Goal: Task Accomplishment & Management: Complete application form

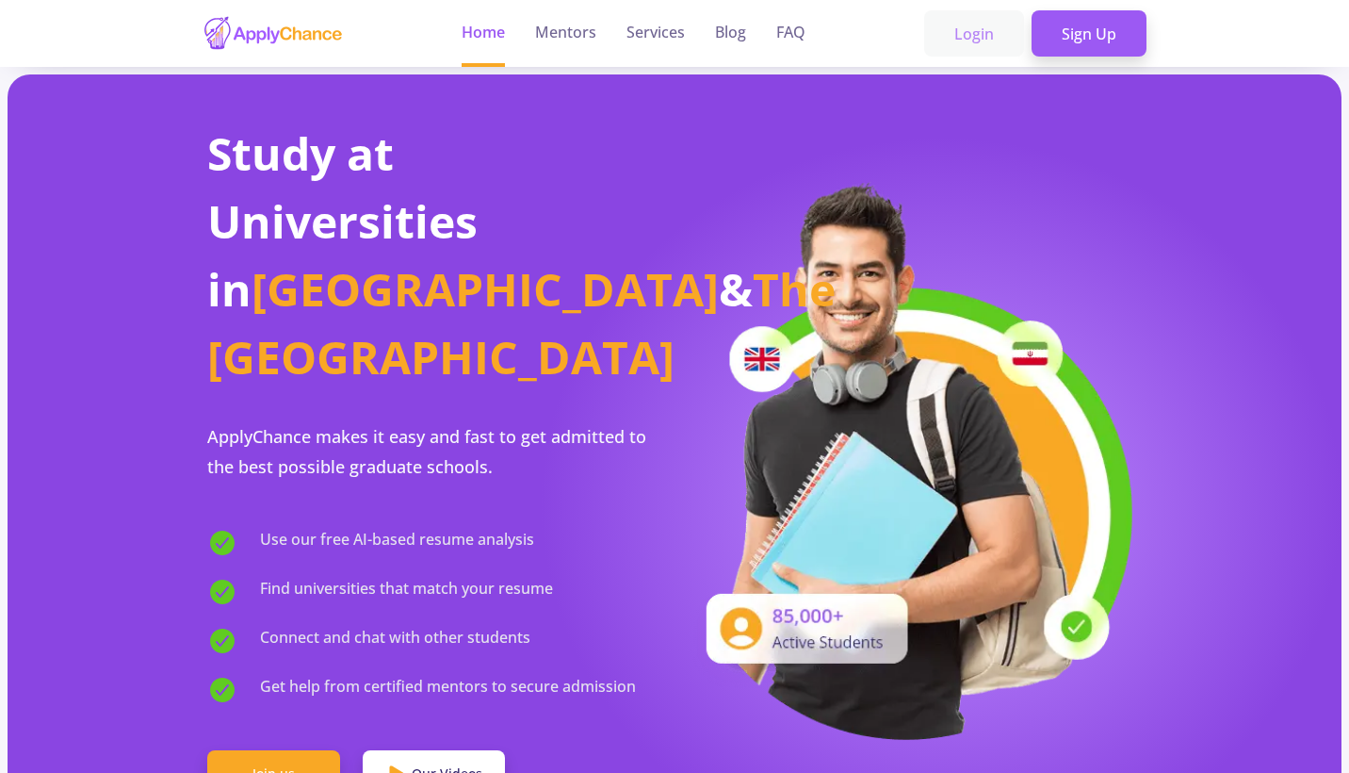
click at [985, 43] on link "Login" at bounding box center [974, 33] width 100 height 47
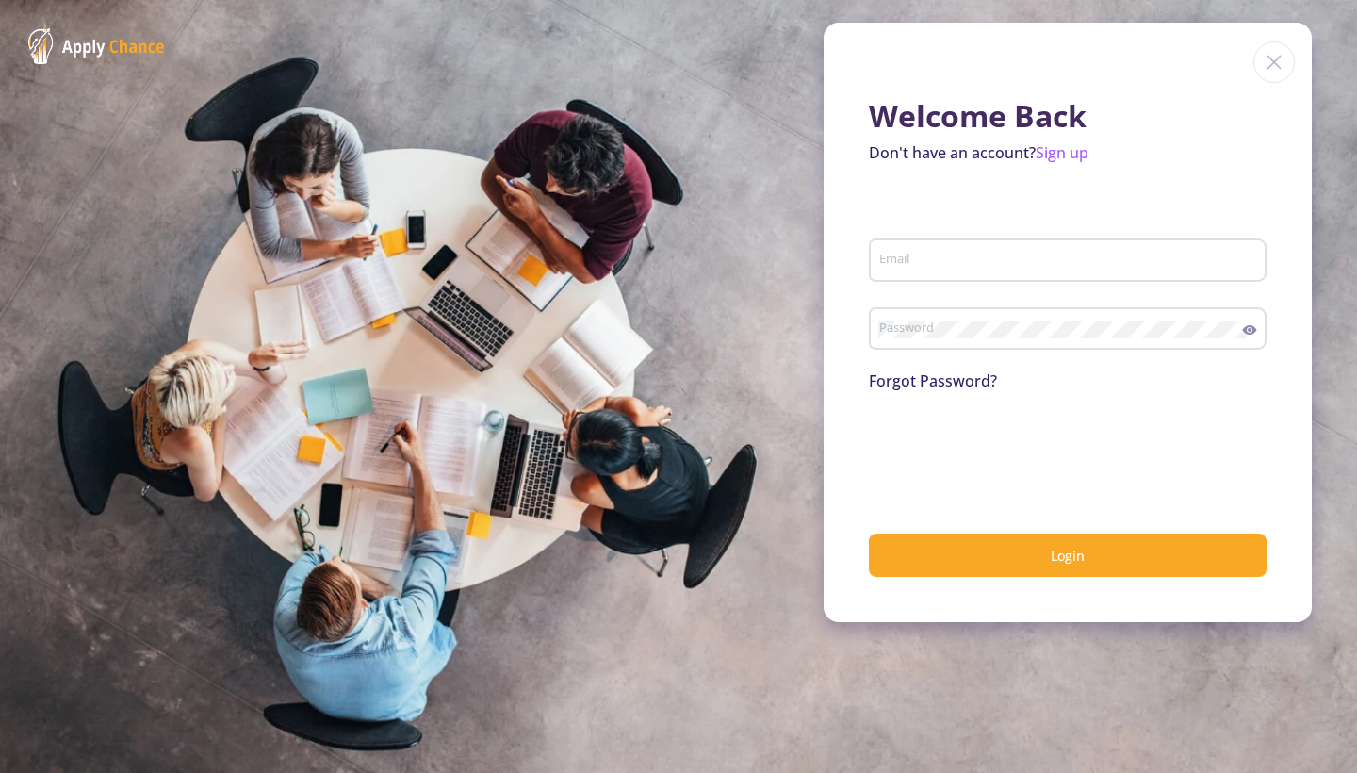
click at [897, 277] on div "Email" at bounding box center [1068, 256] width 380 height 49
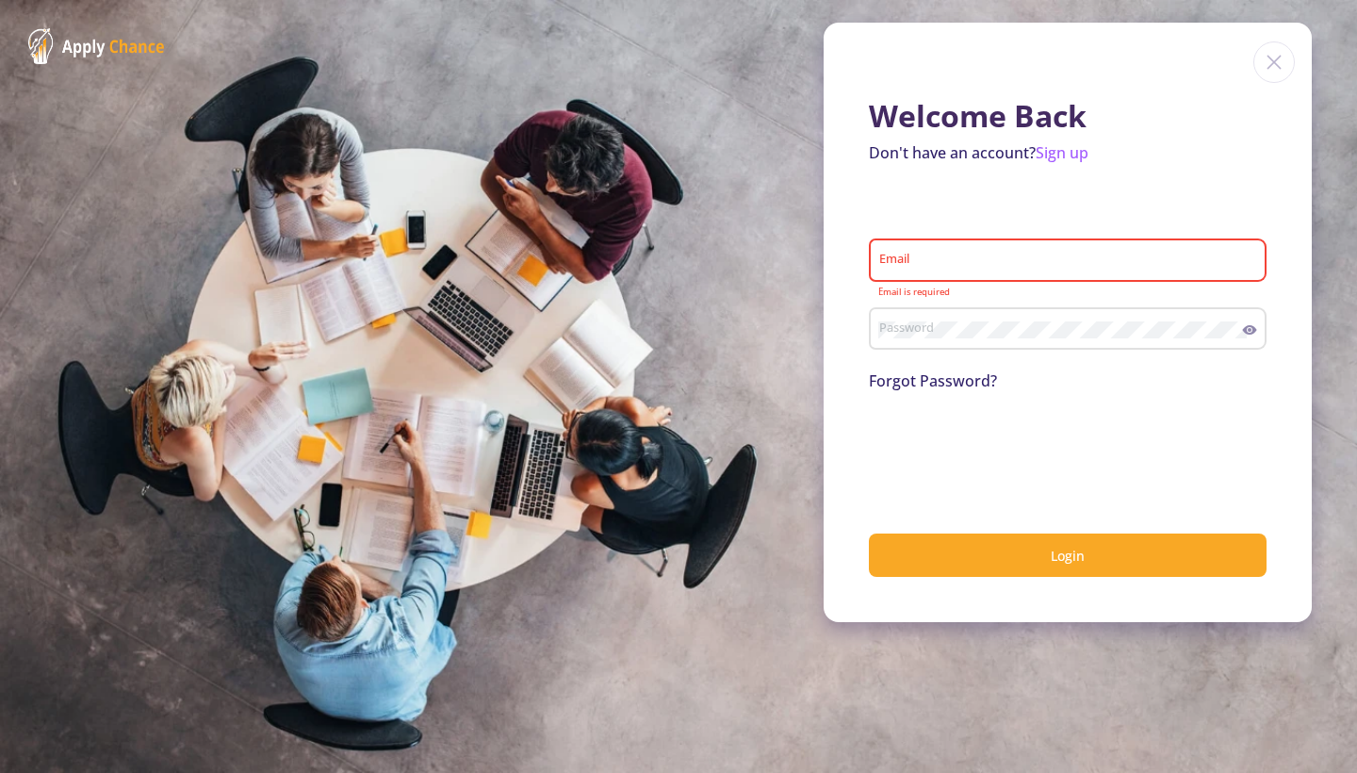
click at [921, 272] on div "Email" at bounding box center [1068, 256] width 380 height 49
type input "1"
click at [1065, 158] on link "Sign up" at bounding box center [1061, 152] width 53 height 21
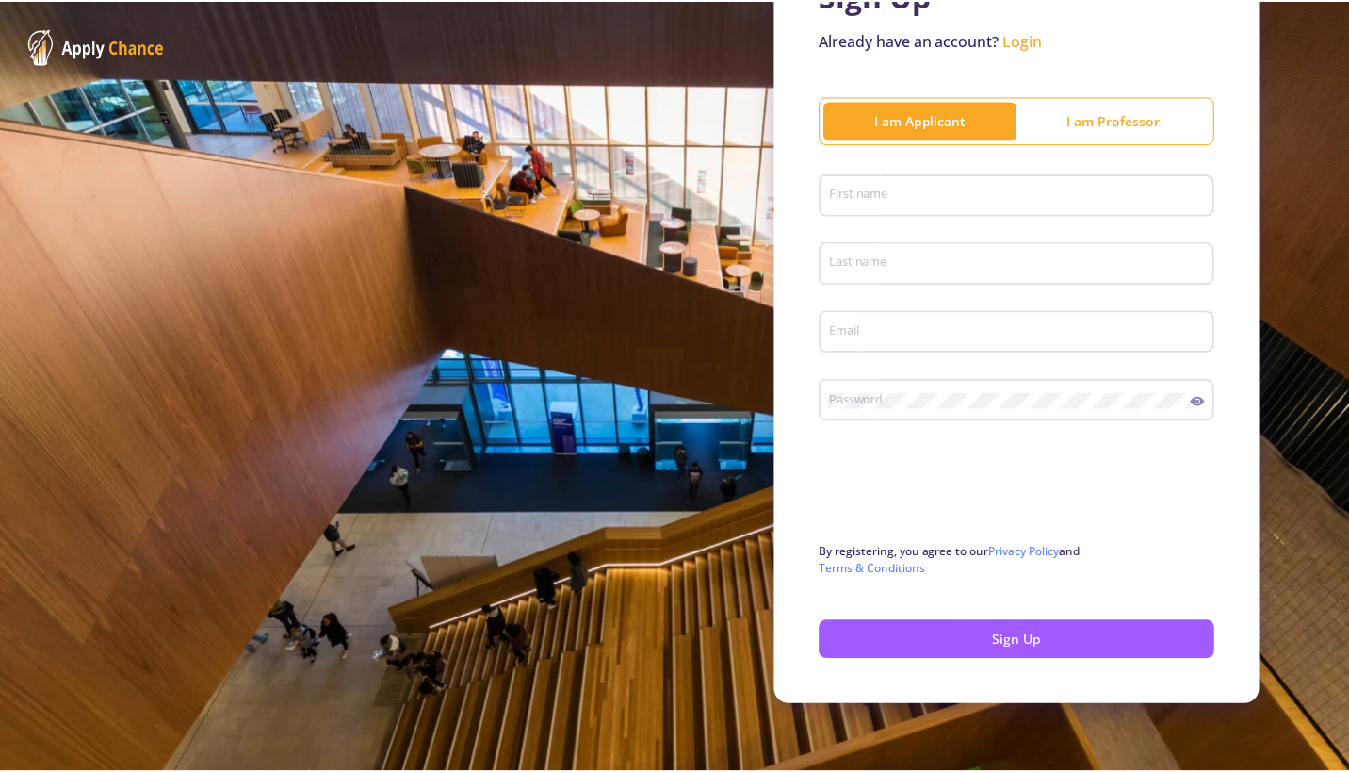
scroll to position [151, 0]
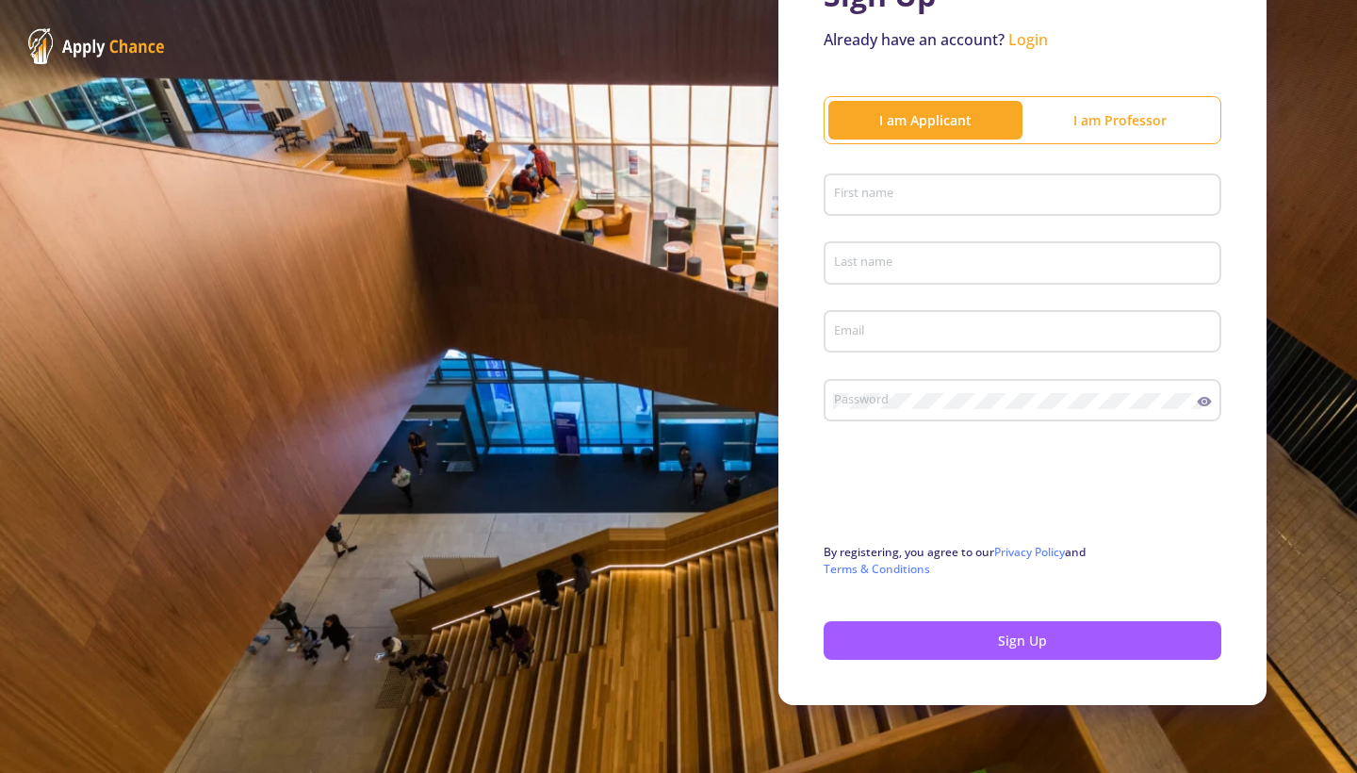
click at [900, 207] on div "First name" at bounding box center [1023, 191] width 380 height 49
type input "Moein"
click at [939, 243] on div "Last name" at bounding box center [1023, 259] width 380 height 49
type input "Parvizi"
click at [986, 320] on div "Email" at bounding box center [1023, 327] width 380 height 49
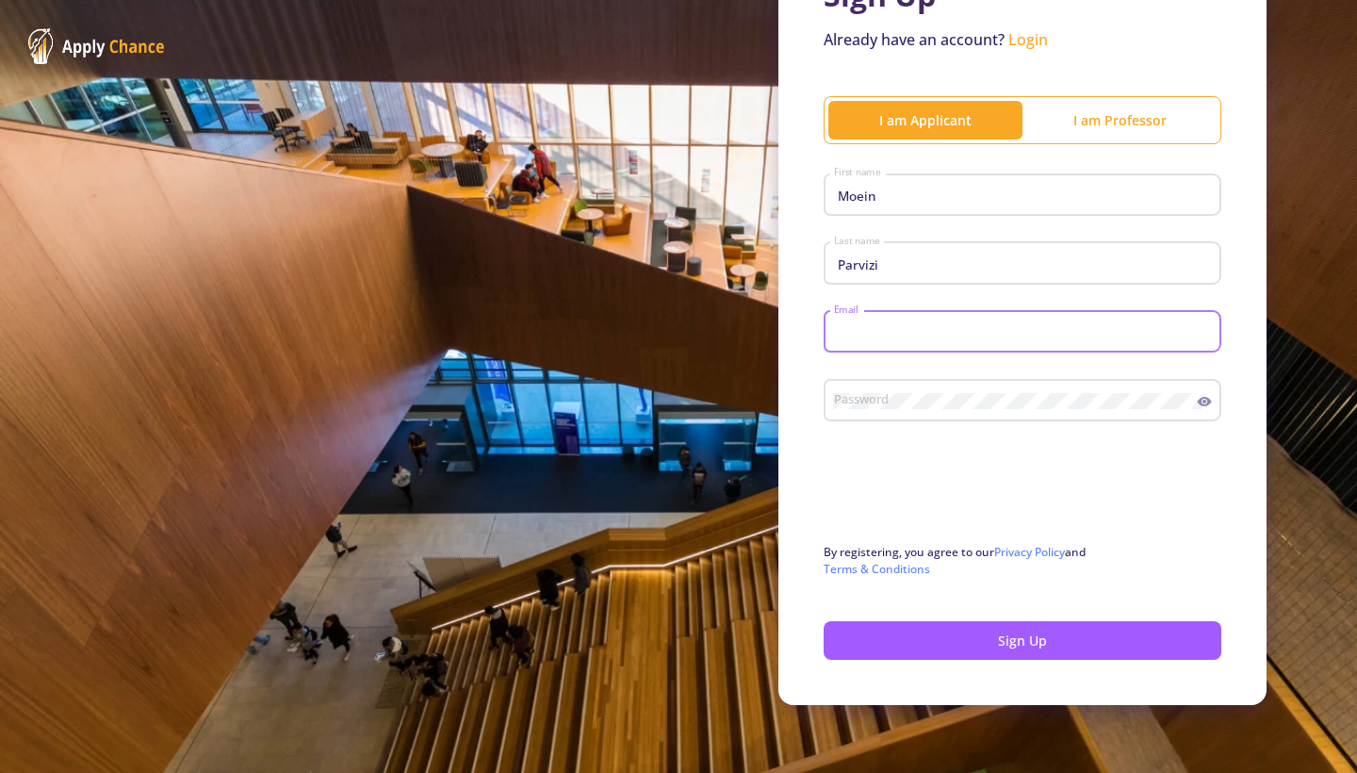
type input "!"
type input "[EMAIL_ADDRESS][DOMAIN_NAME]"
click at [945, 595] on form "Moein First name [PERSON_NAME] Last name [EMAIL_ADDRESS][DOMAIN_NAME] Email Pas…" at bounding box center [1022, 414] width 398 height 494
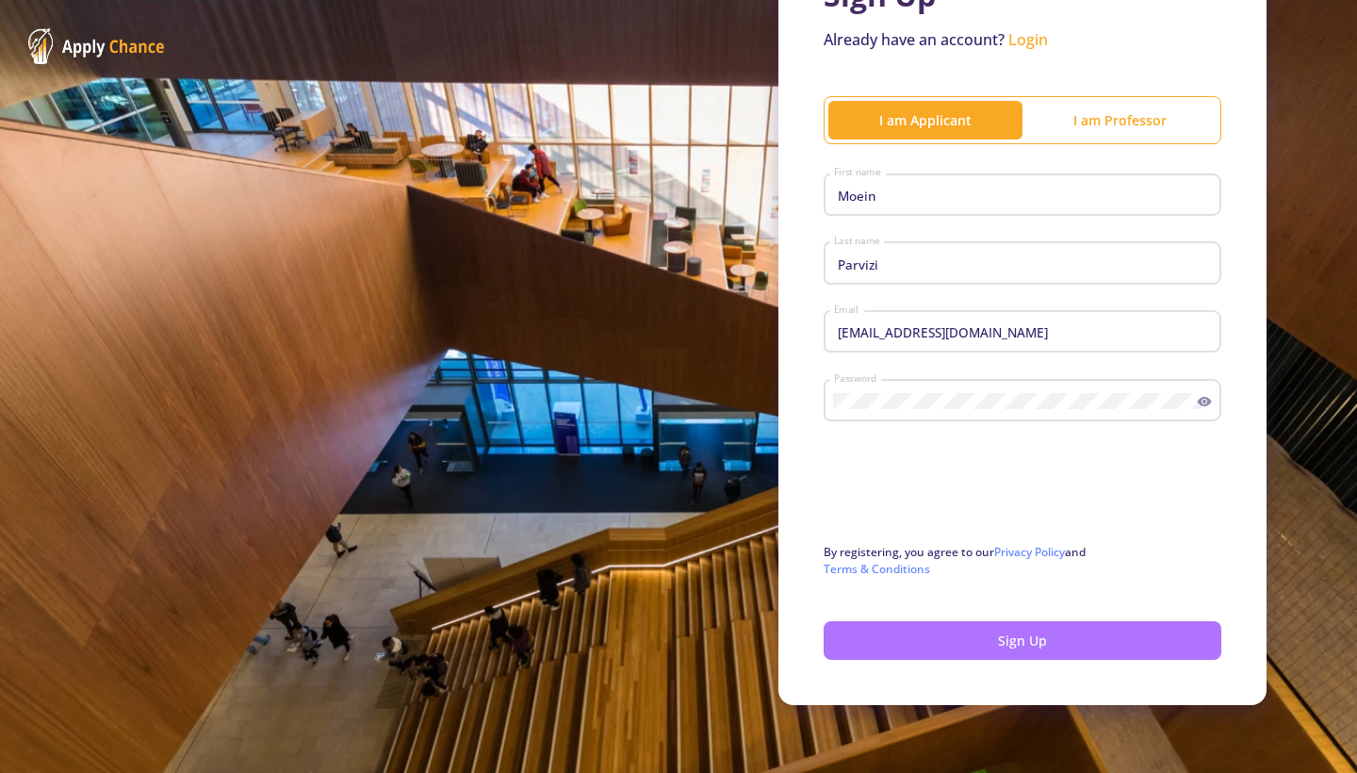
click at [983, 630] on button "Sign Up" at bounding box center [1022, 640] width 398 height 39
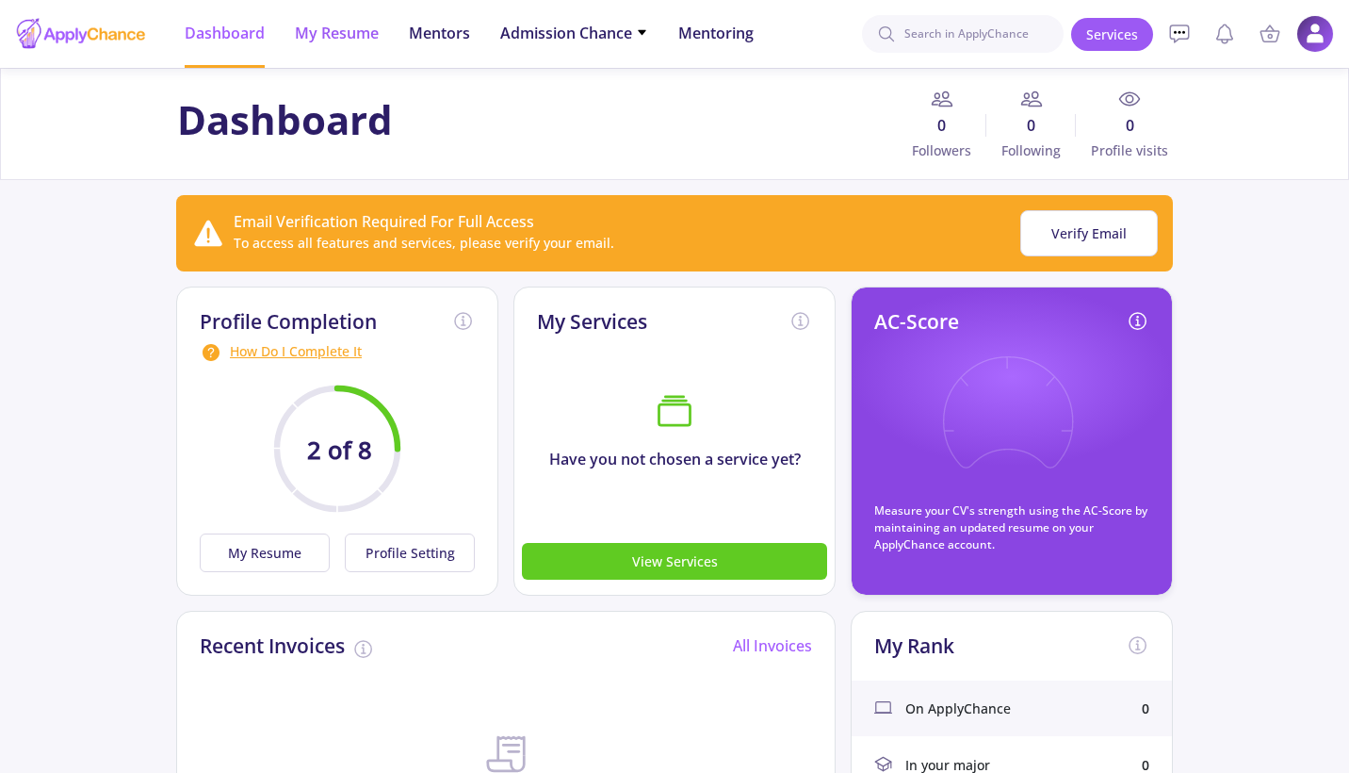
click at [345, 40] on span "My Resume" at bounding box center [337, 33] width 84 height 23
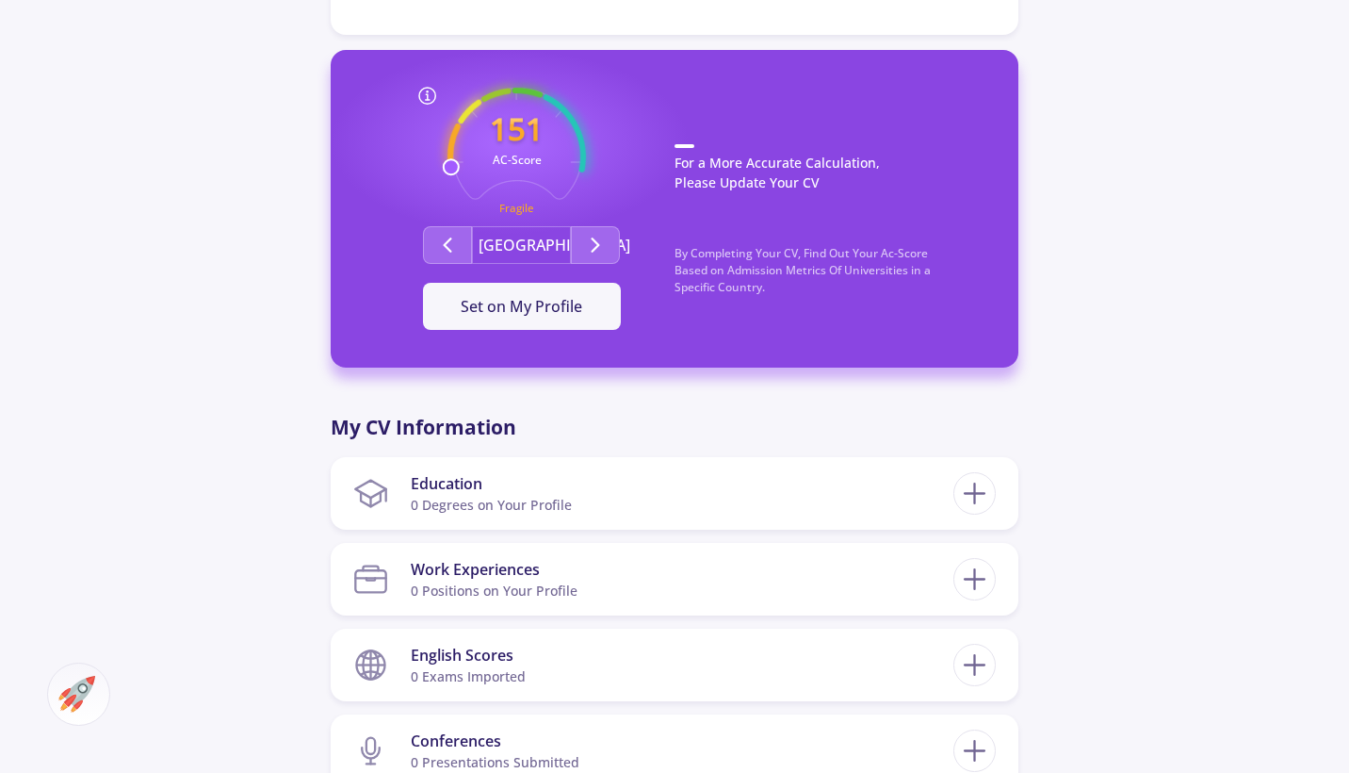
scroll to position [475, 0]
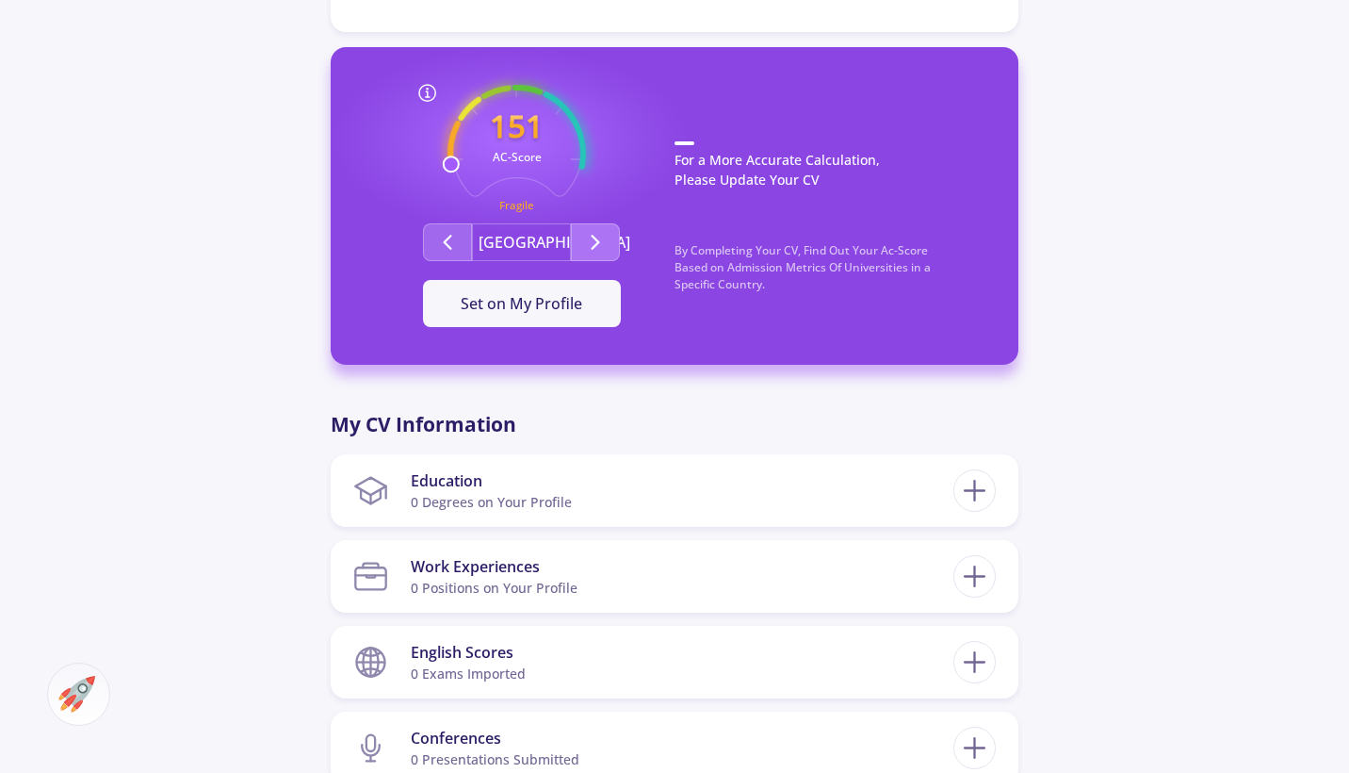
click at [589, 253] on button "Second group" at bounding box center [595, 242] width 49 height 38
click at [587, 237] on icon "Second group" at bounding box center [595, 242] width 23 height 23
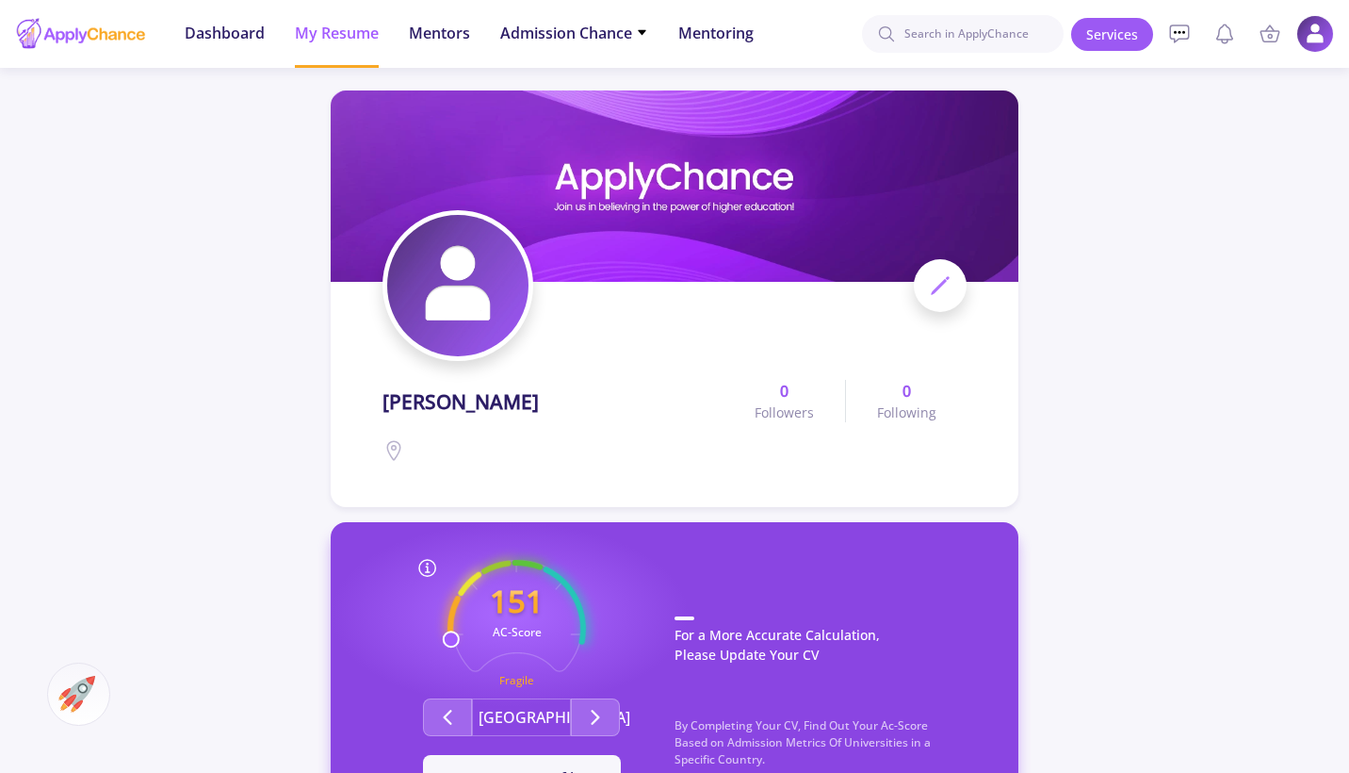
scroll to position [0, 0]
click at [416, 35] on span "Mentors" at bounding box center [439, 33] width 61 height 23
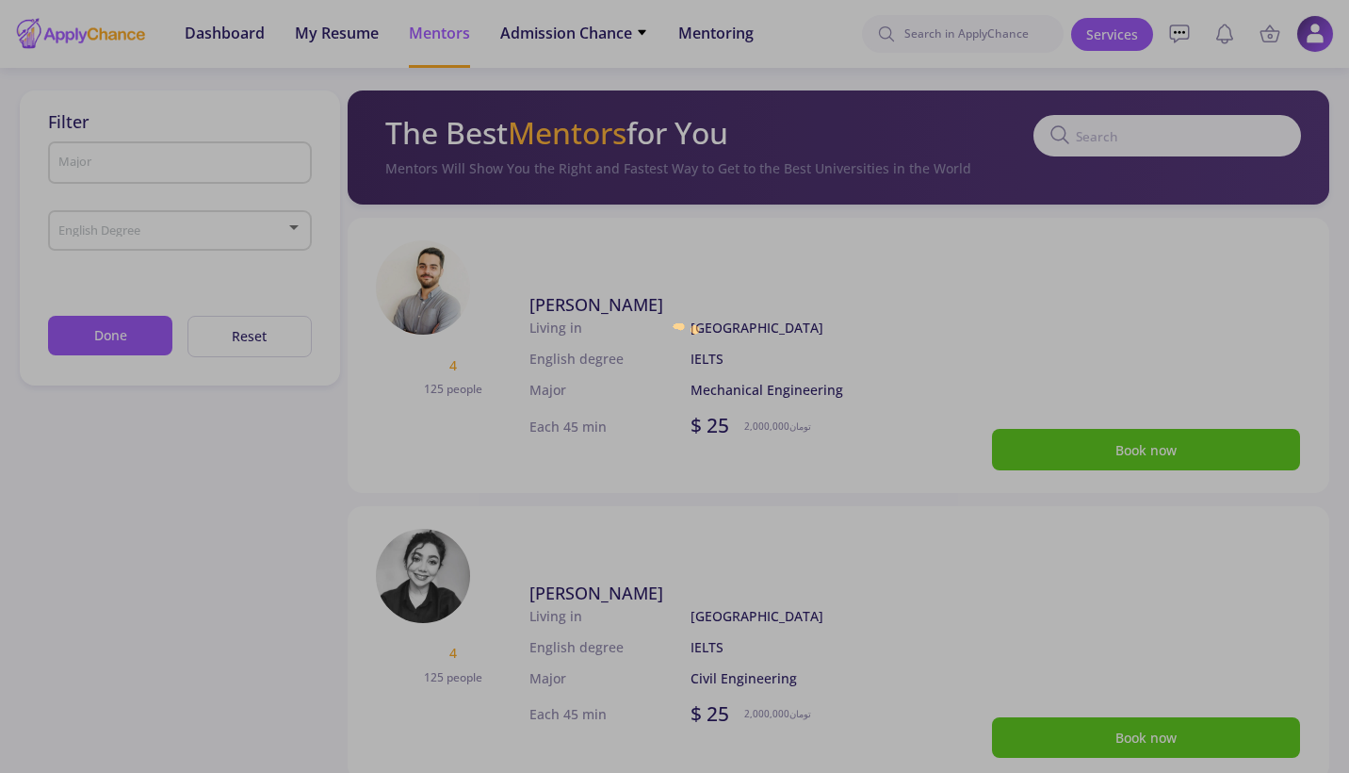
click at [612, 44] on div at bounding box center [674, 386] width 1349 height 773
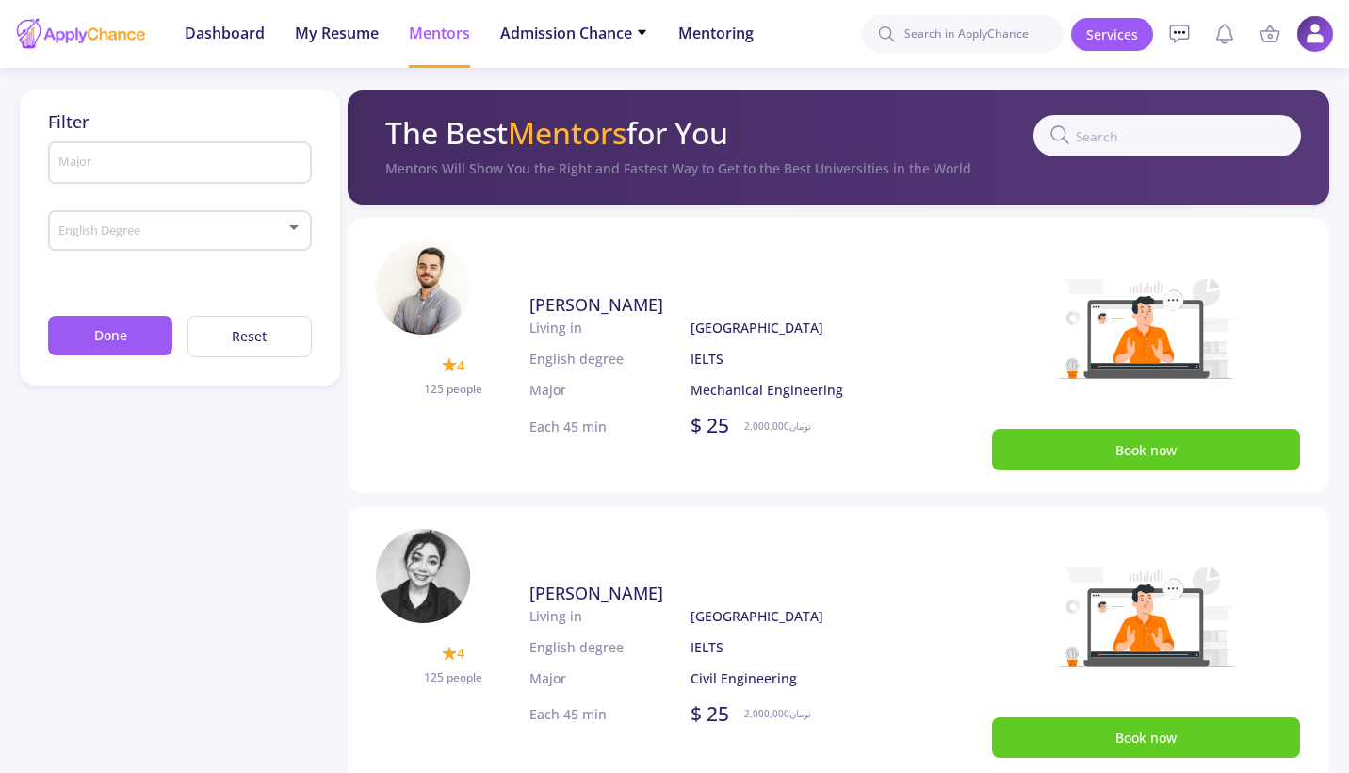
click at [612, 44] on li "Admission Chance With Minimum Requirements Only My Chance of Admission" at bounding box center [574, 34] width 148 height 68
click at [643, 24] on span "Admission Chance" at bounding box center [574, 33] width 148 height 23
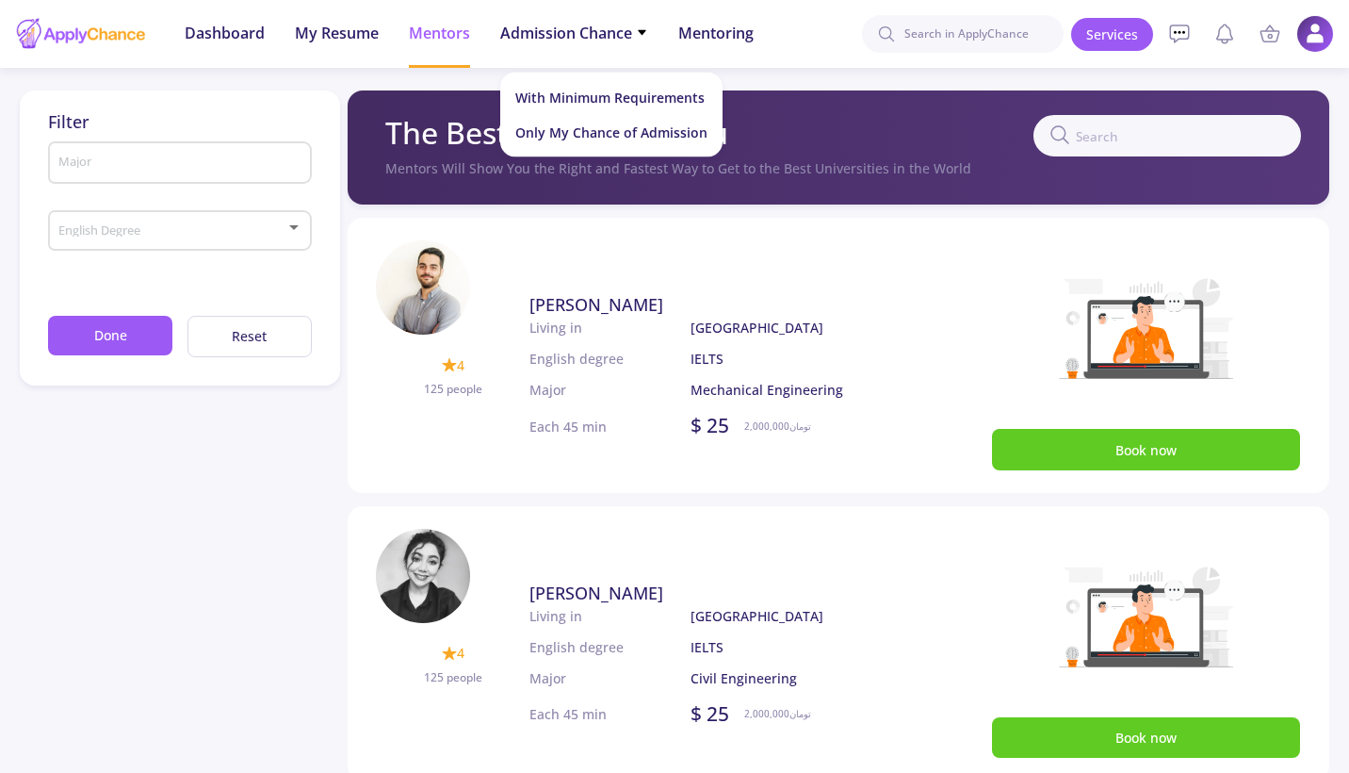
click at [550, 395] on p "Major" at bounding box center [609, 390] width 160 height 20
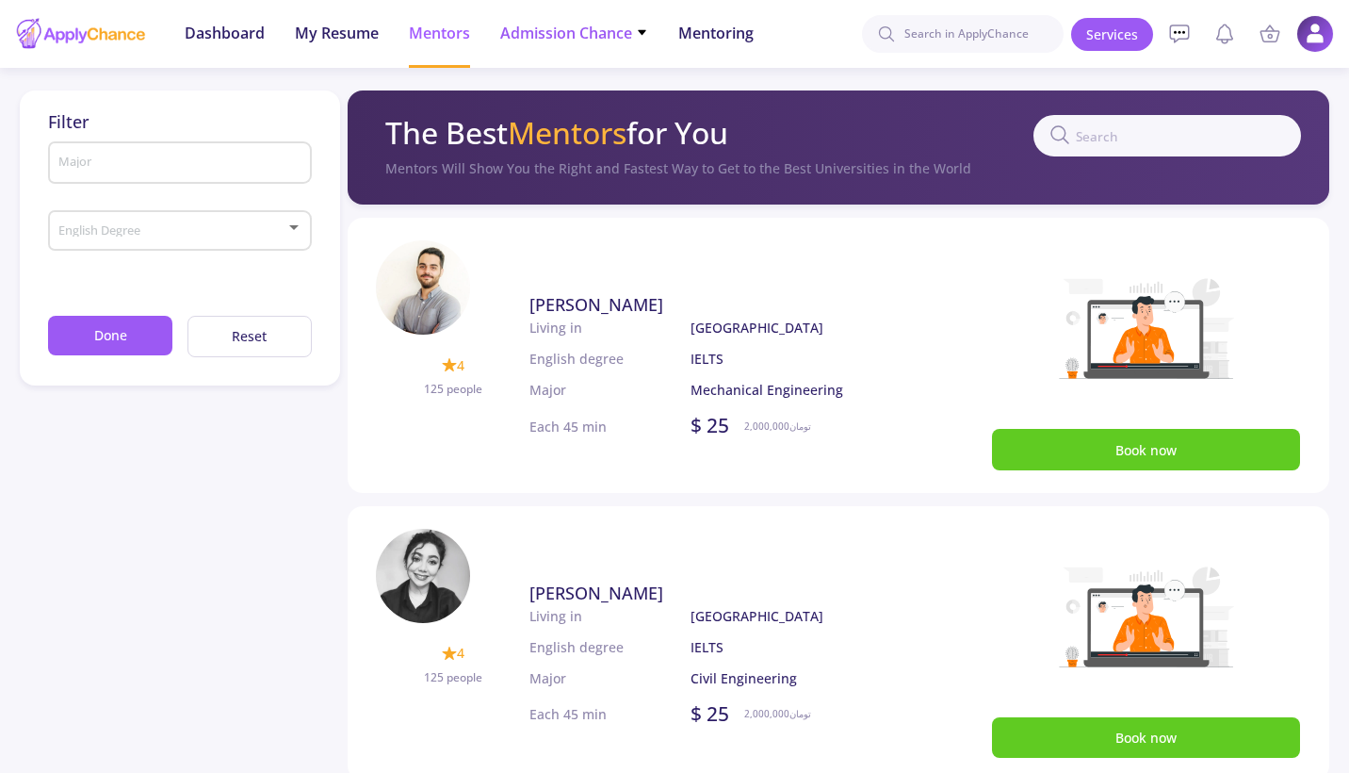
click at [594, 35] on span "Admission Chance" at bounding box center [574, 33] width 148 height 23
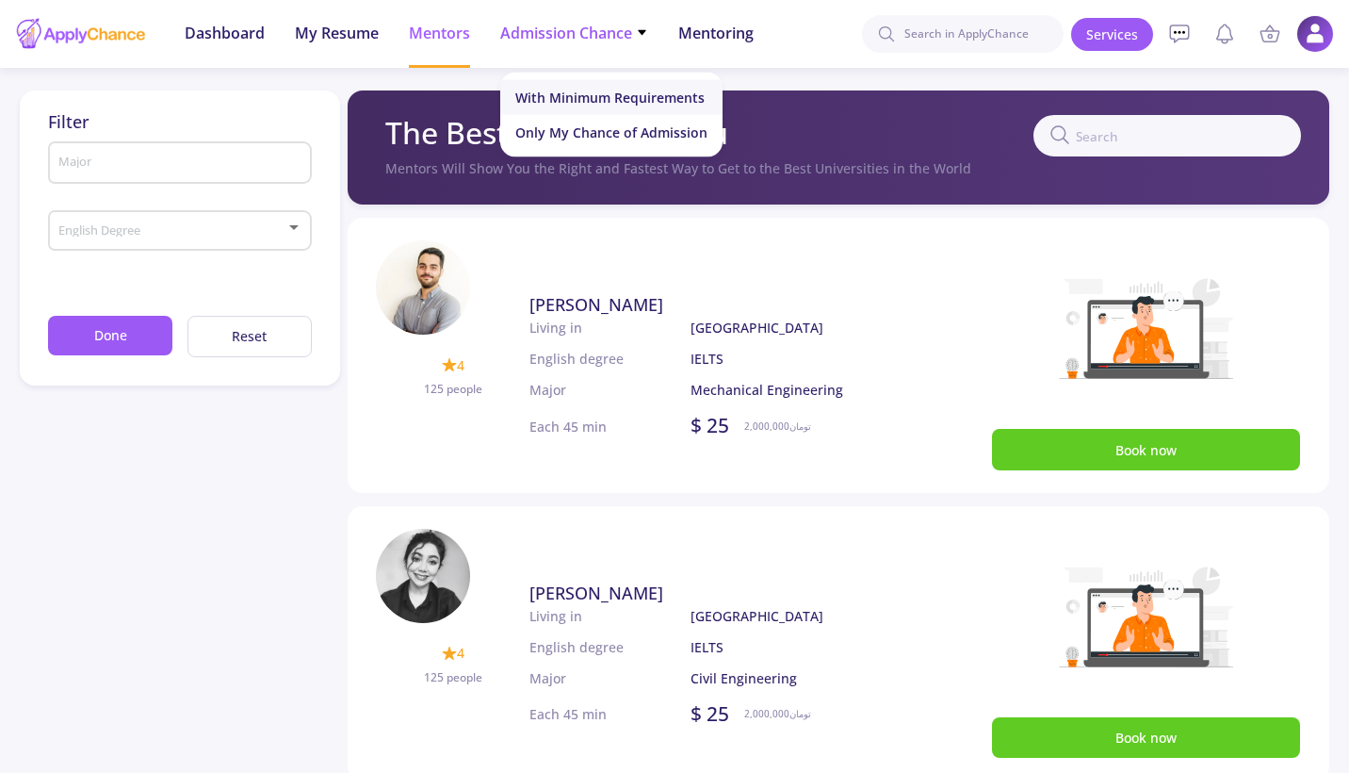
click at [535, 90] on link "With Minimum Requirements" at bounding box center [611, 97] width 222 height 35
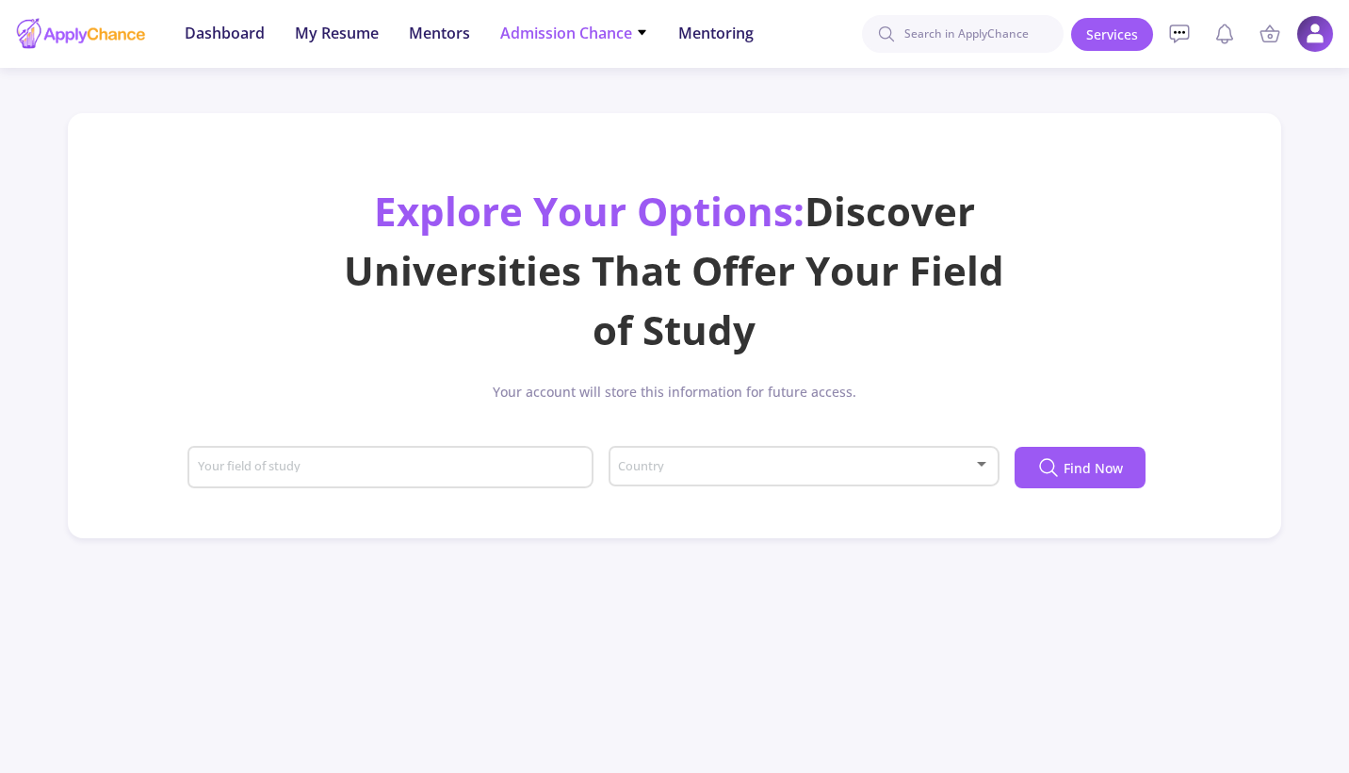
click at [592, 20] on li "Admission Chance With Minimum Requirements Only My Chance of Admission" at bounding box center [574, 34] width 148 height 68
click at [604, 52] on li "Admission Chance With Minimum Requirements Only My Chance of Admission" at bounding box center [574, 34] width 148 height 68
click at [571, 44] on li "Admission Chance With Minimum Requirements Only My Chance of Admission" at bounding box center [574, 34] width 148 height 68
click at [79, 34] on div at bounding box center [81, 33] width 132 height 47
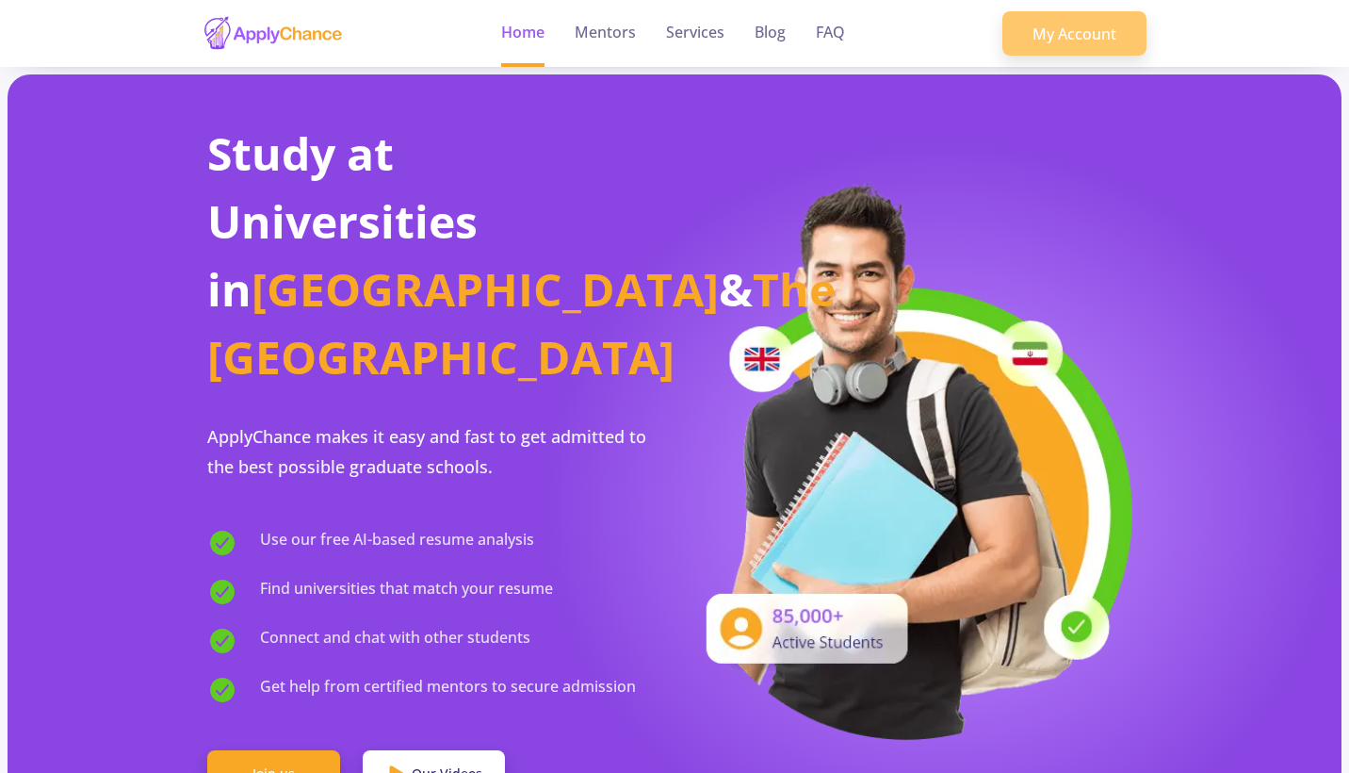
click at [1035, 54] on link "My Account" at bounding box center [1074, 33] width 144 height 45
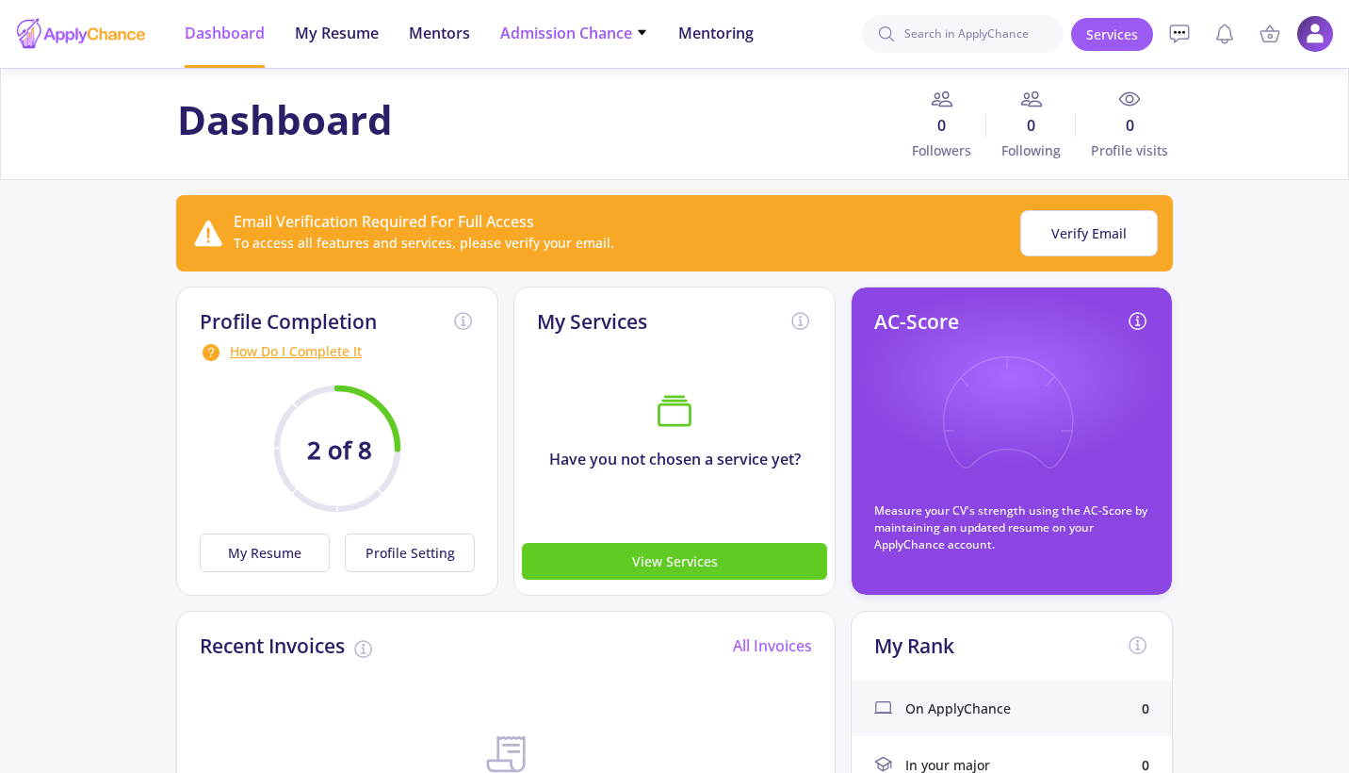
click at [550, 32] on span "Admission Chance" at bounding box center [574, 33] width 148 height 23
click at [592, 134] on link "Only My Chance of Admission" at bounding box center [611, 132] width 222 height 35
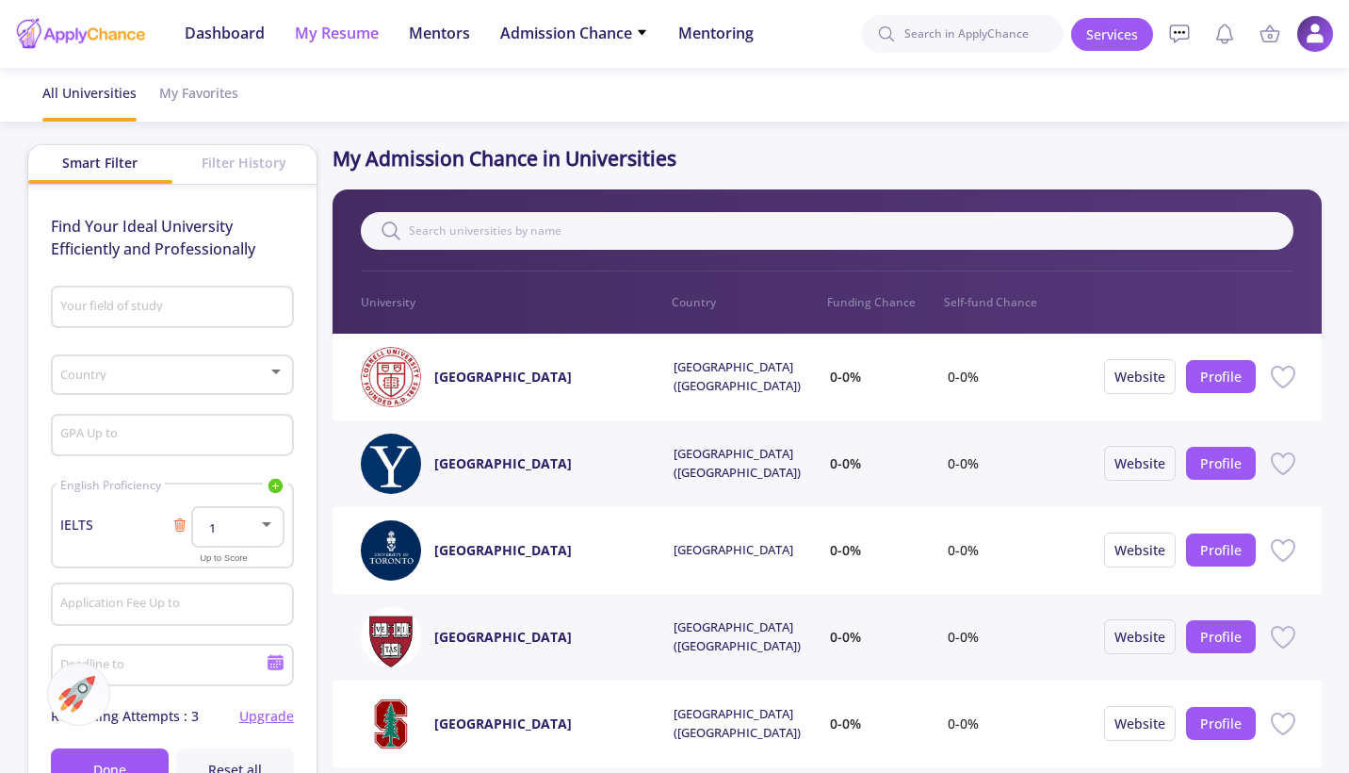
click at [331, 54] on li "My Resume" at bounding box center [337, 34] width 84 height 68
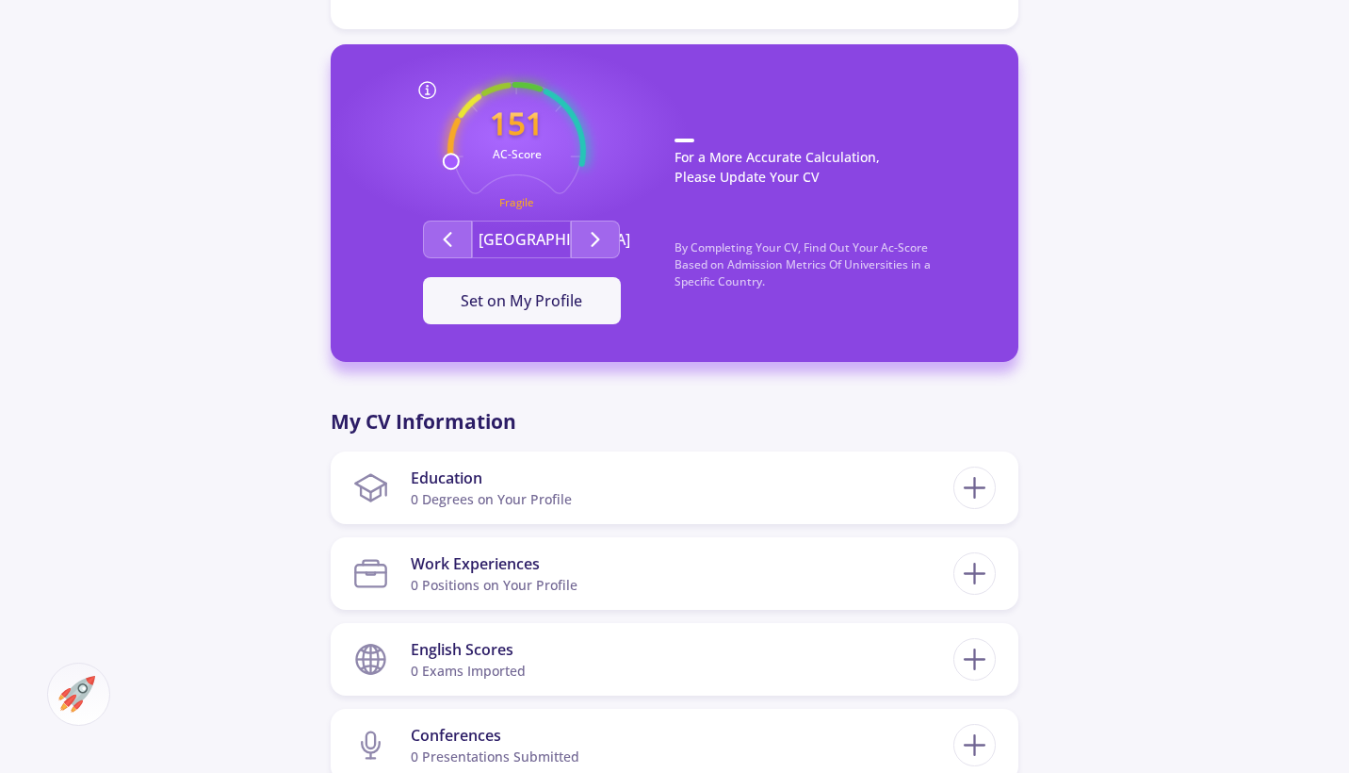
scroll to position [478, 0]
click at [513, 315] on button "Set on My Profile" at bounding box center [522, 300] width 198 height 47
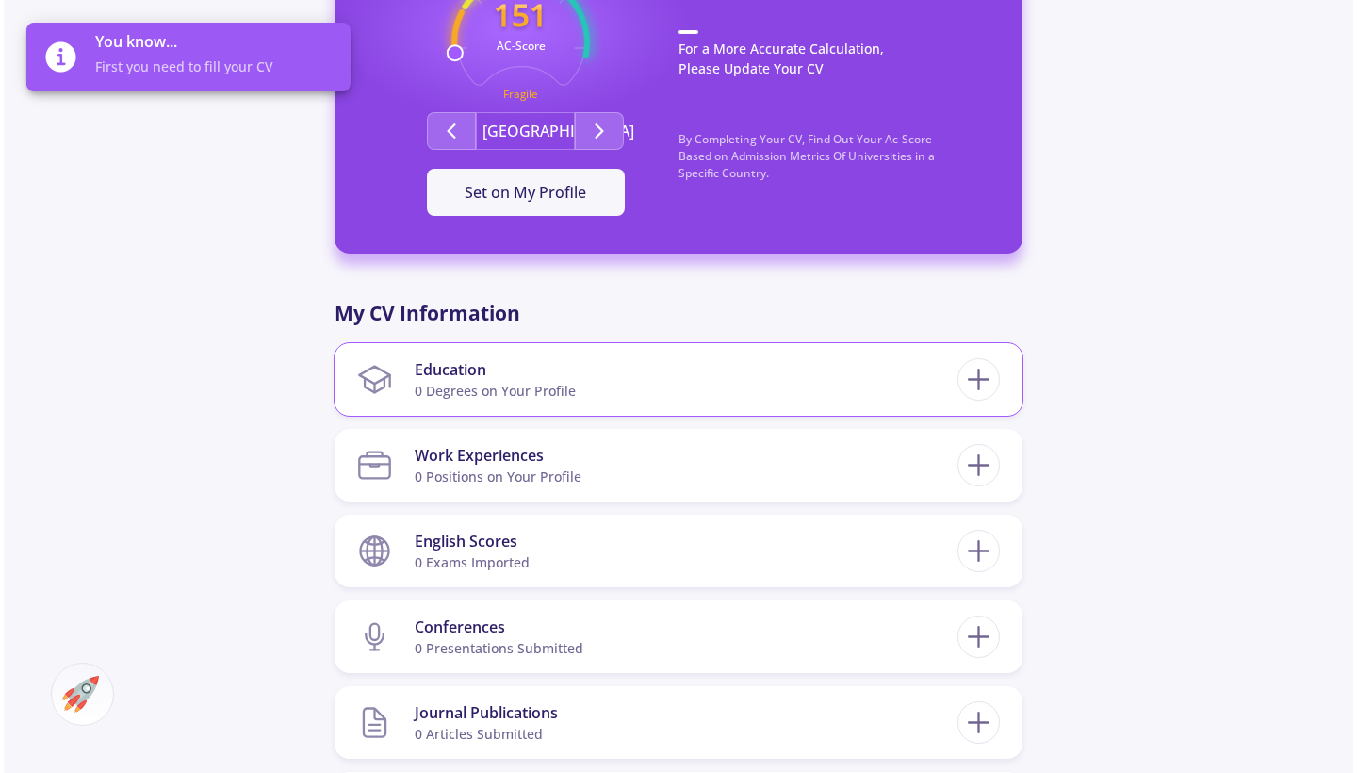
scroll to position [620, 0]
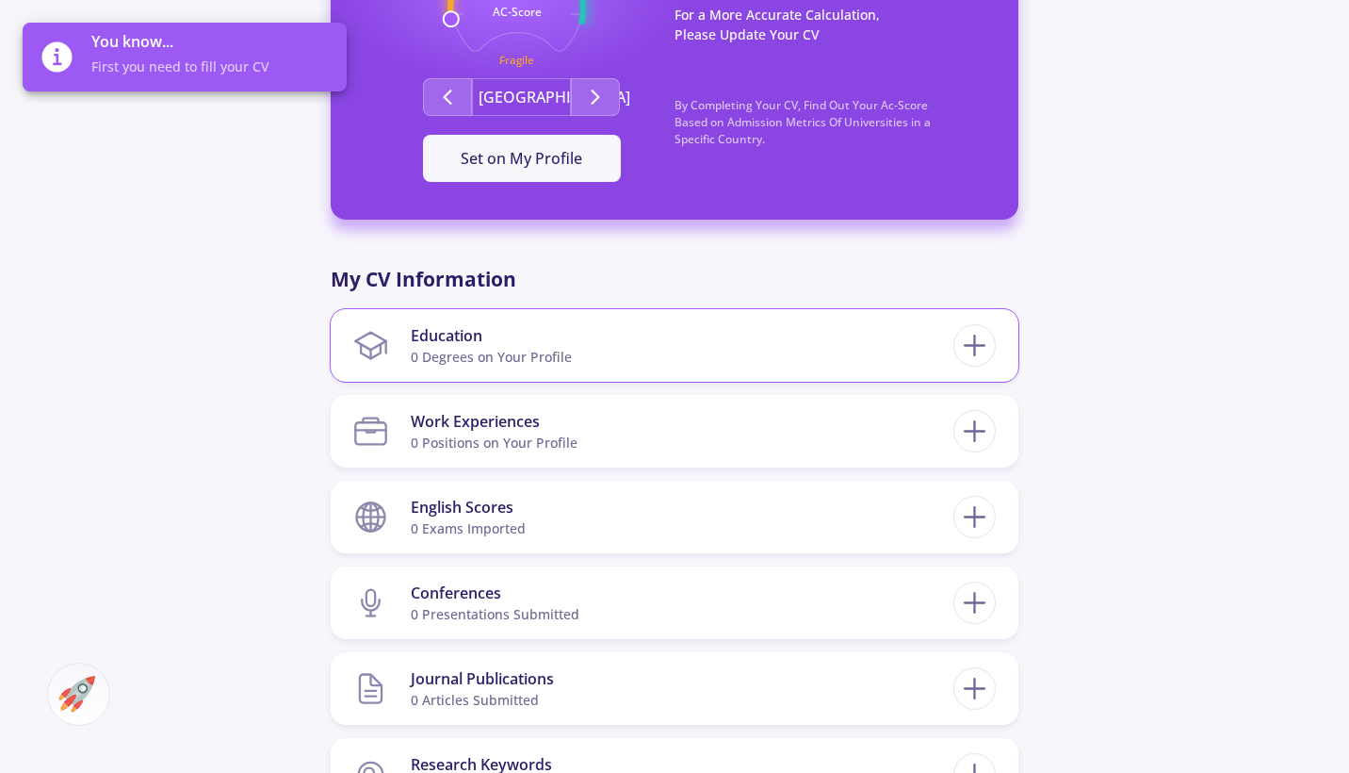
click at [657, 343] on section "Education 0 Degrees on Your Profile" at bounding box center [653, 345] width 600 height 57
click at [982, 355] on icon at bounding box center [974, 345] width 35 height 35
checkbox input "false"
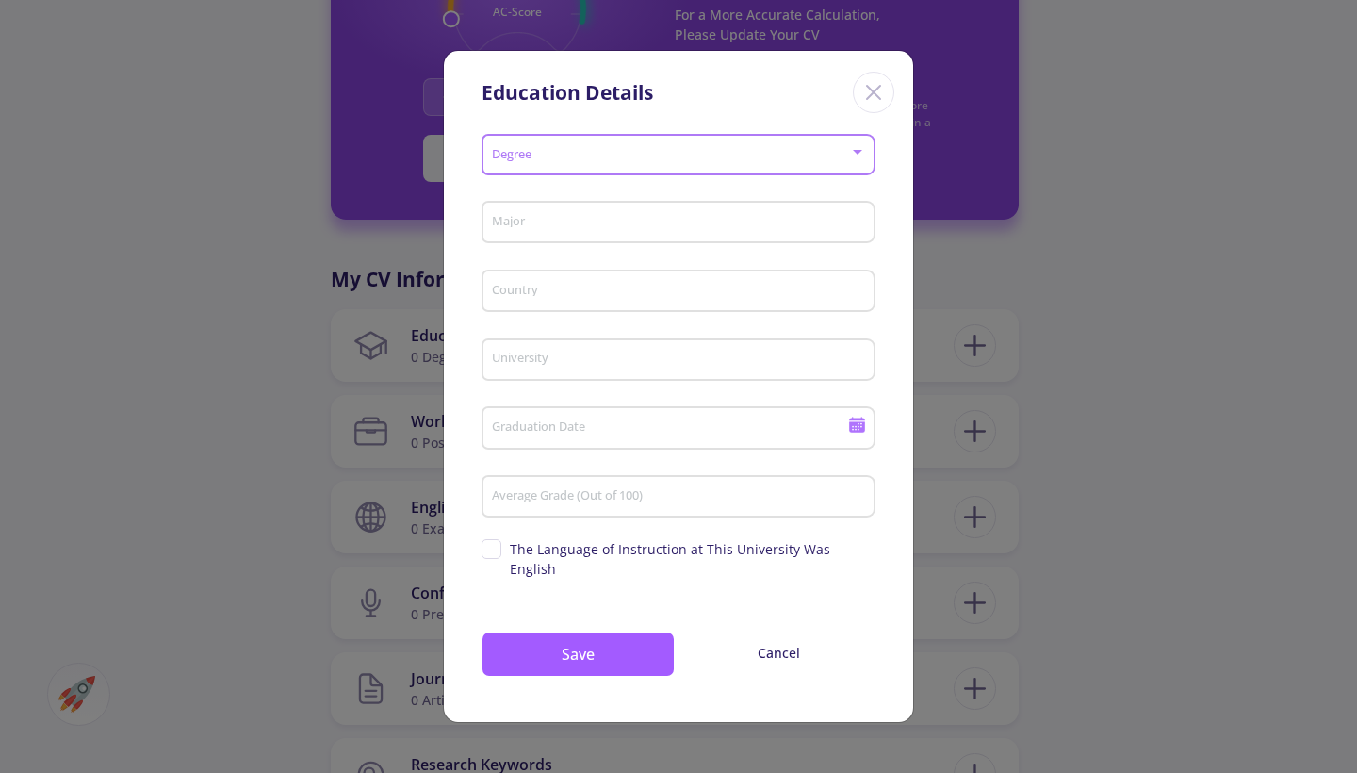
click at [617, 162] on span at bounding box center [673, 155] width 354 height 13
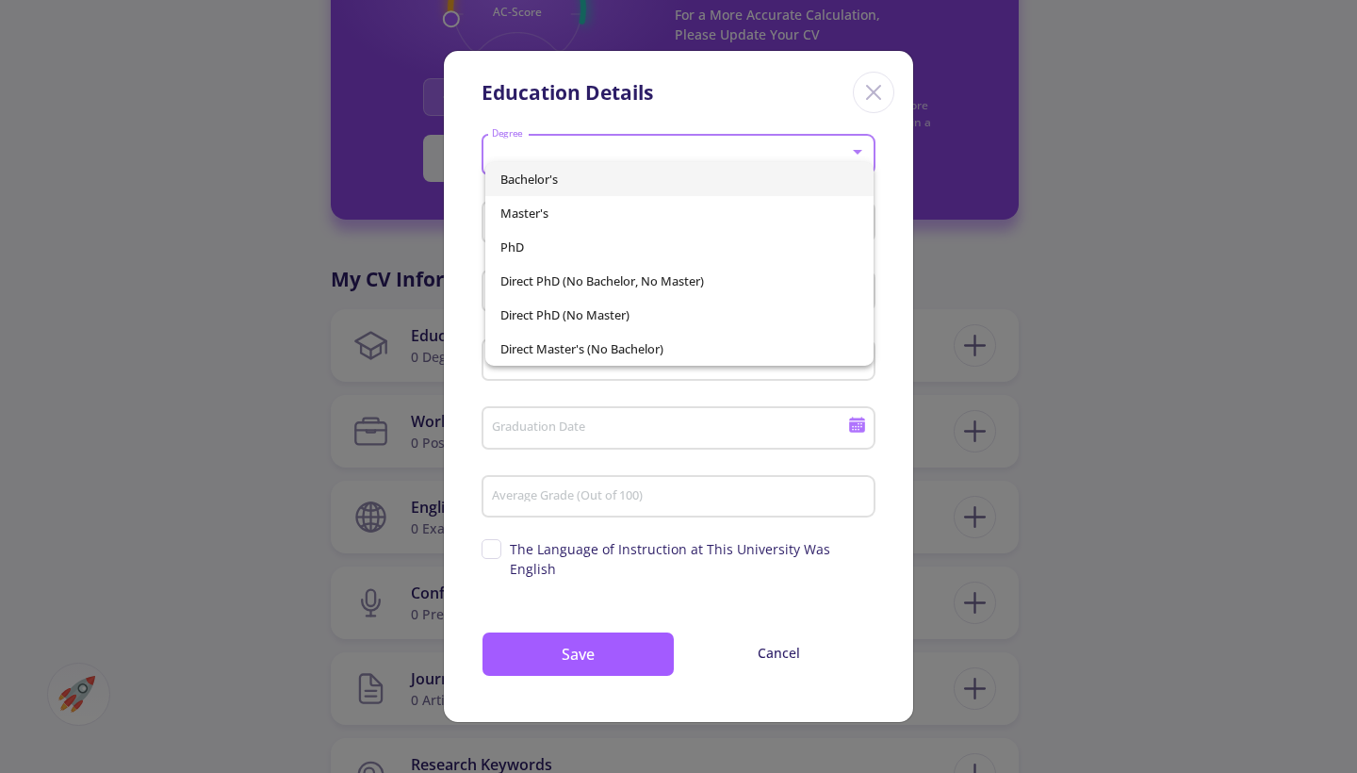
click at [621, 164] on span "Bachelor's" at bounding box center [679, 179] width 359 height 34
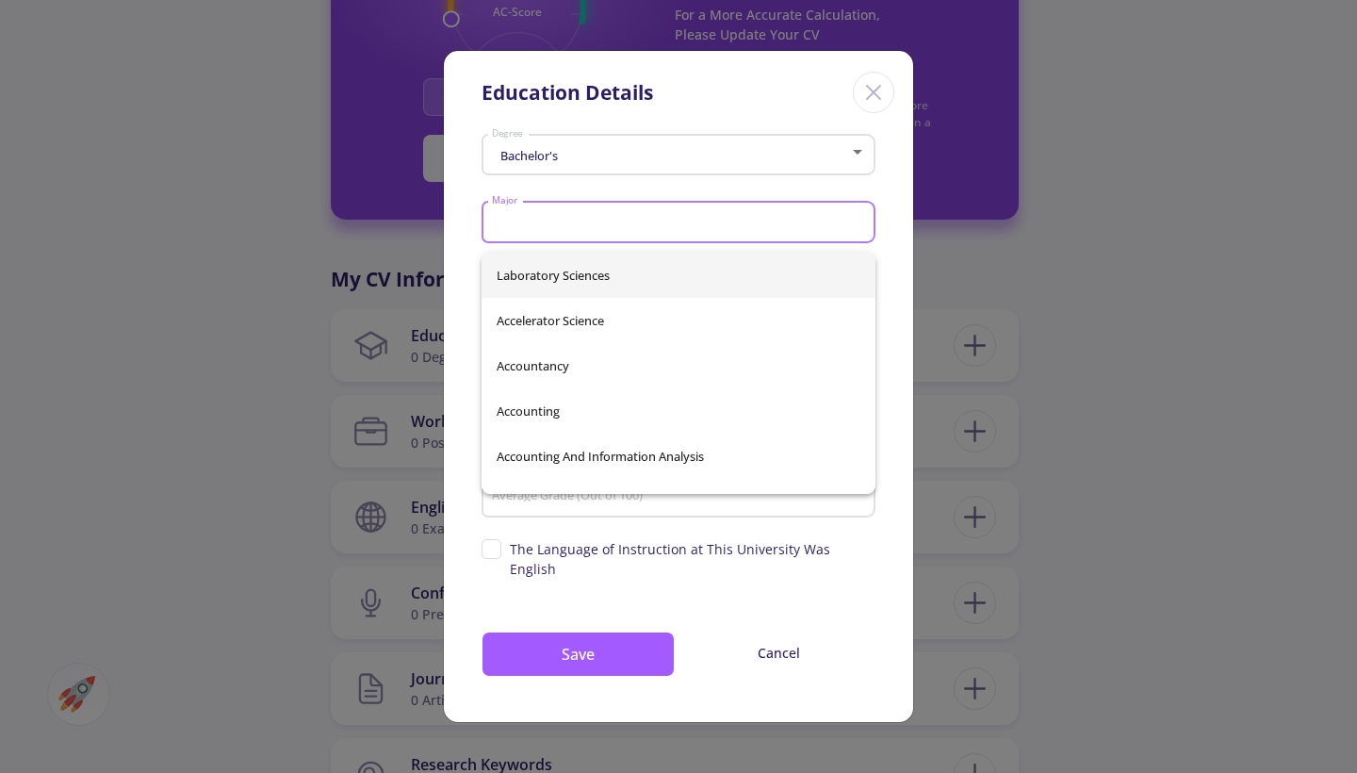
click at [654, 225] on input "Major" at bounding box center [681, 223] width 381 height 17
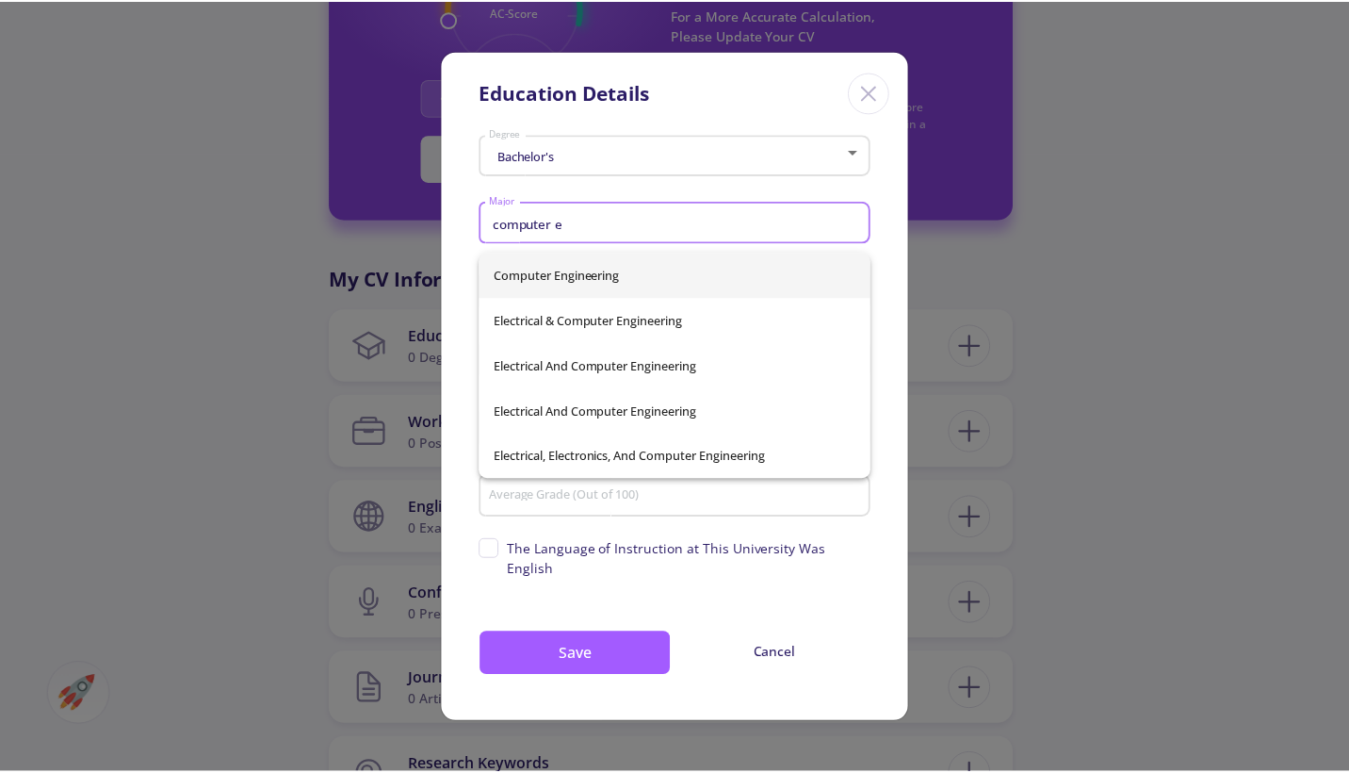
scroll to position [0, 0]
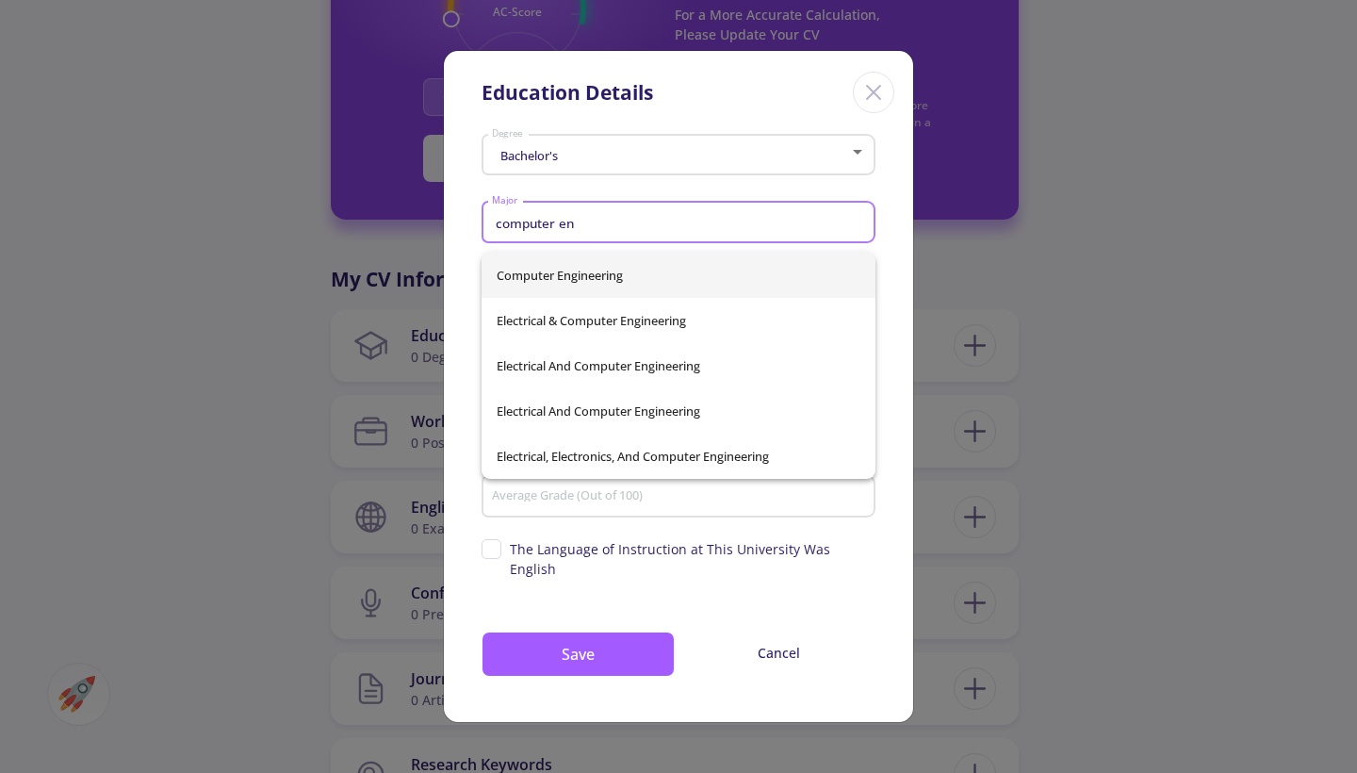
click at [619, 268] on span "Computer Engineering" at bounding box center [679, 274] width 364 height 45
type input "Computer Engineering"
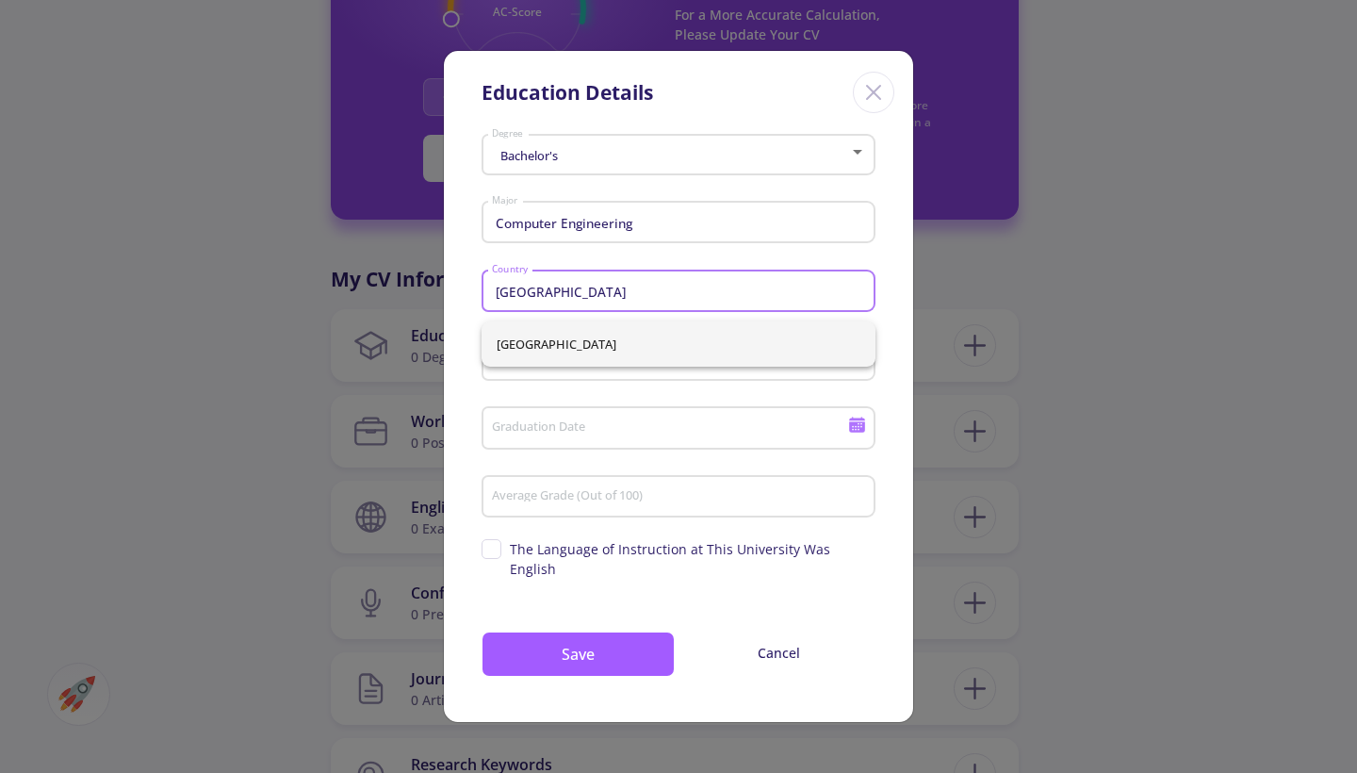
click at [566, 353] on span "[GEOGRAPHIC_DATA]" at bounding box center [679, 343] width 364 height 45
type input "[GEOGRAPHIC_DATA]"
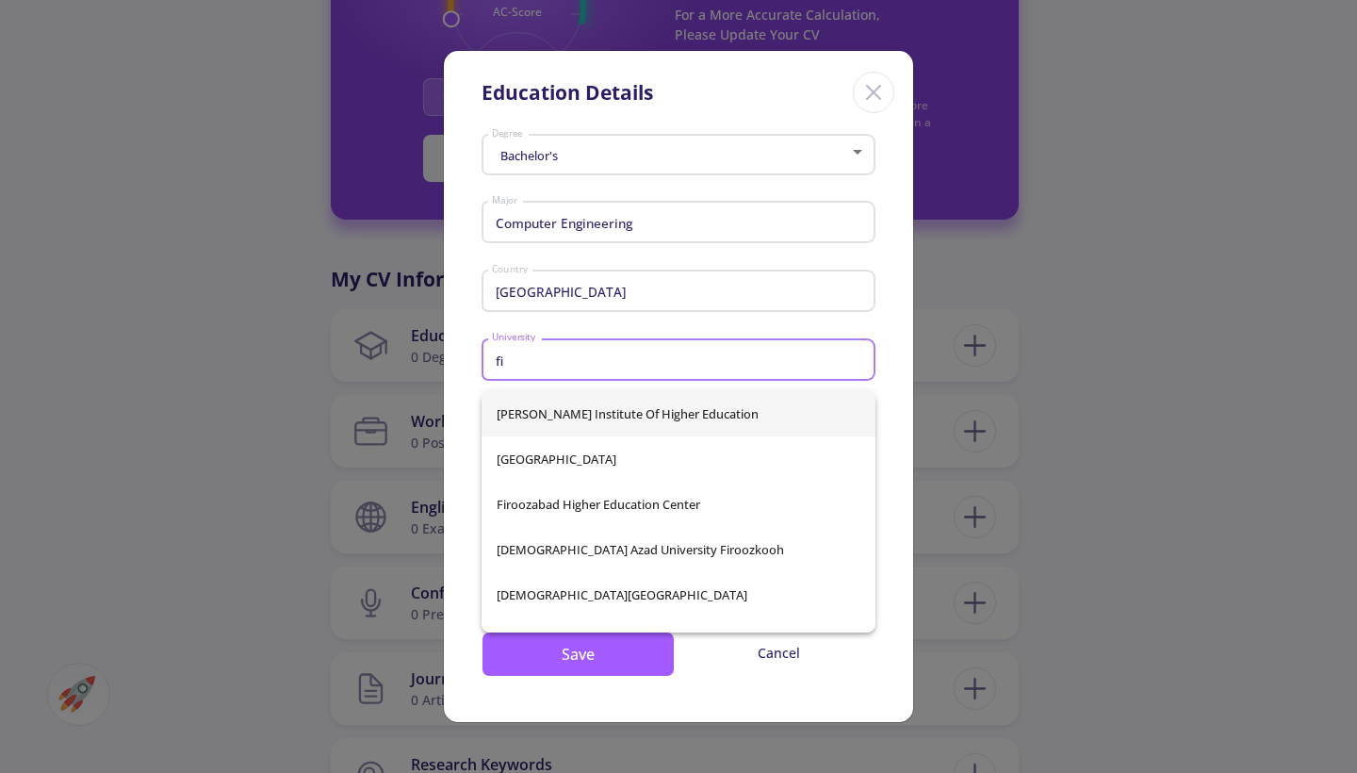
type input "f"
type input "g"
type input "f"
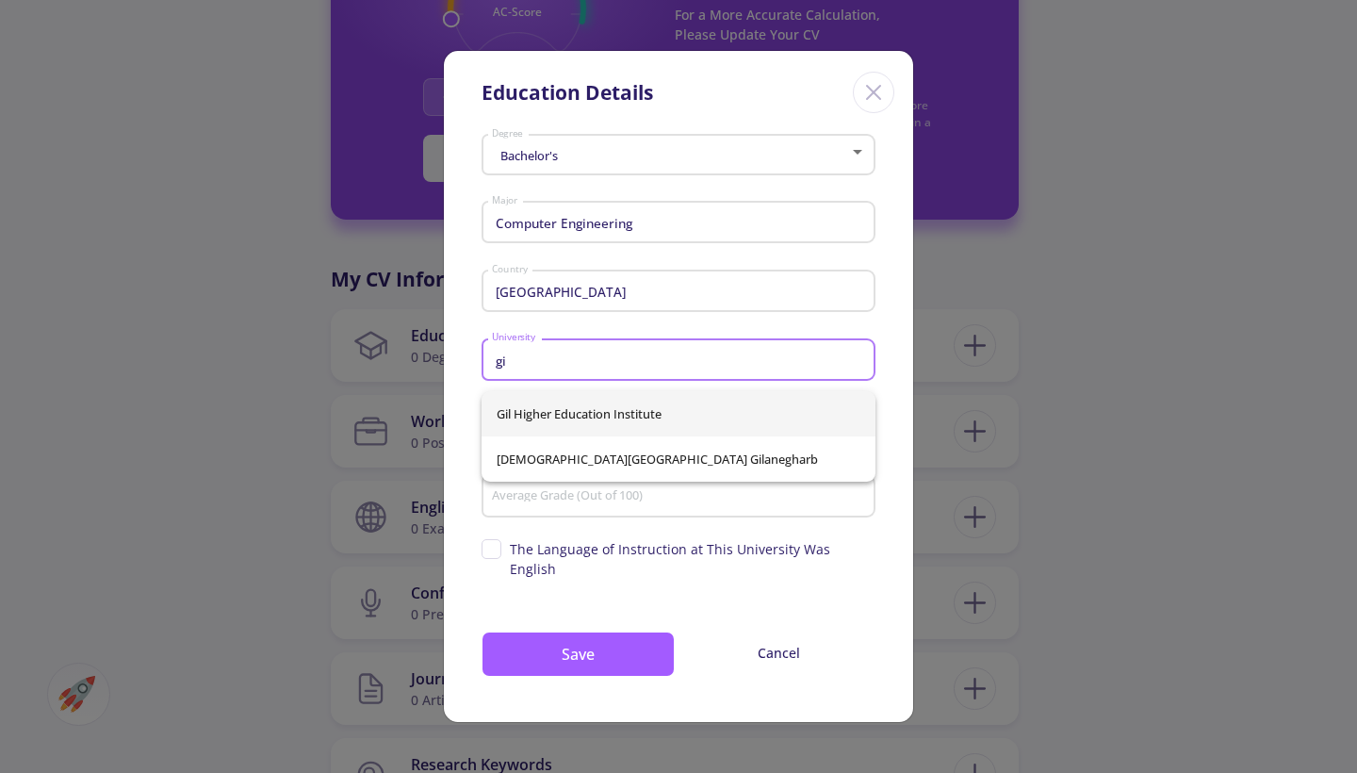
type input "g"
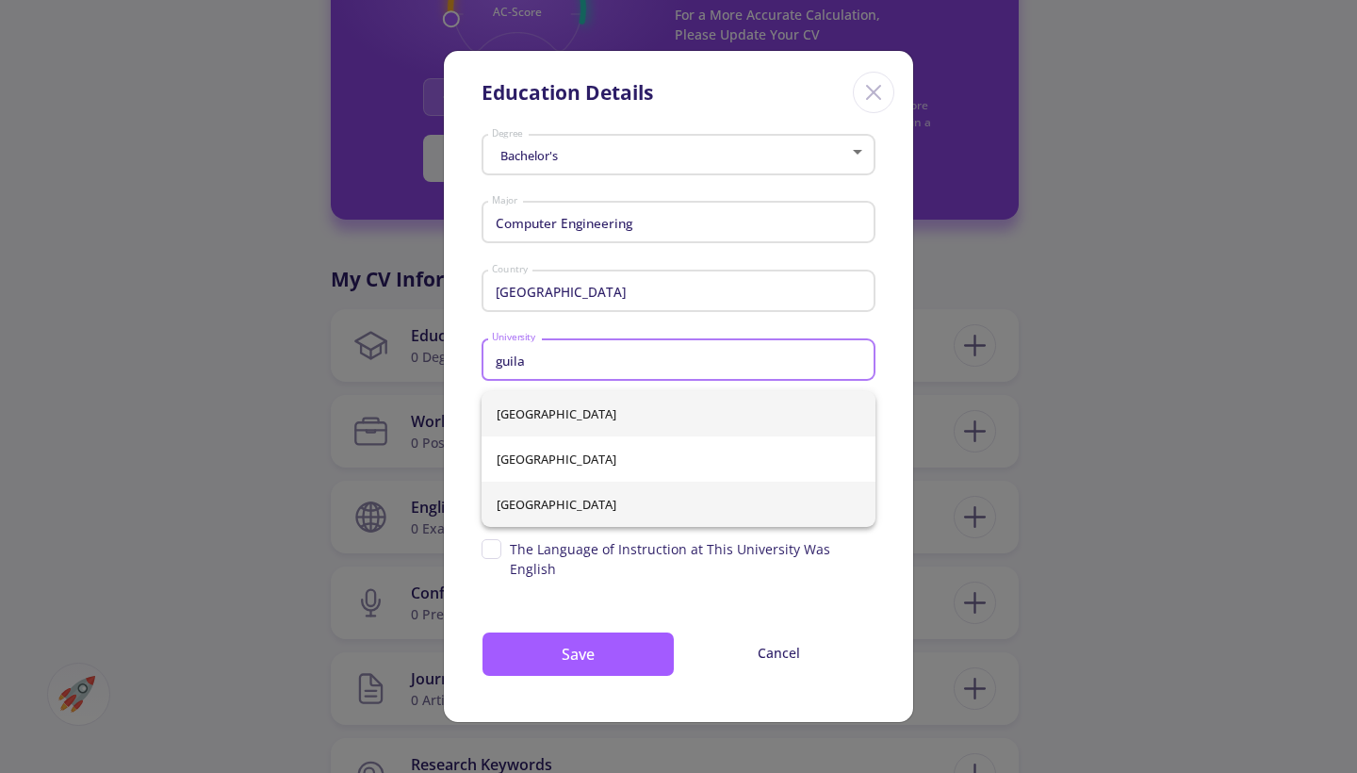
click at [621, 497] on span "[GEOGRAPHIC_DATA]" at bounding box center [679, 503] width 364 height 45
type input "[GEOGRAPHIC_DATA]"
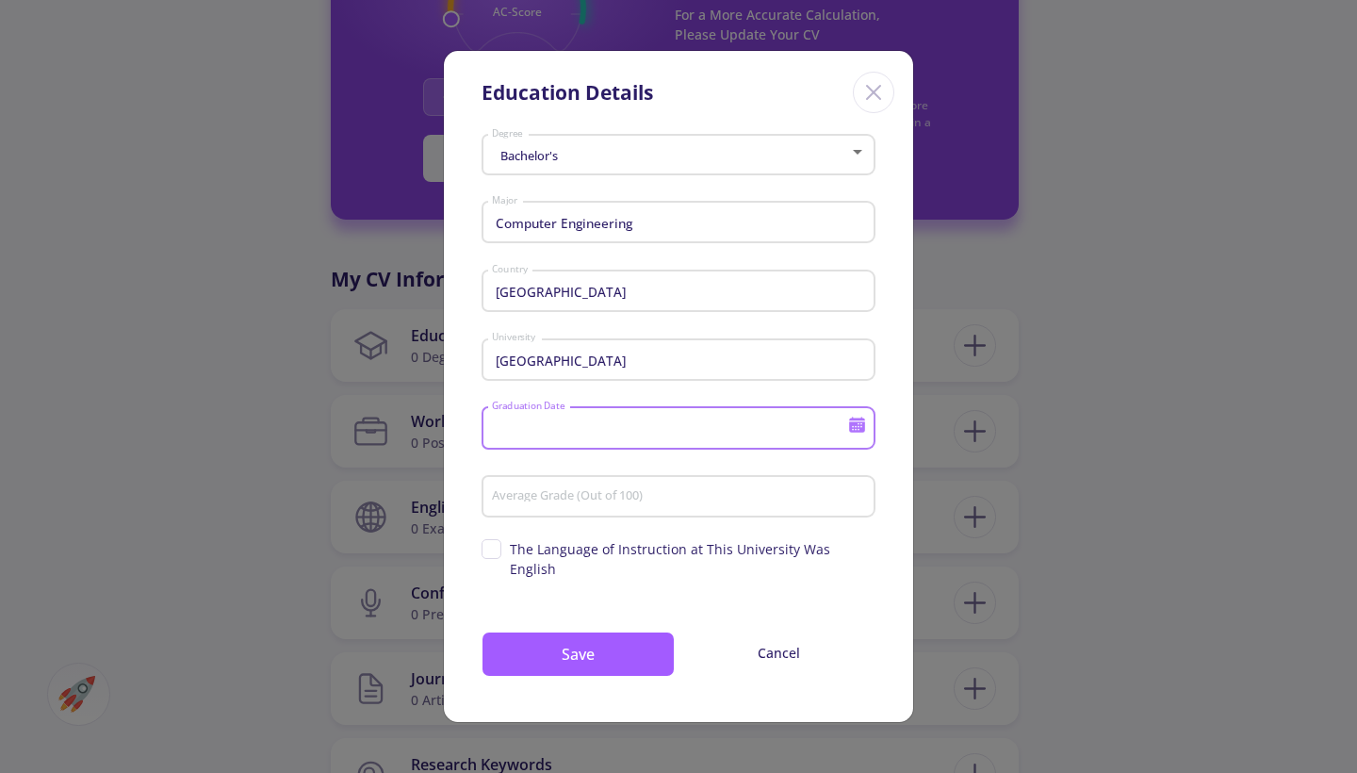
click at [605, 433] on input "Graduation Date" at bounding box center [672, 428] width 363 height 17
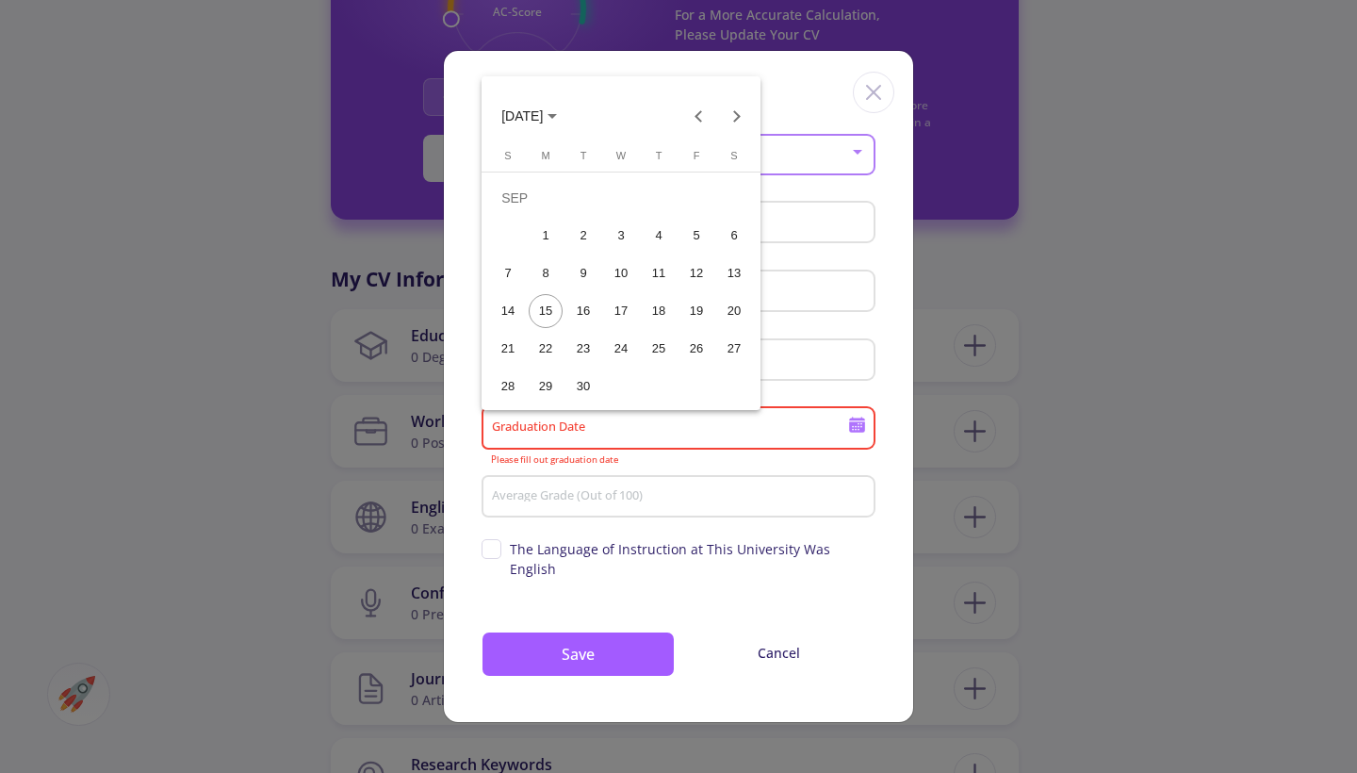
click at [605, 435] on div at bounding box center [678, 386] width 1357 height 773
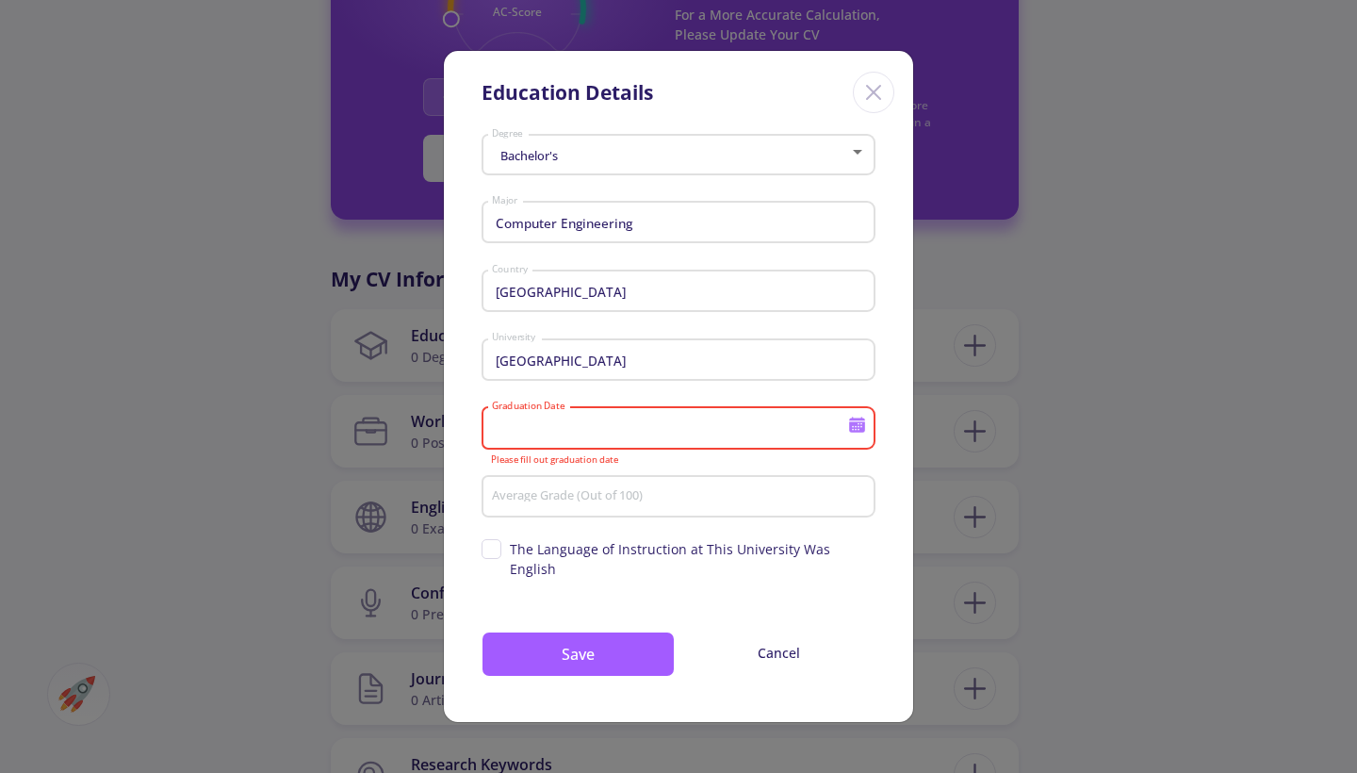
click at [574, 436] on input "Graduation Date" at bounding box center [672, 428] width 363 height 17
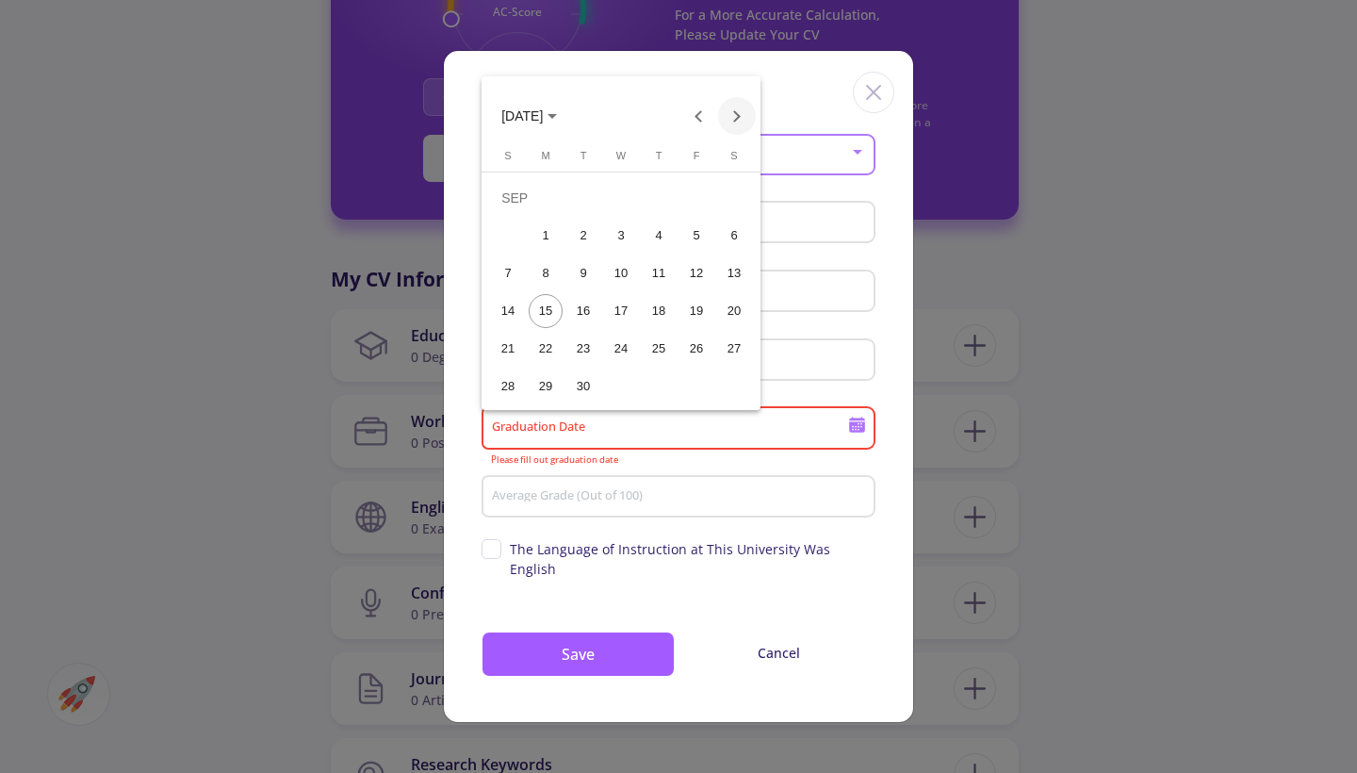
click at [739, 123] on button "Next month" at bounding box center [737, 116] width 38 height 38
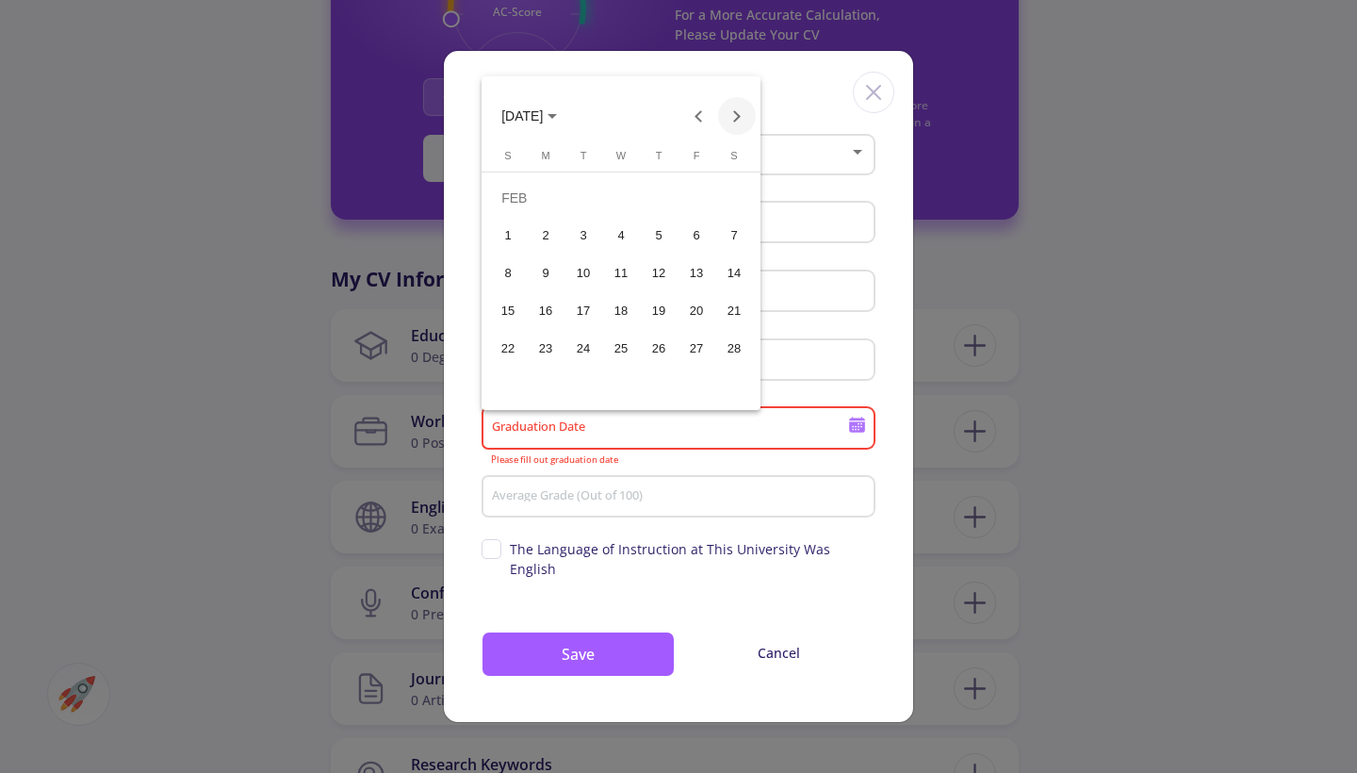
click at [739, 123] on button "Next month" at bounding box center [737, 116] width 38 height 38
click at [513, 304] on div "15" at bounding box center [508, 311] width 34 height 34
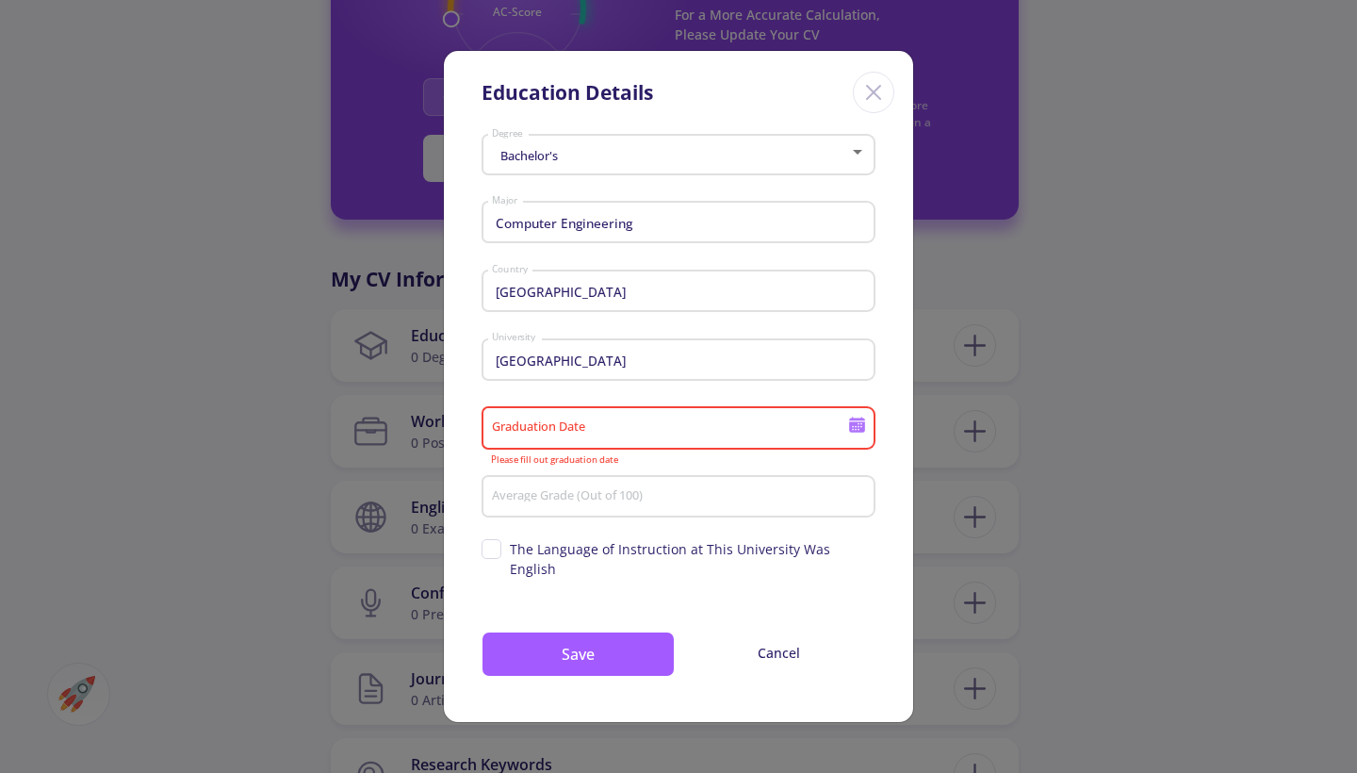
type input "[DATE]"
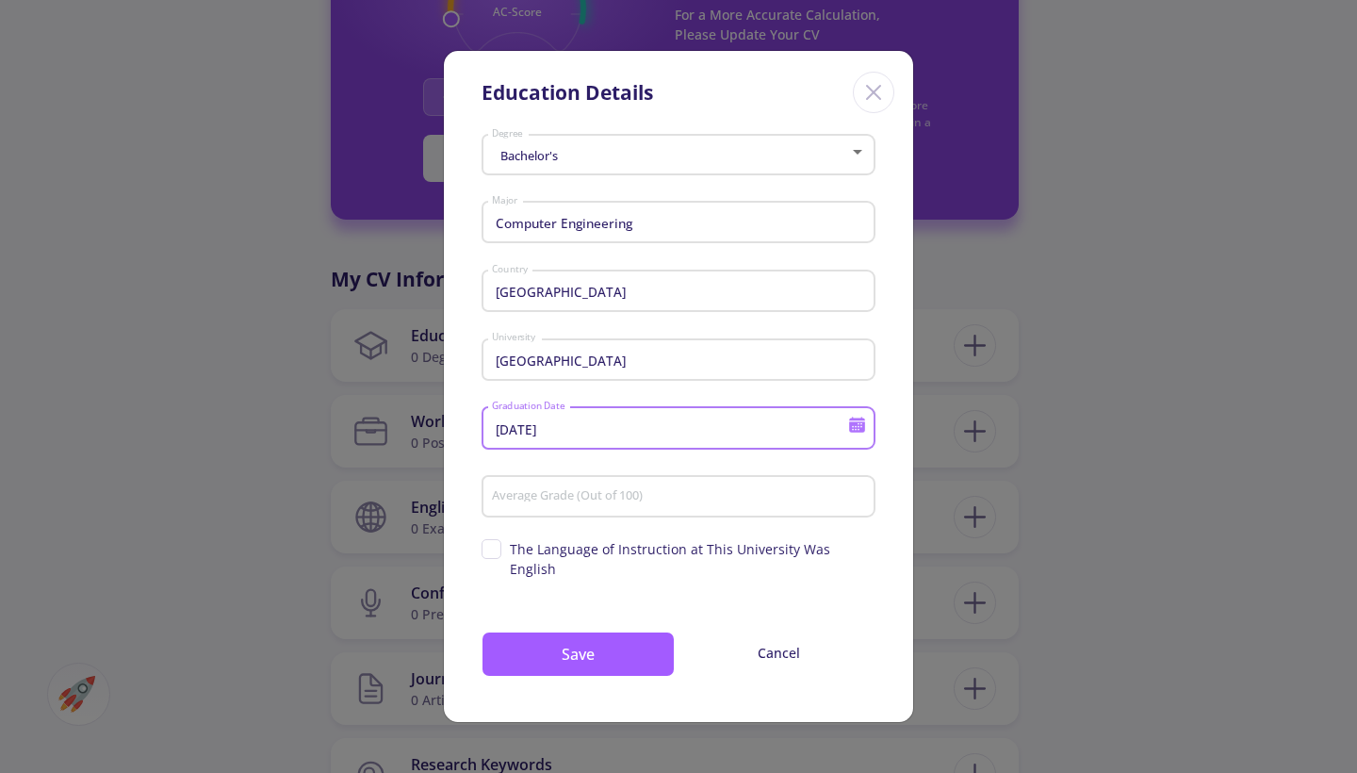
click at [603, 506] on input "Average Grade (Out of 100)" at bounding box center [681, 497] width 381 height 17
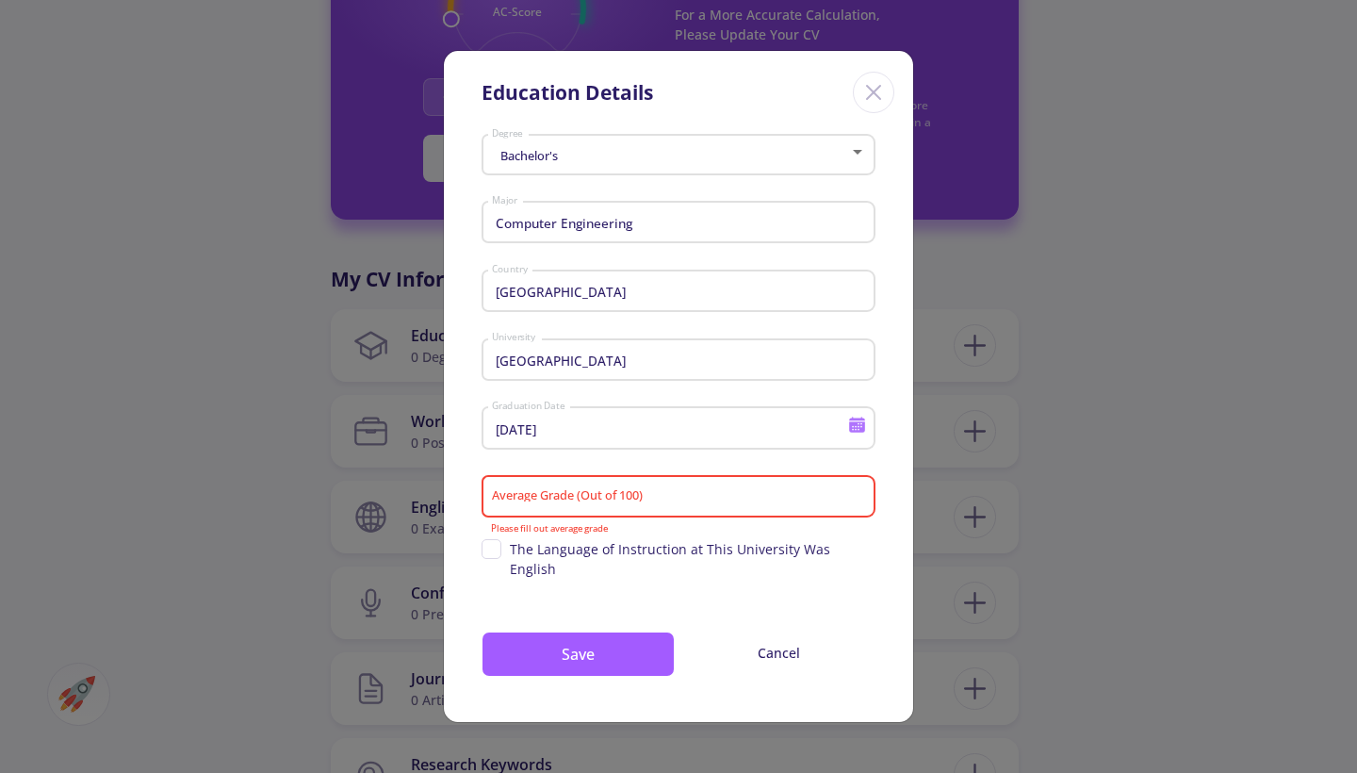
click at [501, 563] on span "The Language of Instruction at This University Was English" at bounding box center [678, 559] width 394 height 40
click at [494, 551] on input "The Language of Instruction at This University Was English" at bounding box center [487, 545] width 12 height 12
click at [505, 561] on span "The Language of Instruction at This University Was English" at bounding box center [678, 559] width 394 height 40
click at [494, 551] on input "The Language of Instruction at This University Was English" at bounding box center [487, 545] width 12 height 12
checkbox input "false"
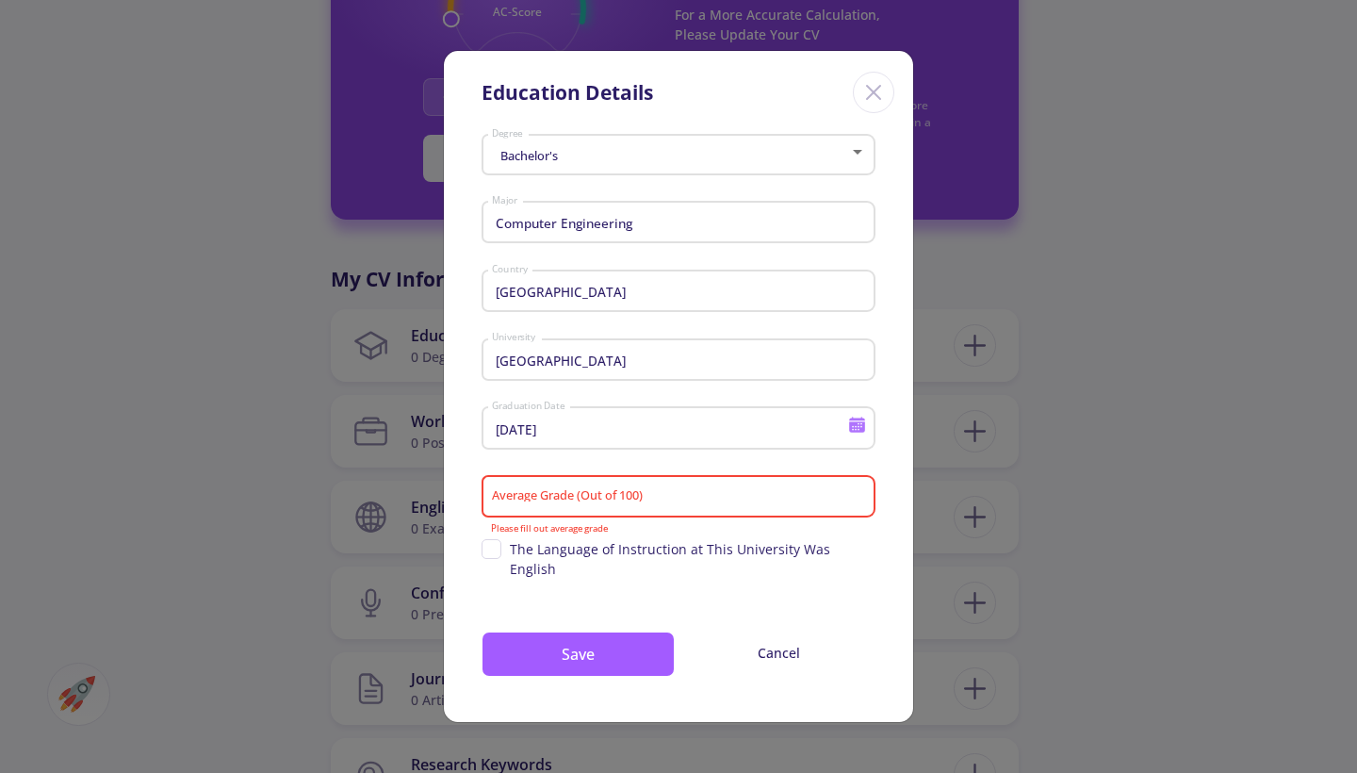
click at [566, 517] on div "Average Grade (Out of 100)" at bounding box center [679, 492] width 376 height 49
click at [665, 517] on div "Average Grade (Out of 100)" at bounding box center [679, 492] width 376 height 49
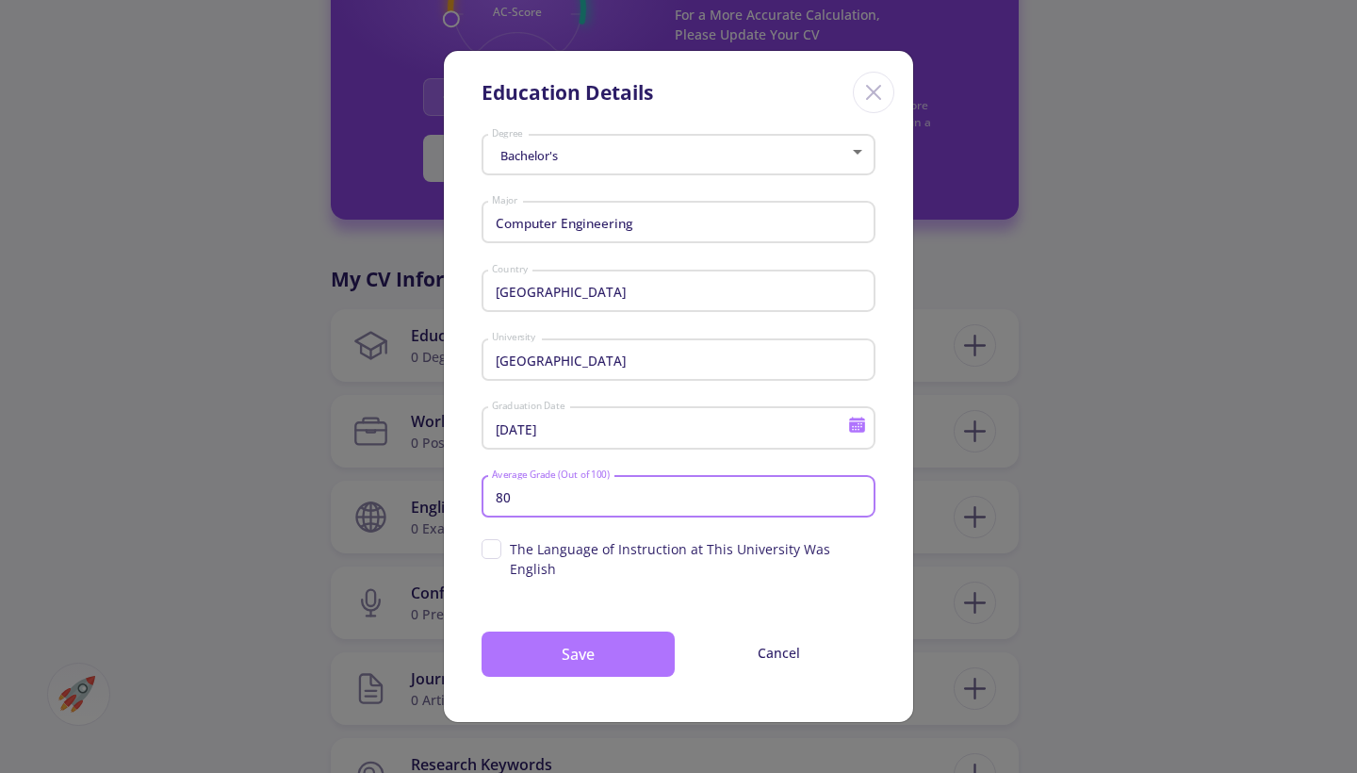
type input "80"
click at [569, 632] on button "Save" at bounding box center [577, 653] width 193 height 45
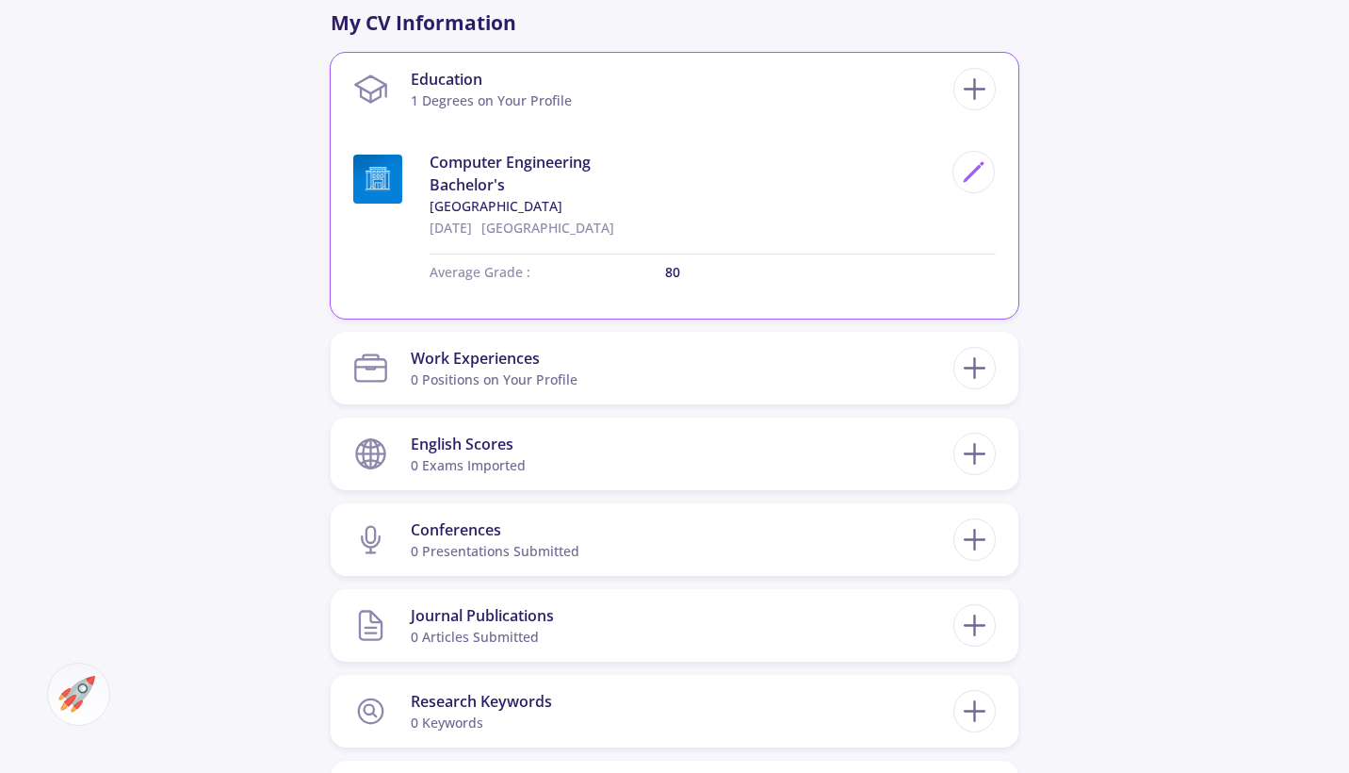
scroll to position [892, 0]
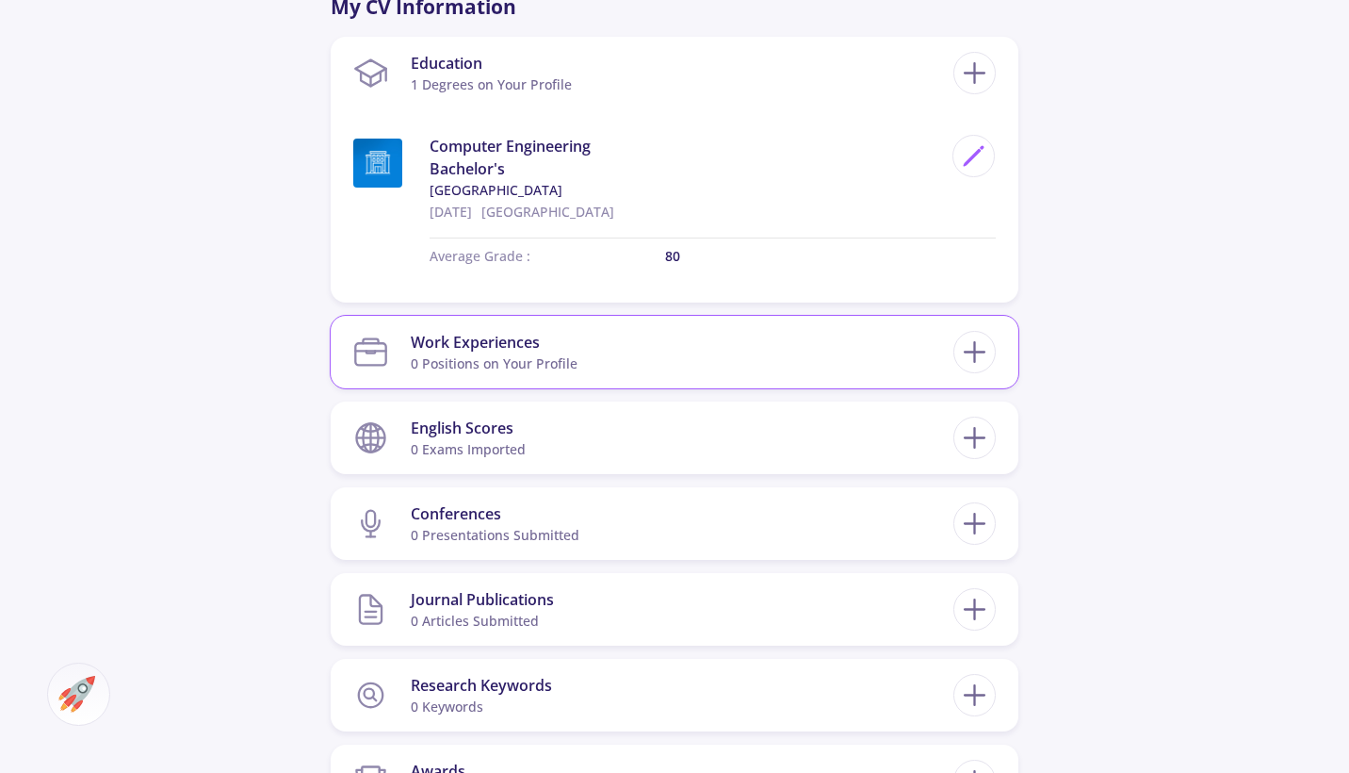
click at [618, 372] on section "Work Experiences 0 Positions on Your Profile" at bounding box center [653, 351] width 600 height 57
click at [972, 363] on icon at bounding box center [974, 351] width 35 height 35
checkbox input "false"
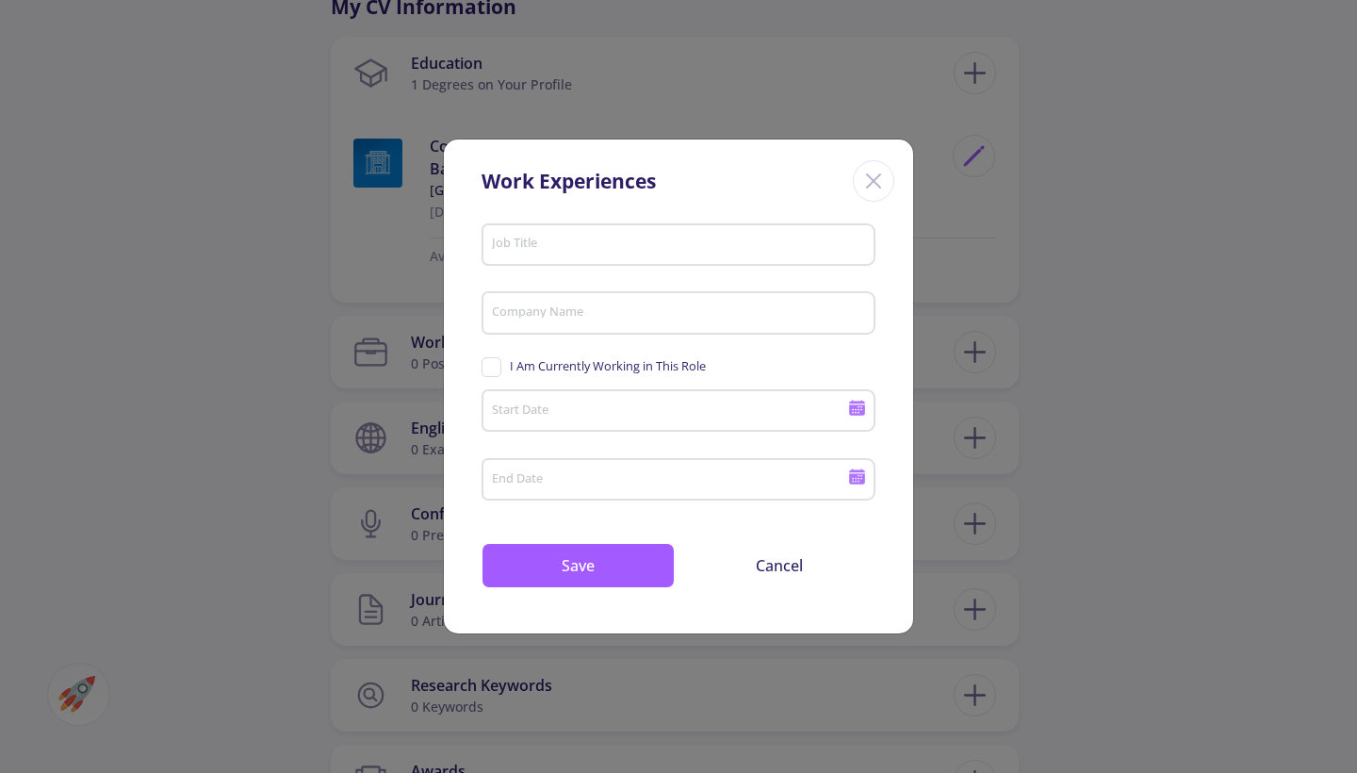
click at [576, 252] on input "Job Title" at bounding box center [681, 244] width 381 height 17
click at [624, 320] on input "Company Name" at bounding box center [681, 313] width 381 height 17
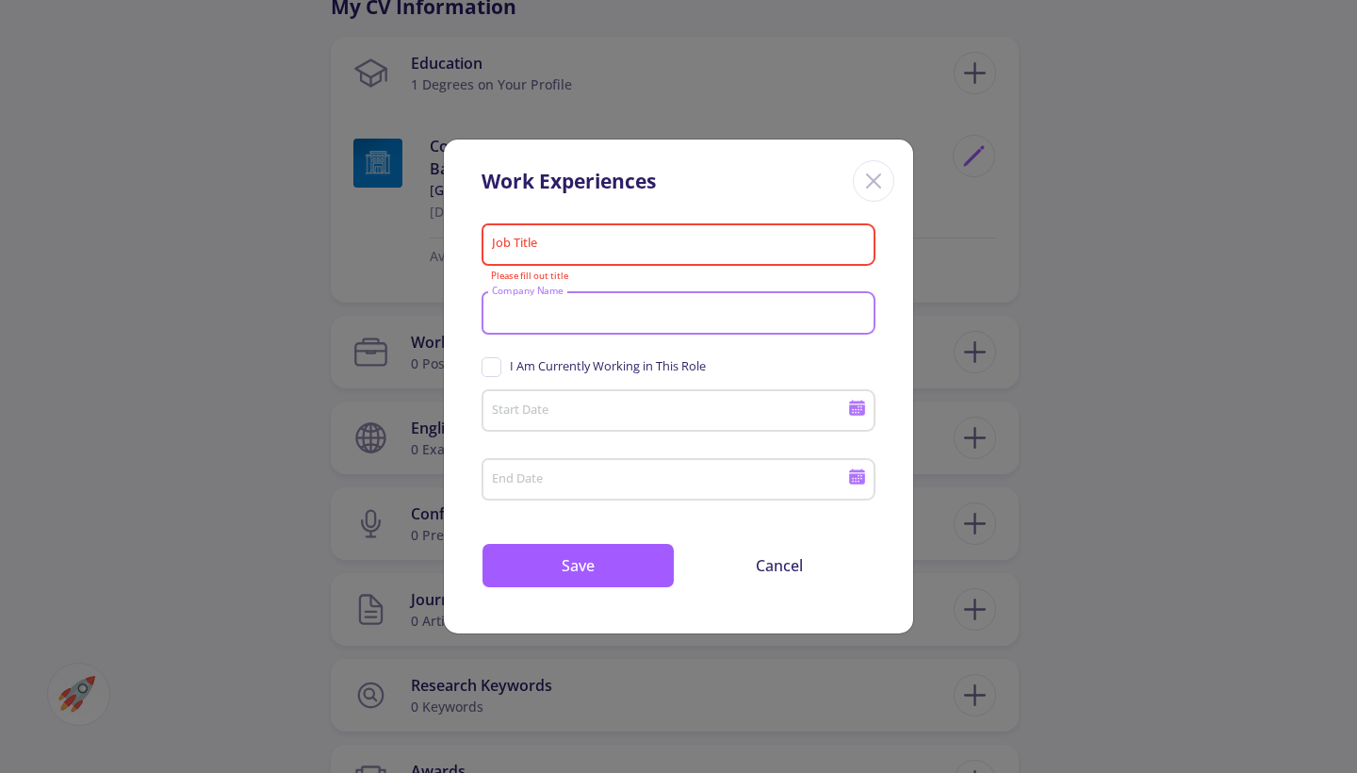
click at [693, 234] on div "Job Title" at bounding box center [679, 240] width 376 height 49
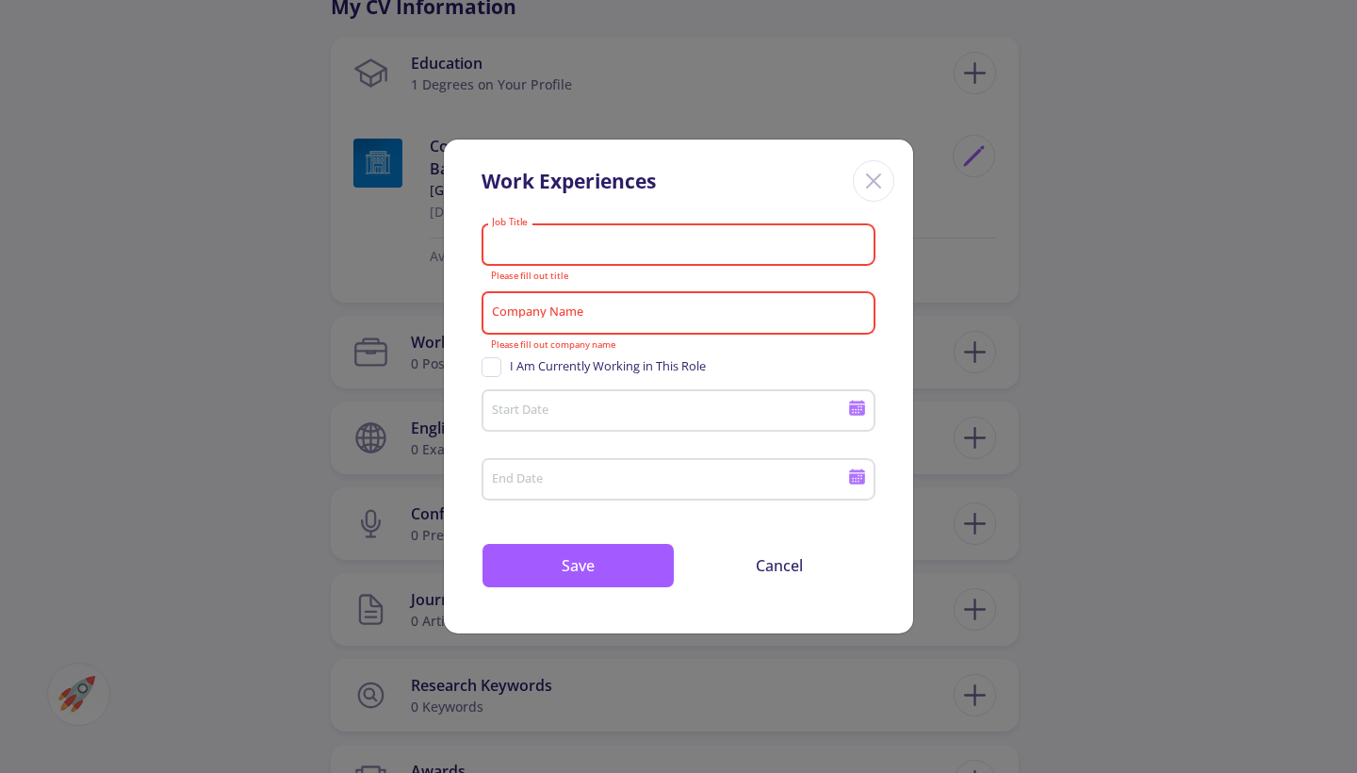
click at [883, 182] on icon "Close" at bounding box center [873, 181] width 30 height 30
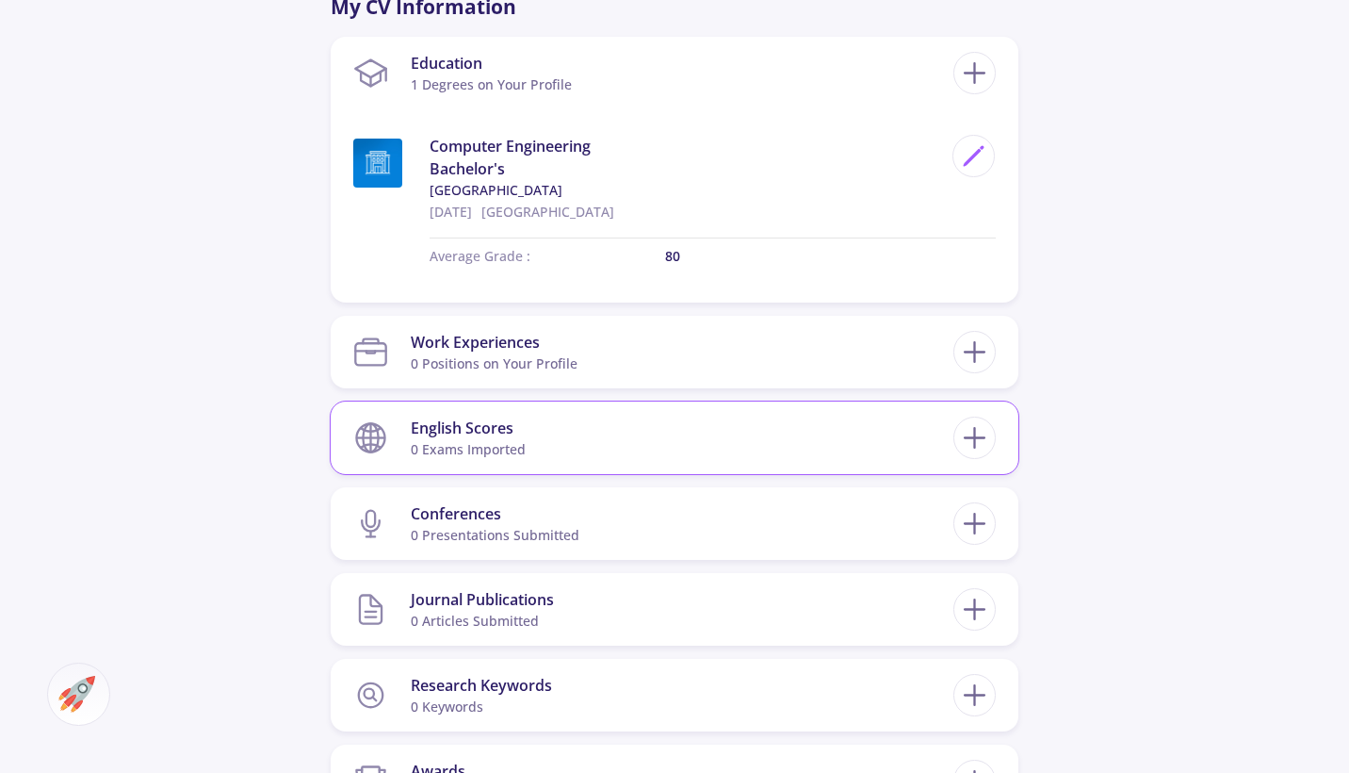
click at [871, 447] on section "English Scores 0 exams imported" at bounding box center [653, 437] width 600 height 57
click at [979, 431] on icon at bounding box center [974, 437] width 35 height 35
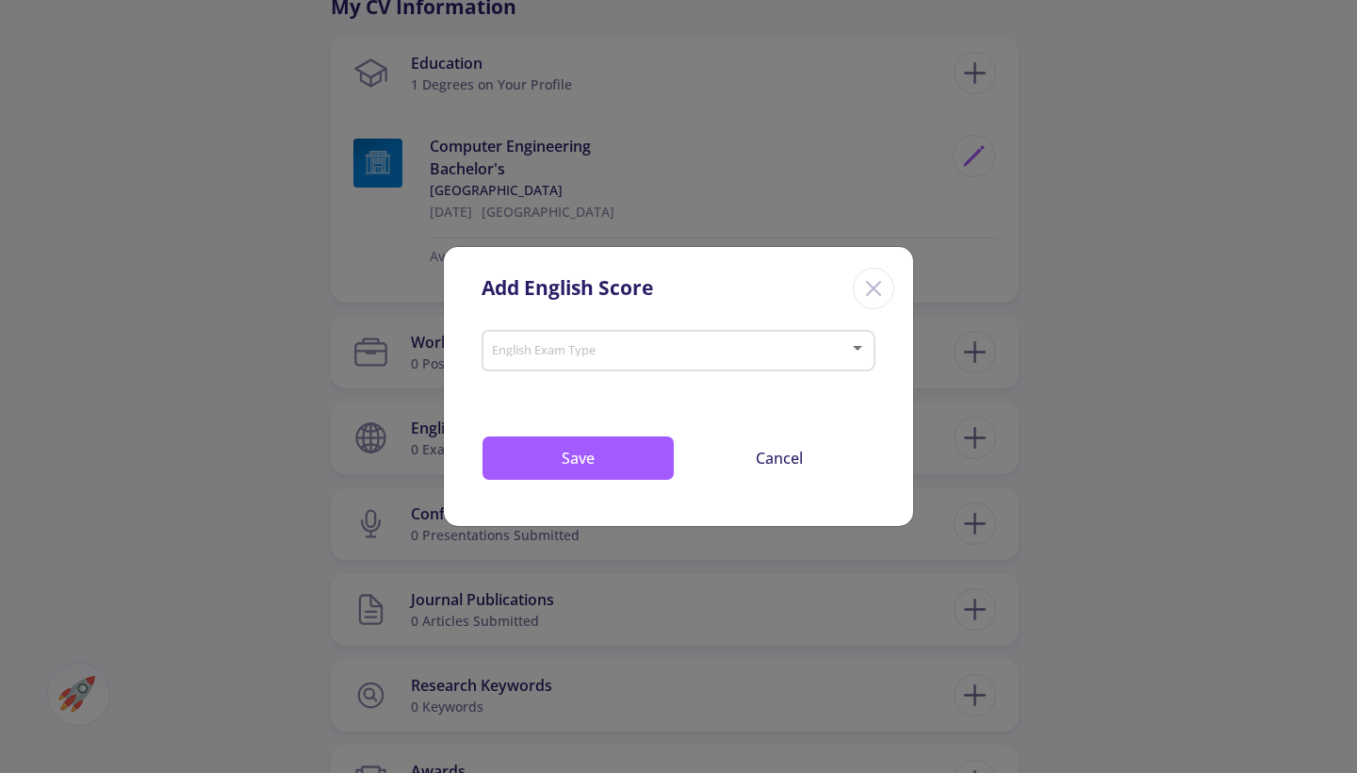
click at [643, 346] on span at bounding box center [673, 350] width 354 height 13
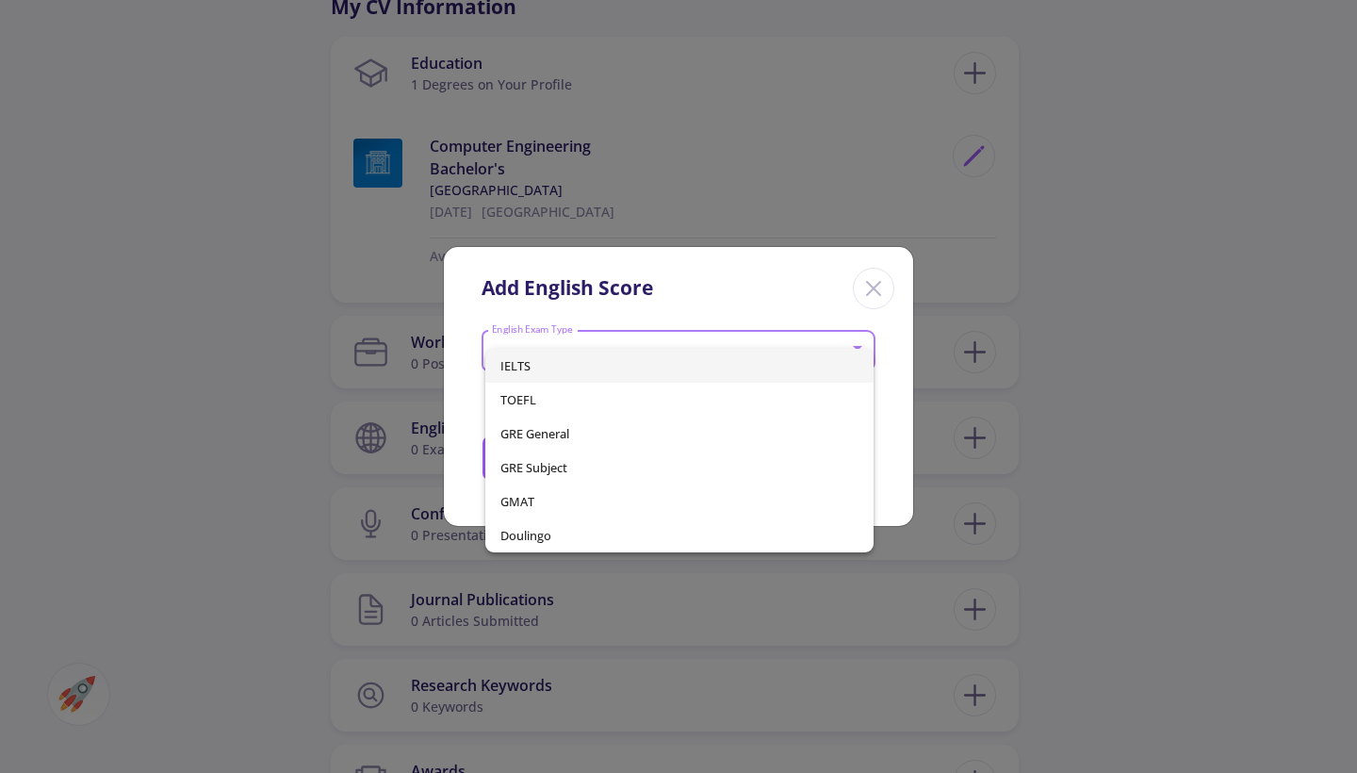
click at [625, 375] on span "IELTS" at bounding box center [679, 366] width 359 height 34
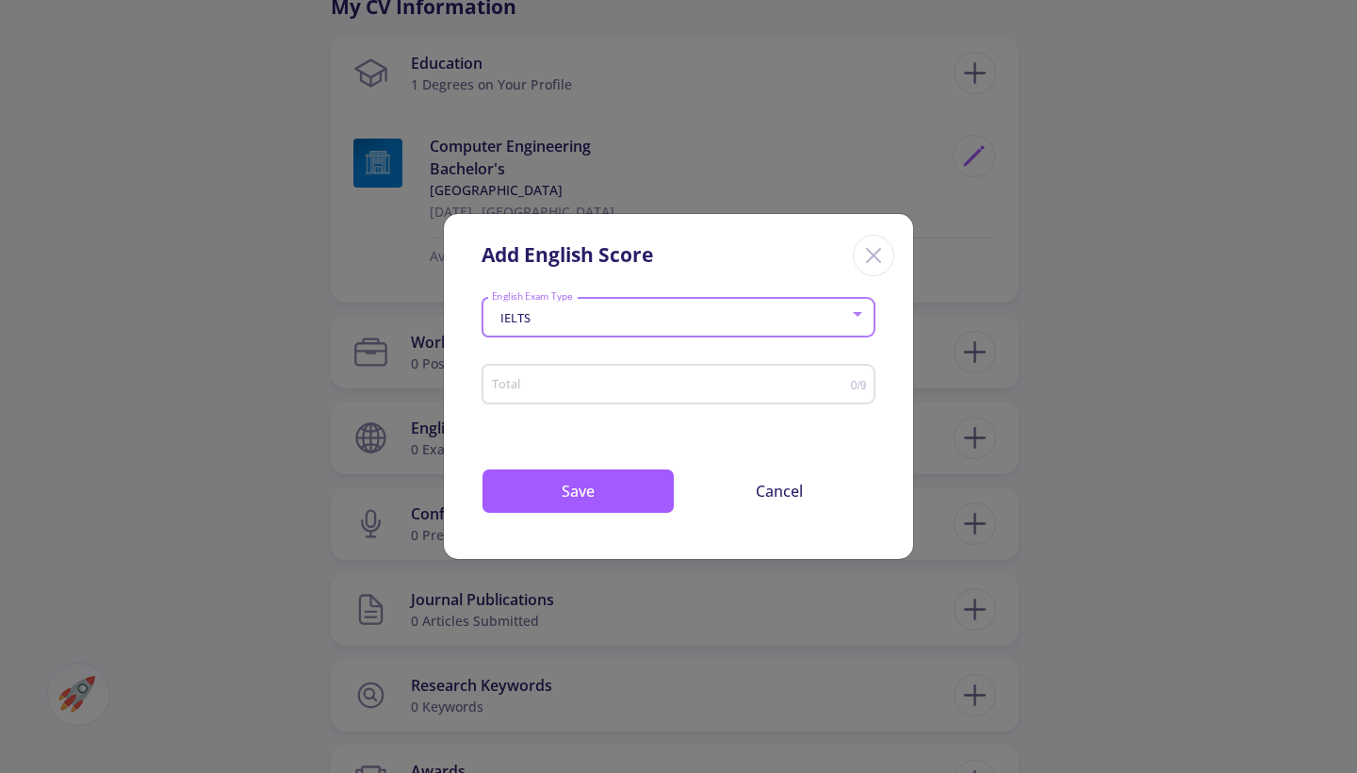
click at [669, 370] on div "Total" at bounding box center [671, 380] width 360 height 47
type input "7.5"
click at [649, 492] on button "Save" at bounding box center [577, 490] width 193 height 45
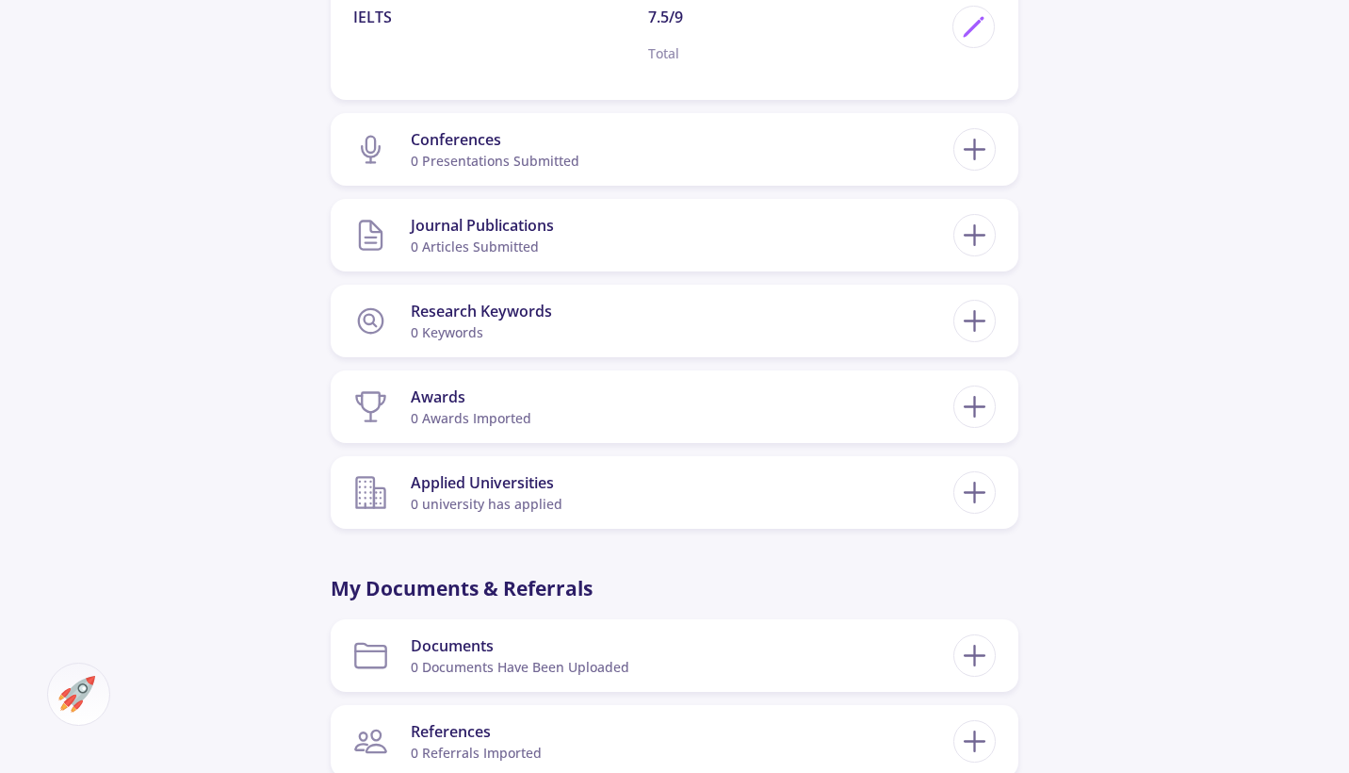
scroll to position [1389, 0]
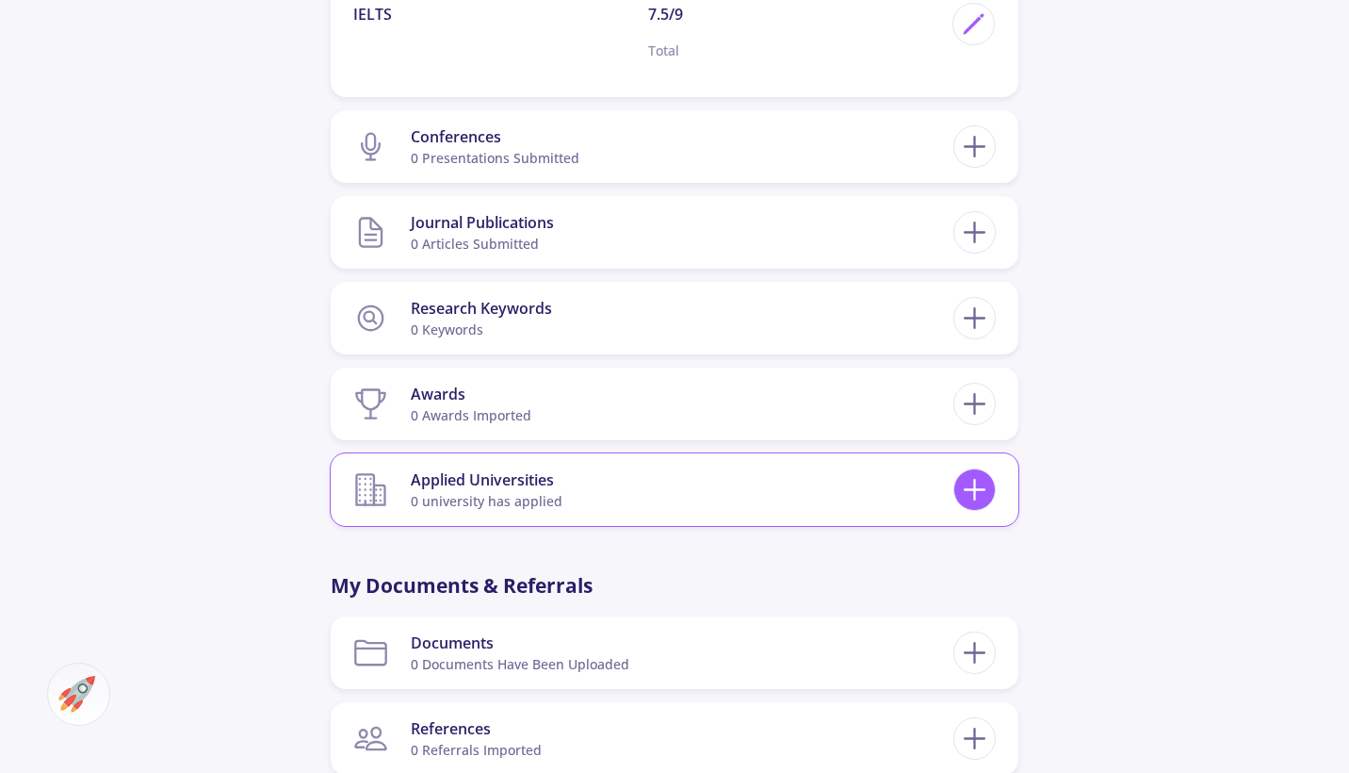
click at [975, 470] on div at bounding box center [974, 489] width 42 height 42
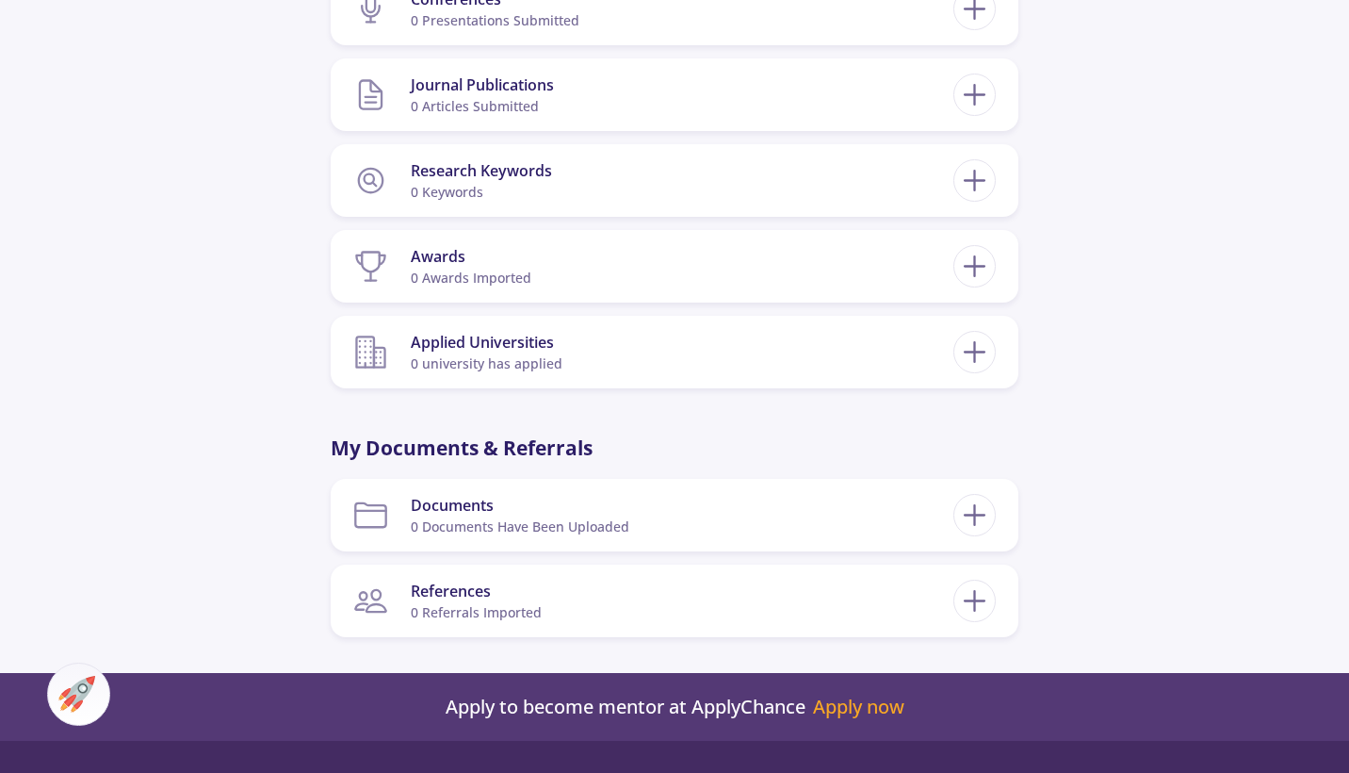
scroll to position [1544, 0]
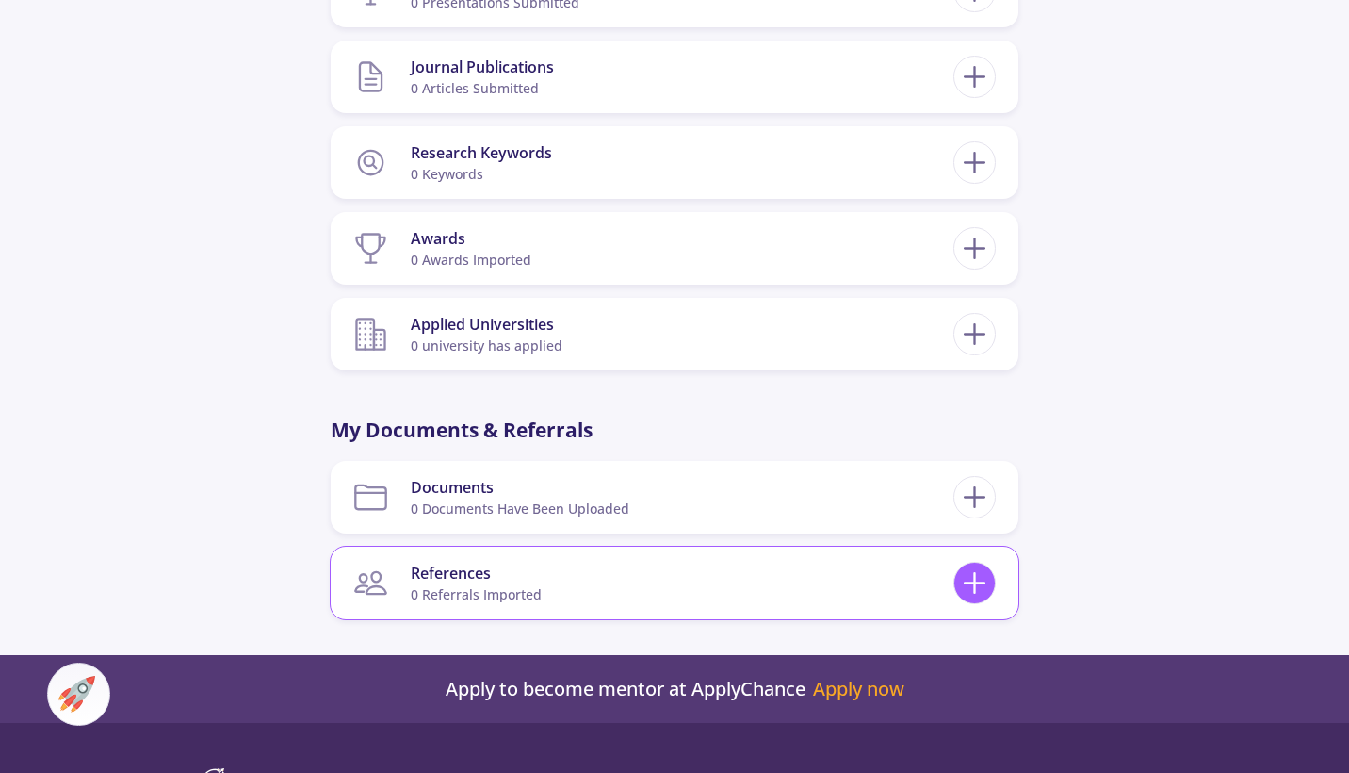
click at [979, 586] on icon at bounding box center [974, 582] width 35 height 35
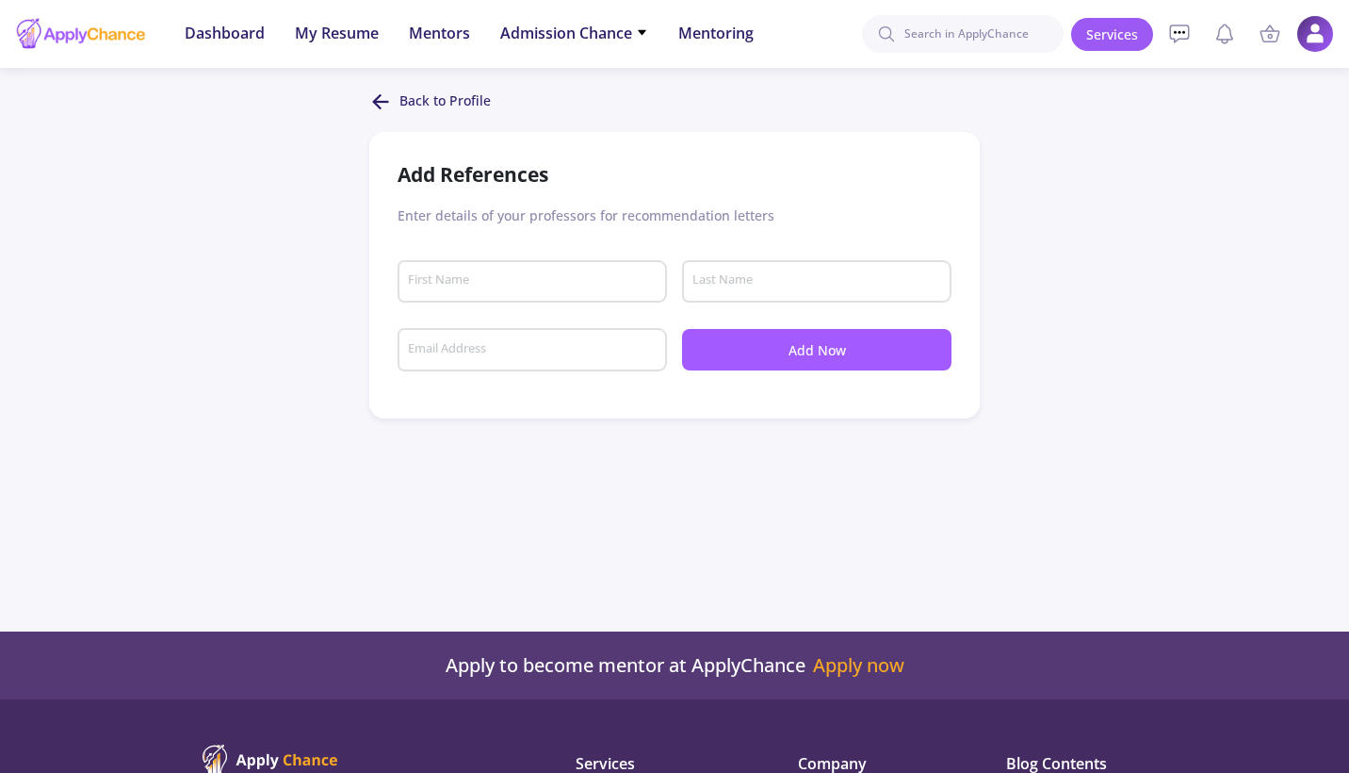
click at [549, 288] on input "First Name" at bounding box center [535, 281] width 256 height 17
click at [682, 293] on div "Last Name" at bounding box center [816, 277] width 269 height 49
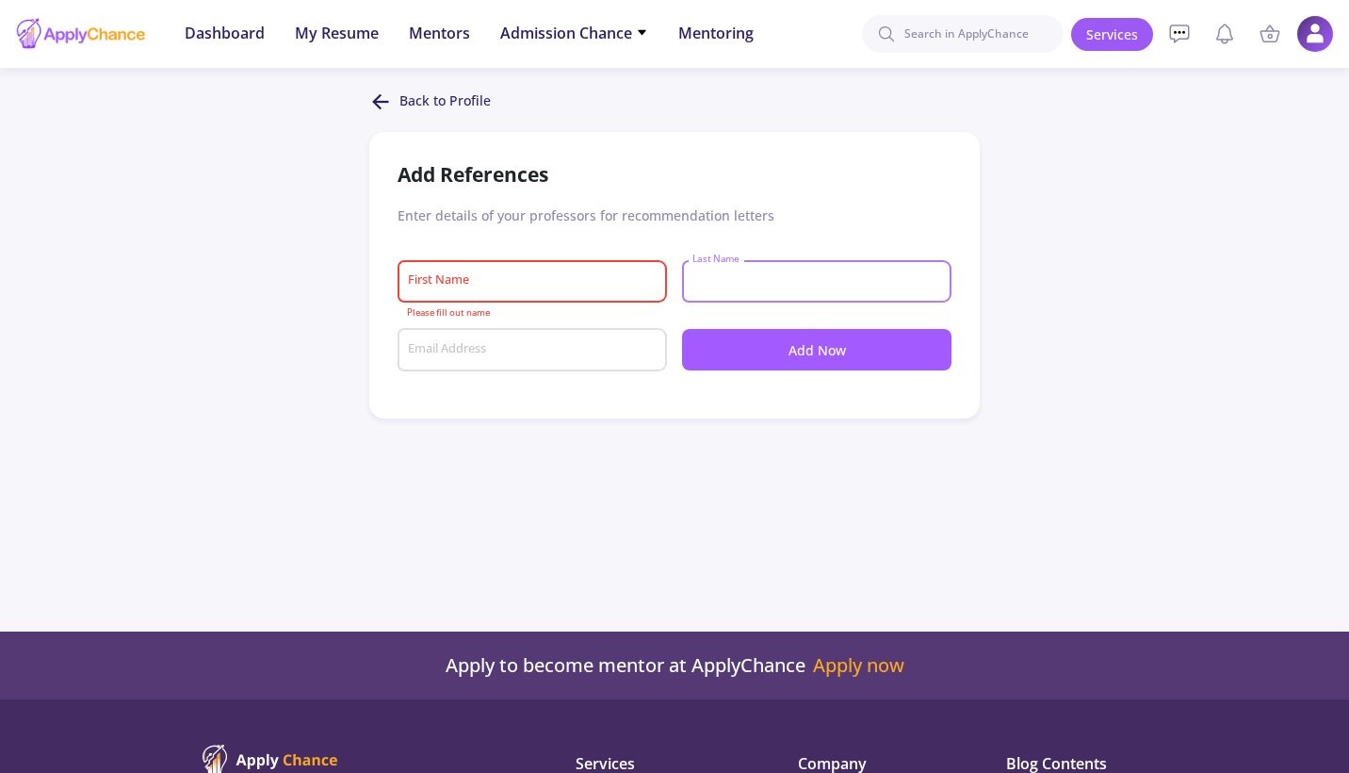
click at [554, 359] on input "Email Address" at bounding box center [535, 350] width 256 height 17
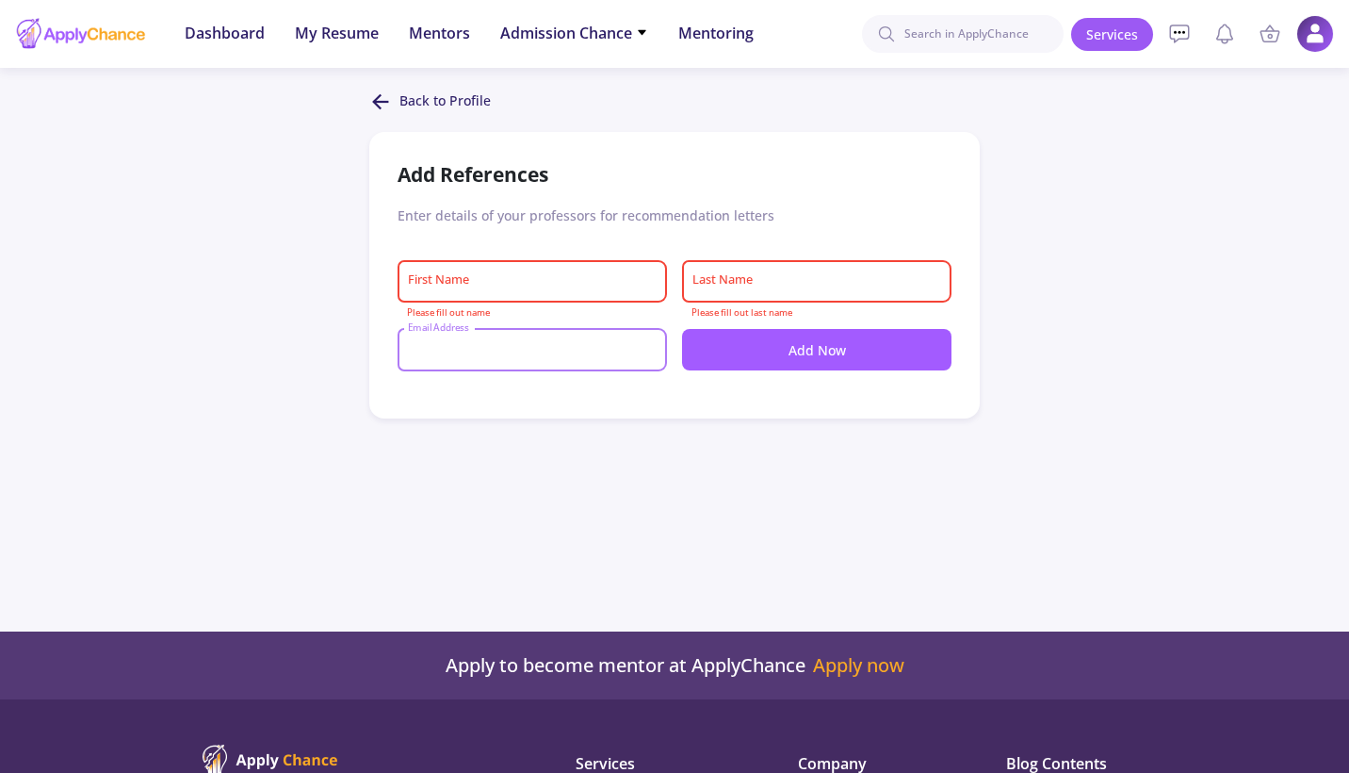
click at [385, 91] on icon at bounding box center [380, 101] width 23 height 23
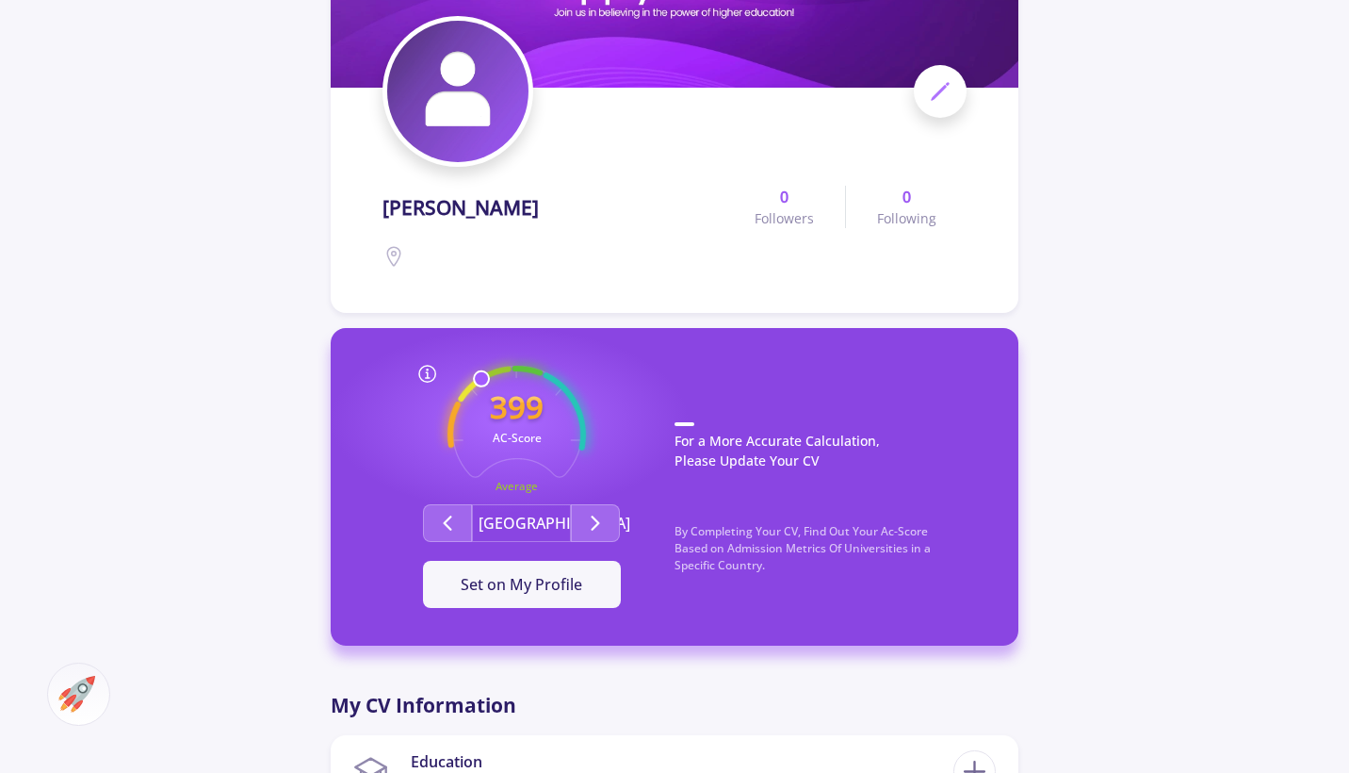
scroll to position [196, 0]
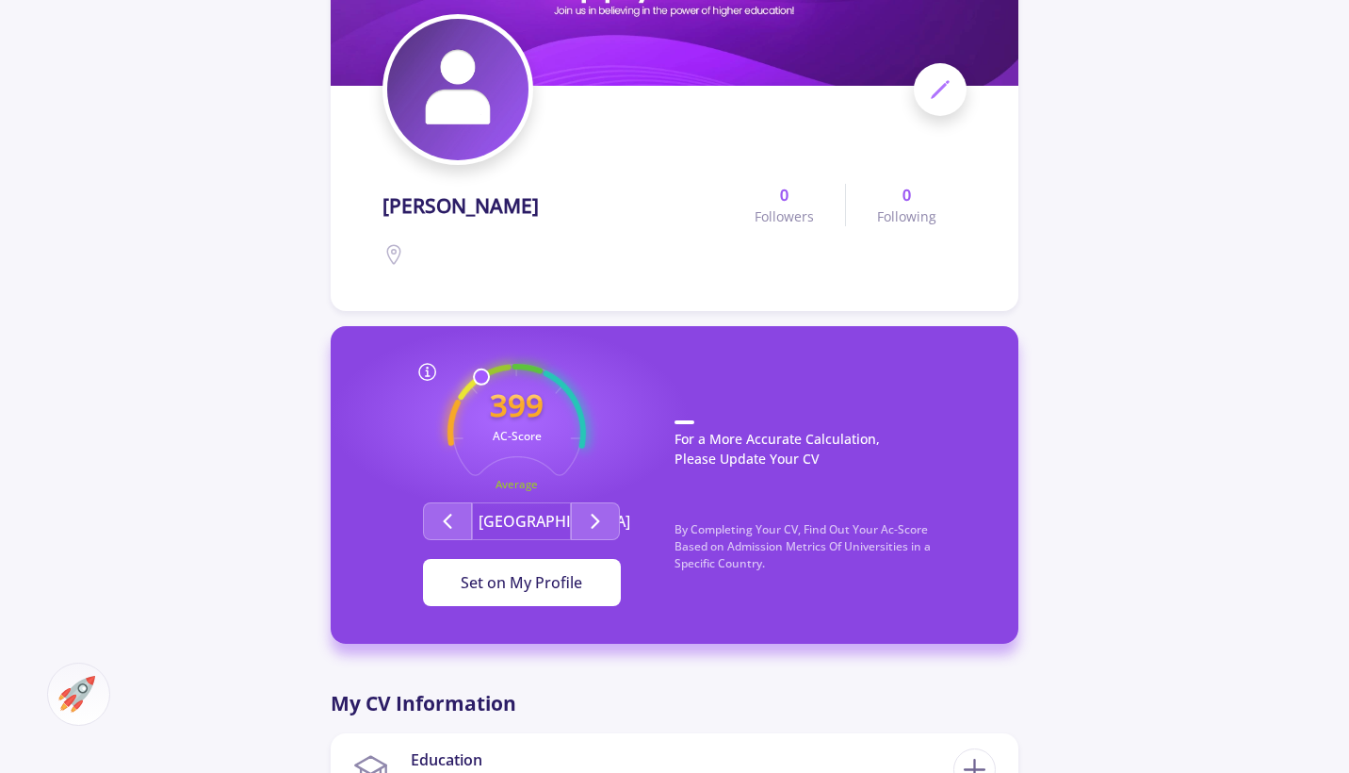
click at [575, 598] on button "Set on My Profile" at bounding box center [522, 582] width 198 height 47
click at [575, 598] on button "It Is Now Set" at bounding box center [522, 582] width 198 height 47
click at [599, 524] on icon "Second group" at bounding box center [595, 521] width 23 height 23
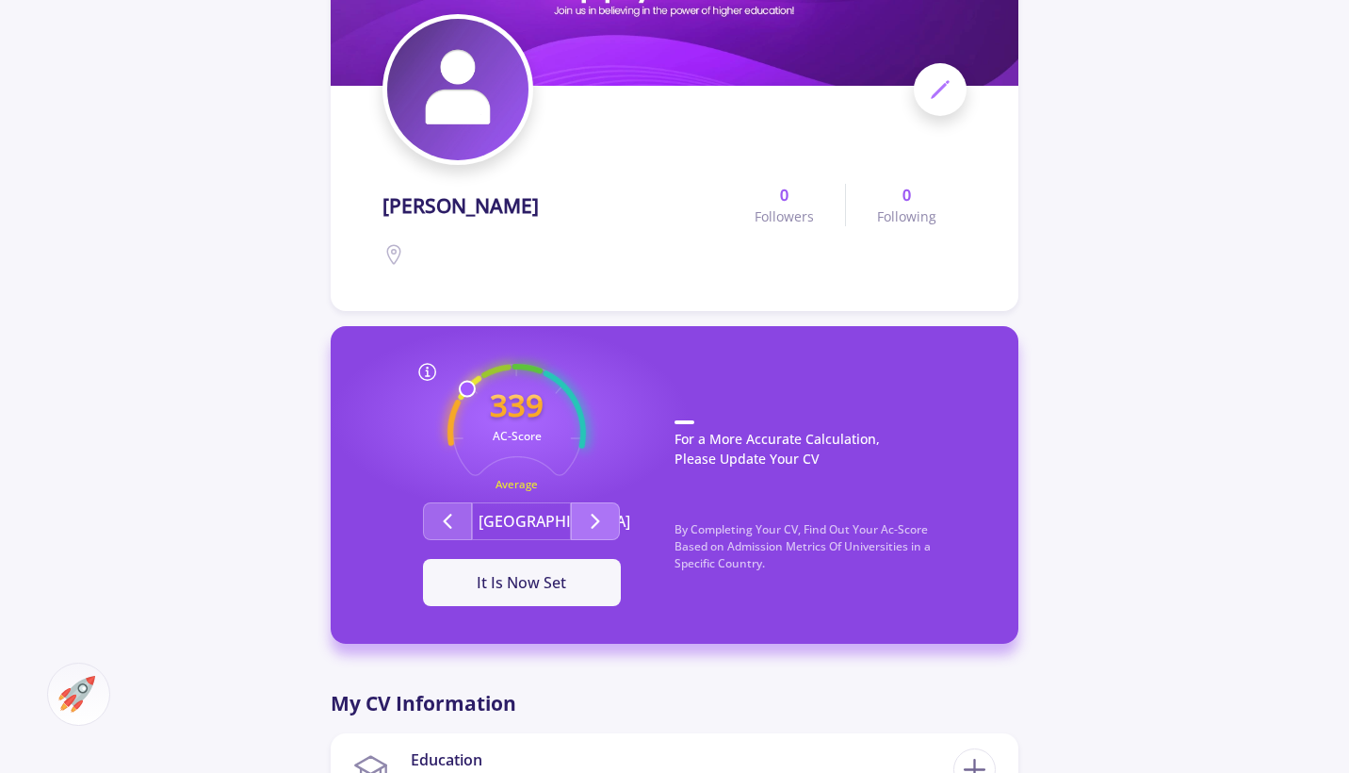
click at [599, 524] on icon "Second group" at bounding box center [595, 521] width 23 height 23
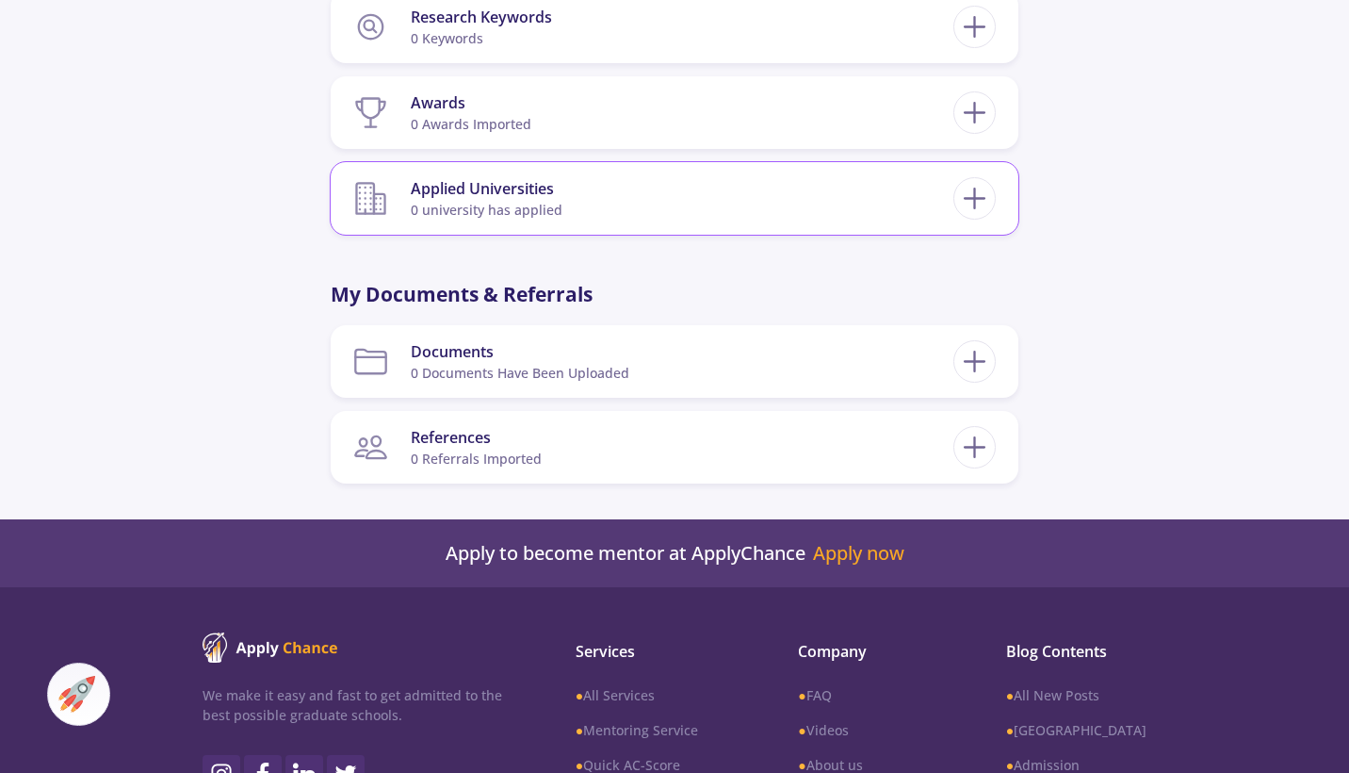
scroll to position [1355, 0]
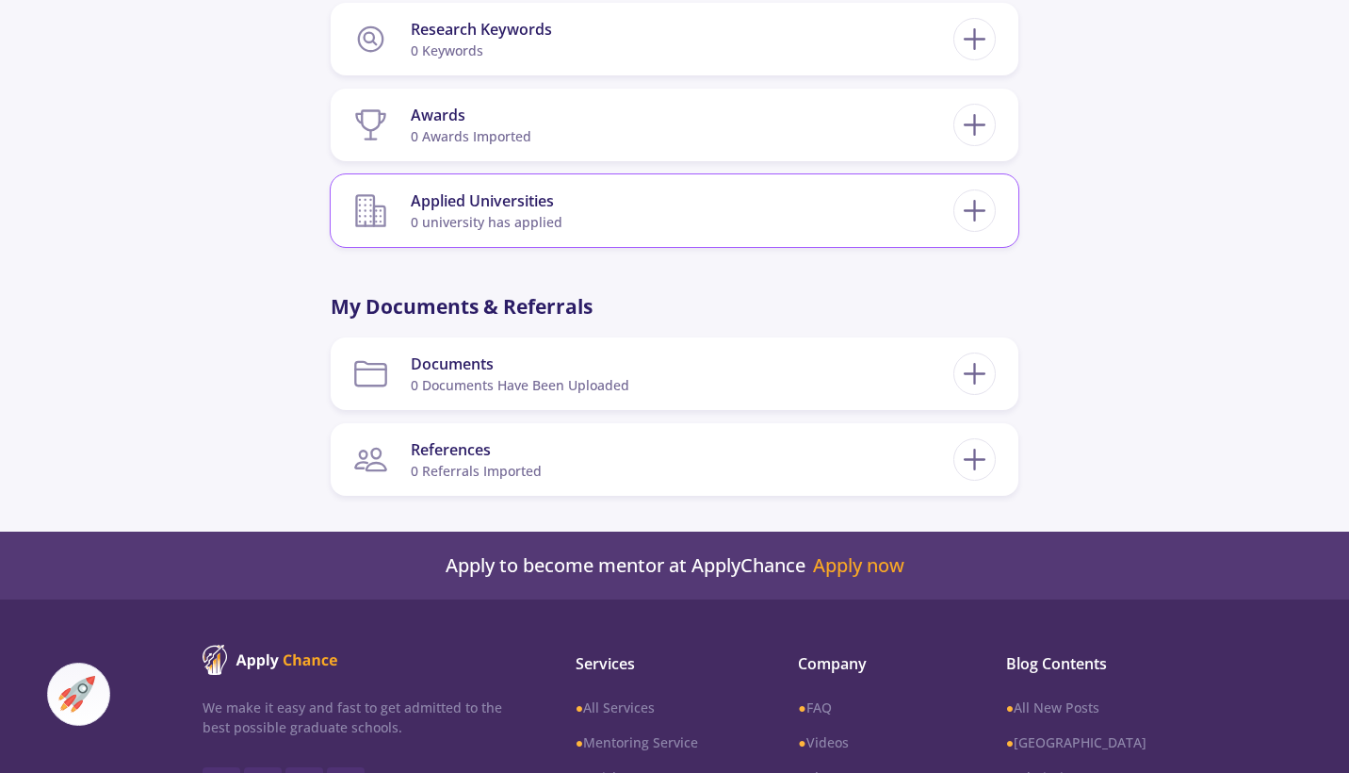
click at [651, 232] on section "Applied Universities 0 university has applied" at bounding box center [653, 210] width 600 height 57
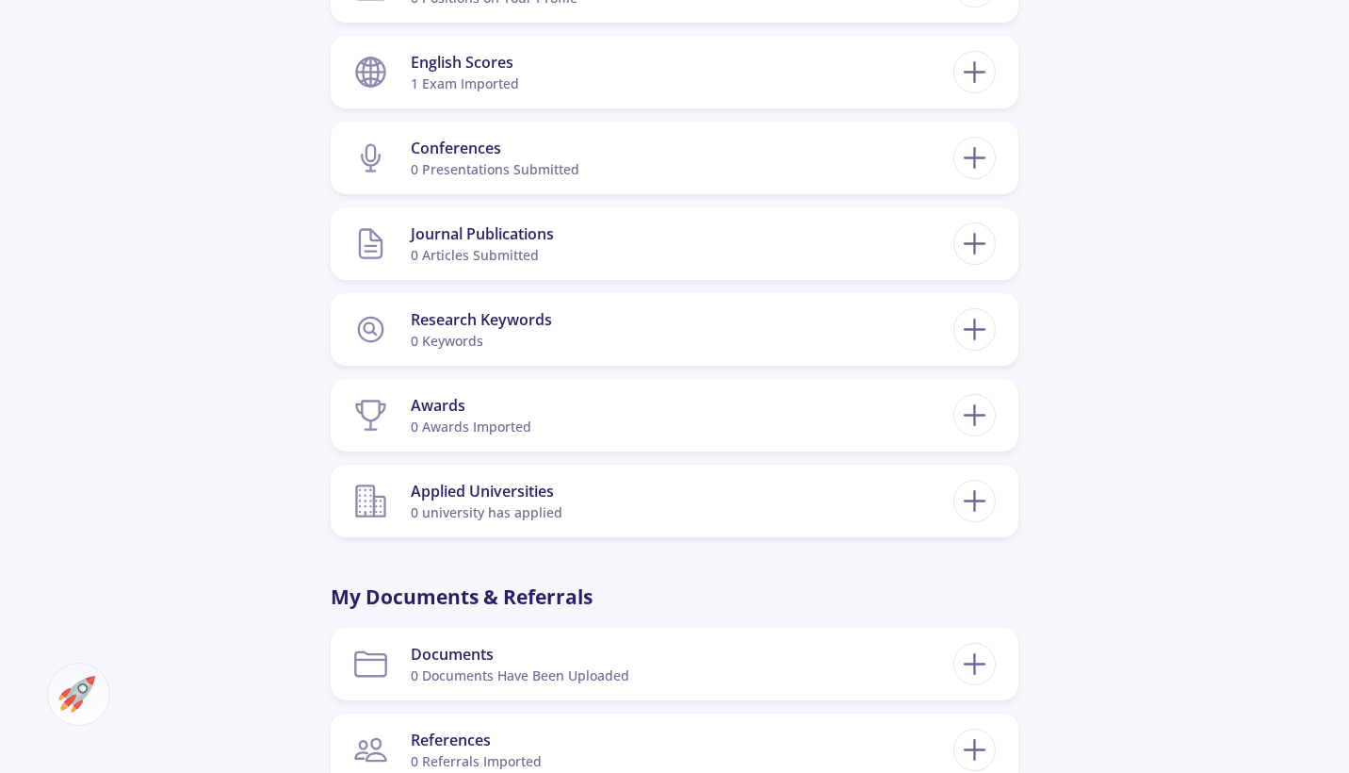
scroll to position [1195, 0]
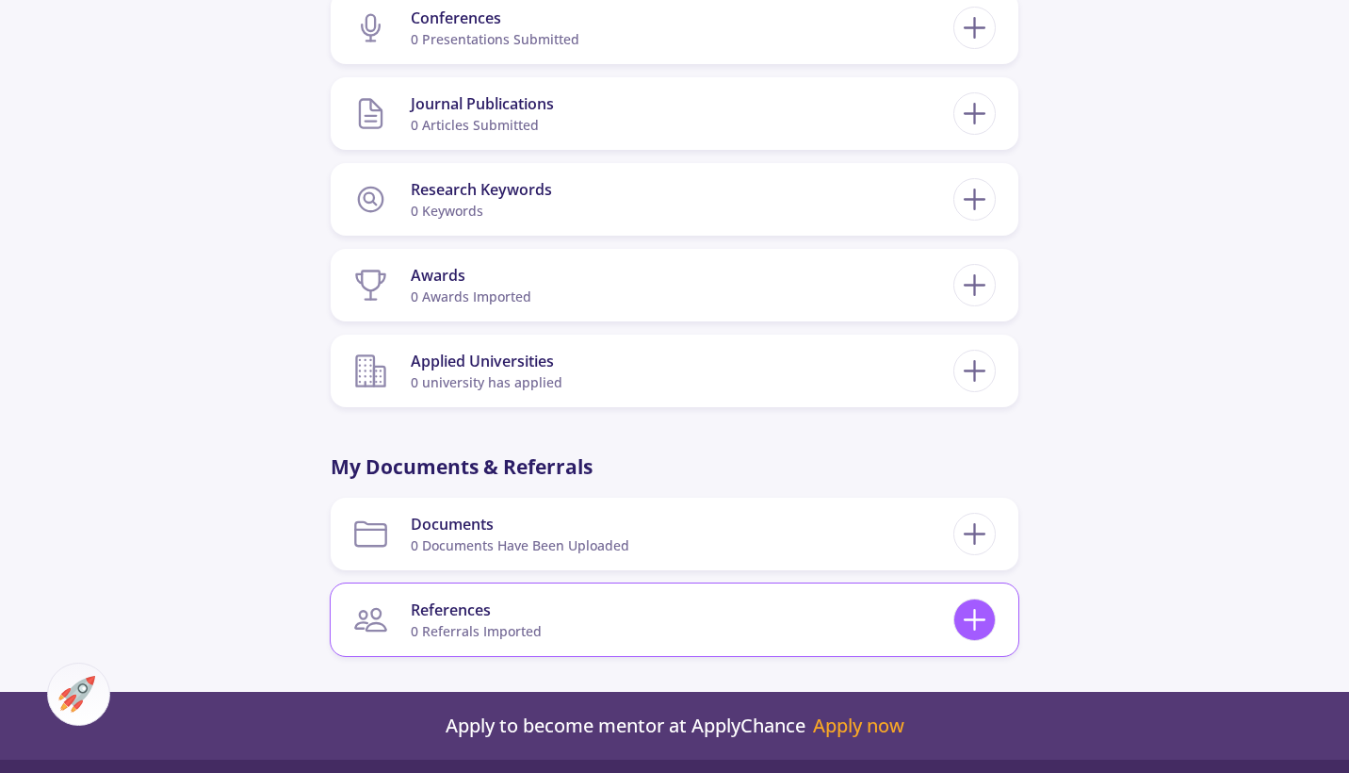
click at [972, 619] on line at bounding box center [975, 619] width 20 height 0
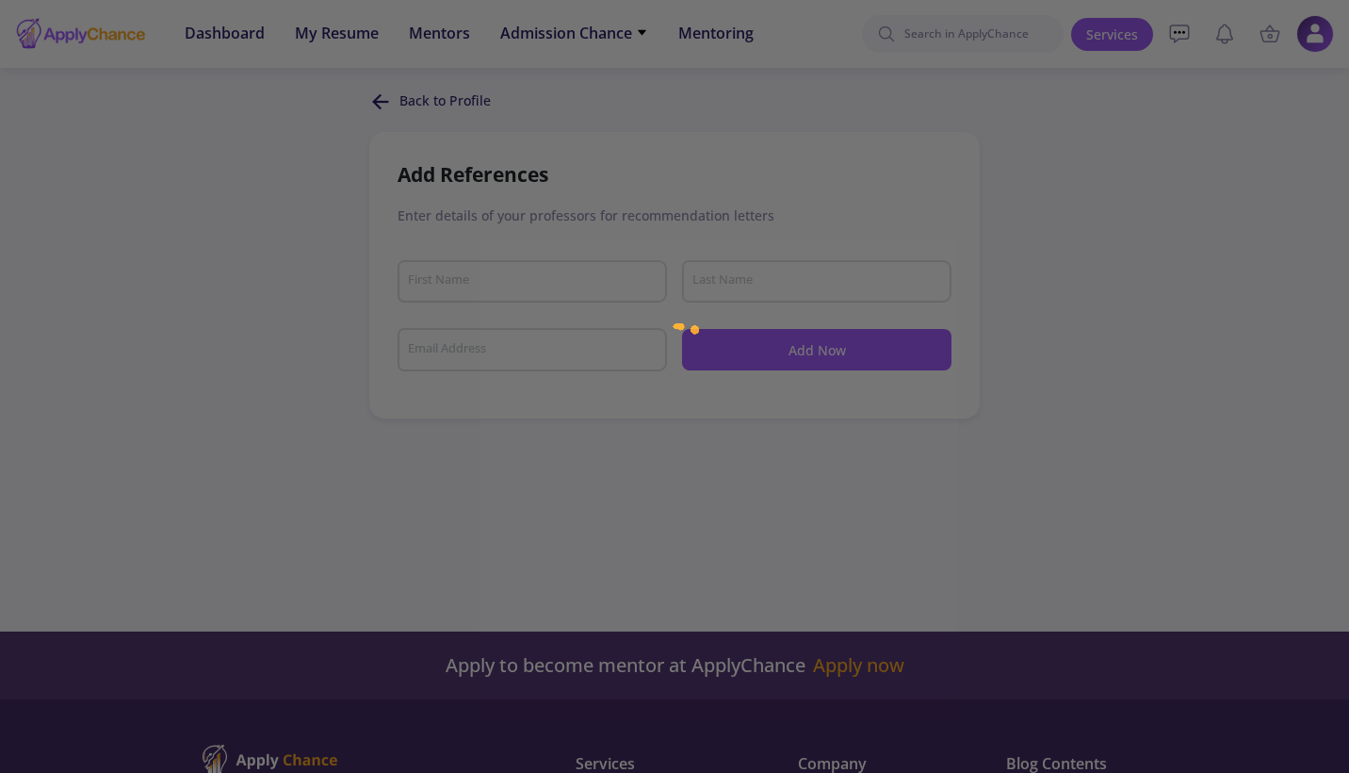
click at [480, 287] on div at bounding box center [674, 386] width 1349 height 773
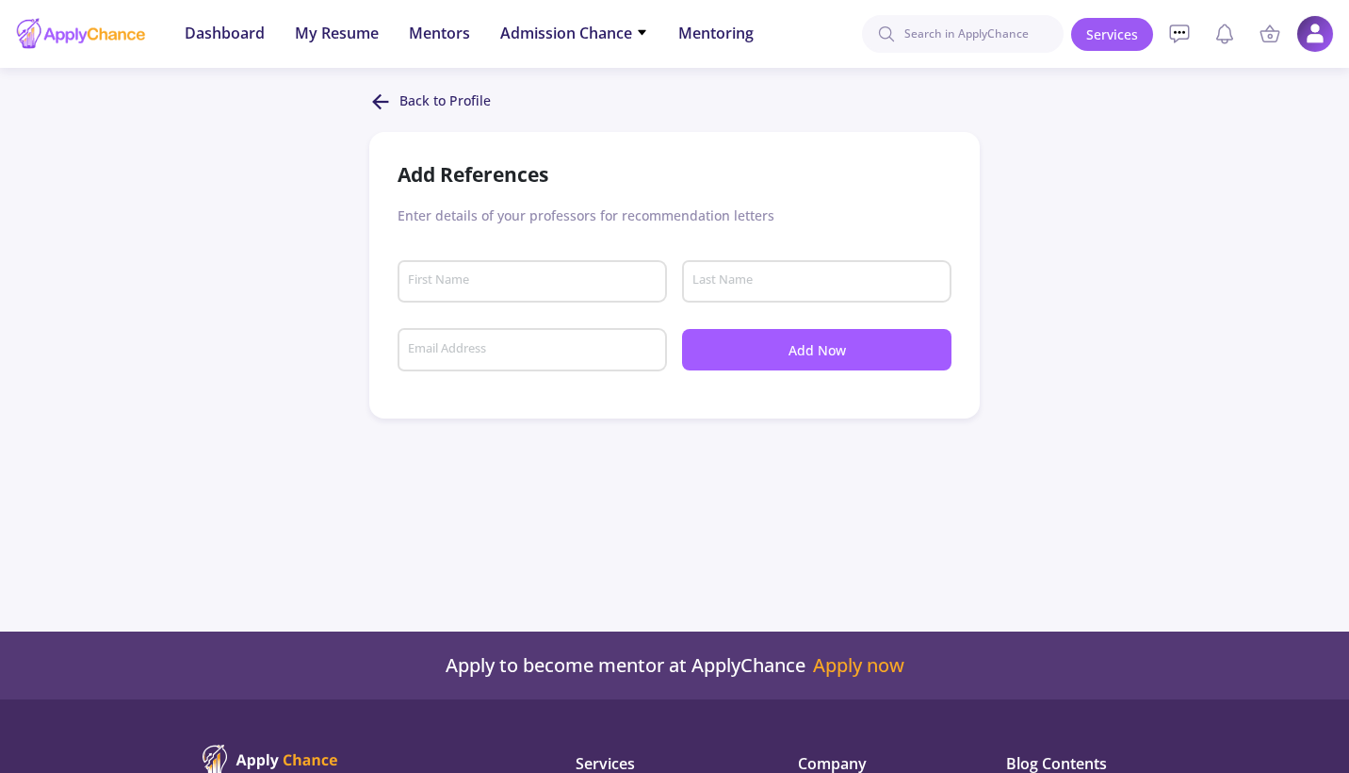
click at [480, 287] on input "First Name" at bounding box center [535, 281] width 256 height 17
type input "mklm"
click at [754, 277] on input "Last Name" at bounding box center [820, 281] width 256 height 17
type input "jnjkn"
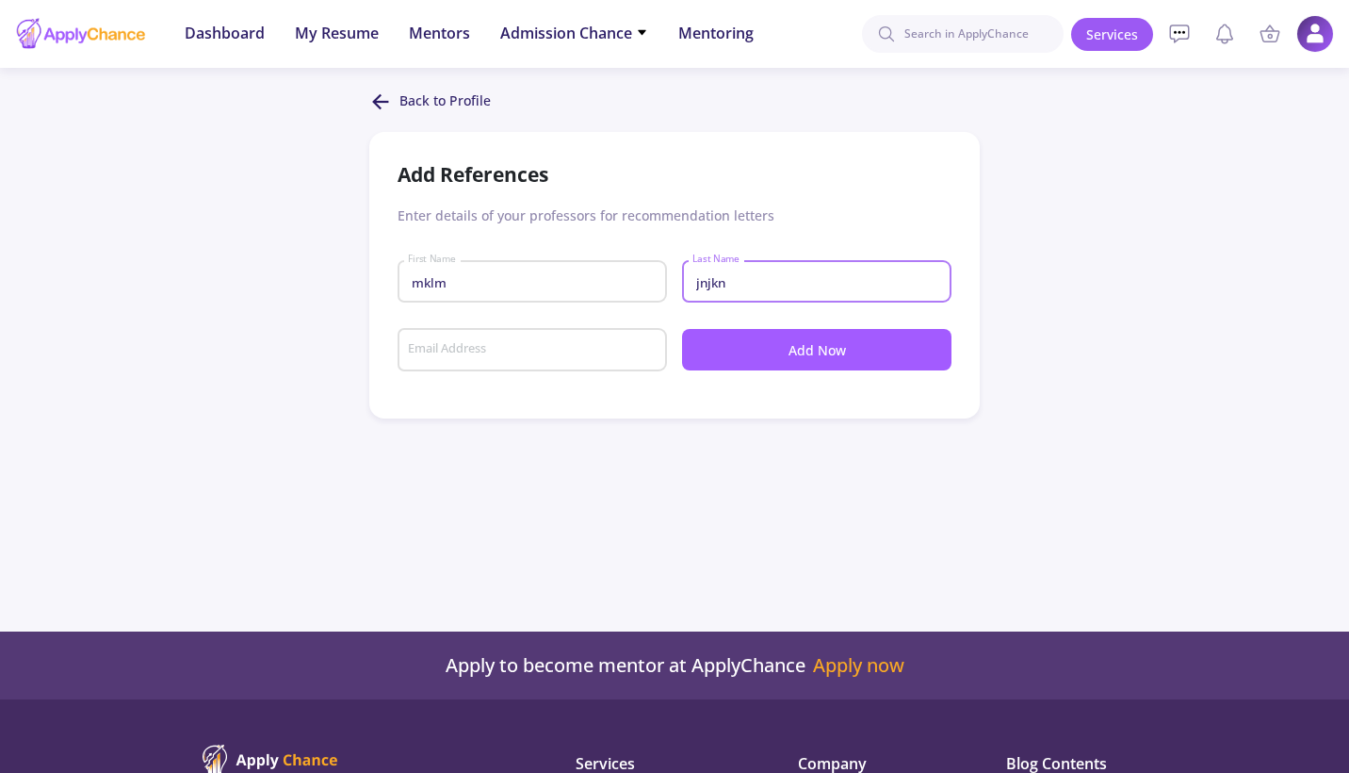
click at [490, 350] on input "Email Address" at bounding box center [535, 350] width 256 height 17
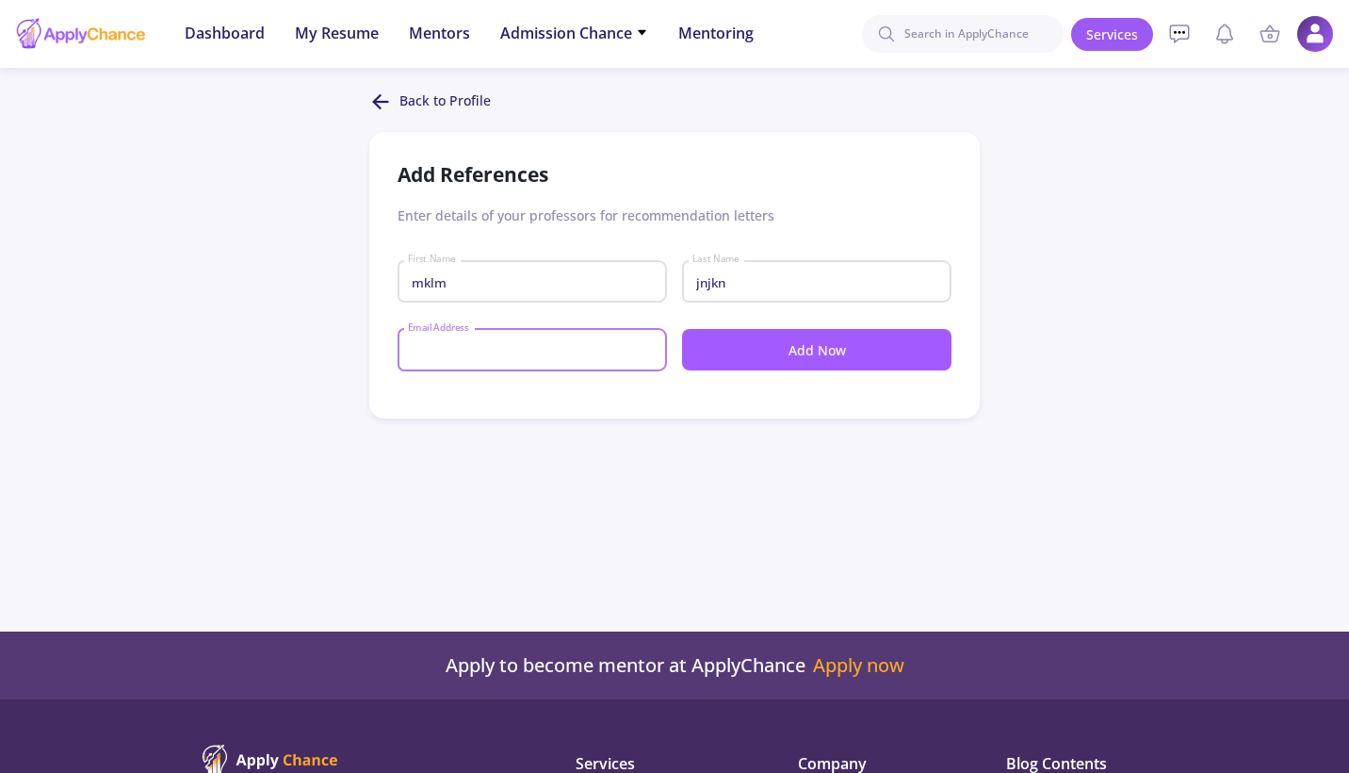
click at [490, 350] on input "Email Address" at bounding box center [535, 350] width 256 height 17
type input "[EMAIL_ADDRESS][DOMAIN_NAME]"
click at [732, 359] on button "Add Now" at bounding box center [816, 349] width 269 height 41
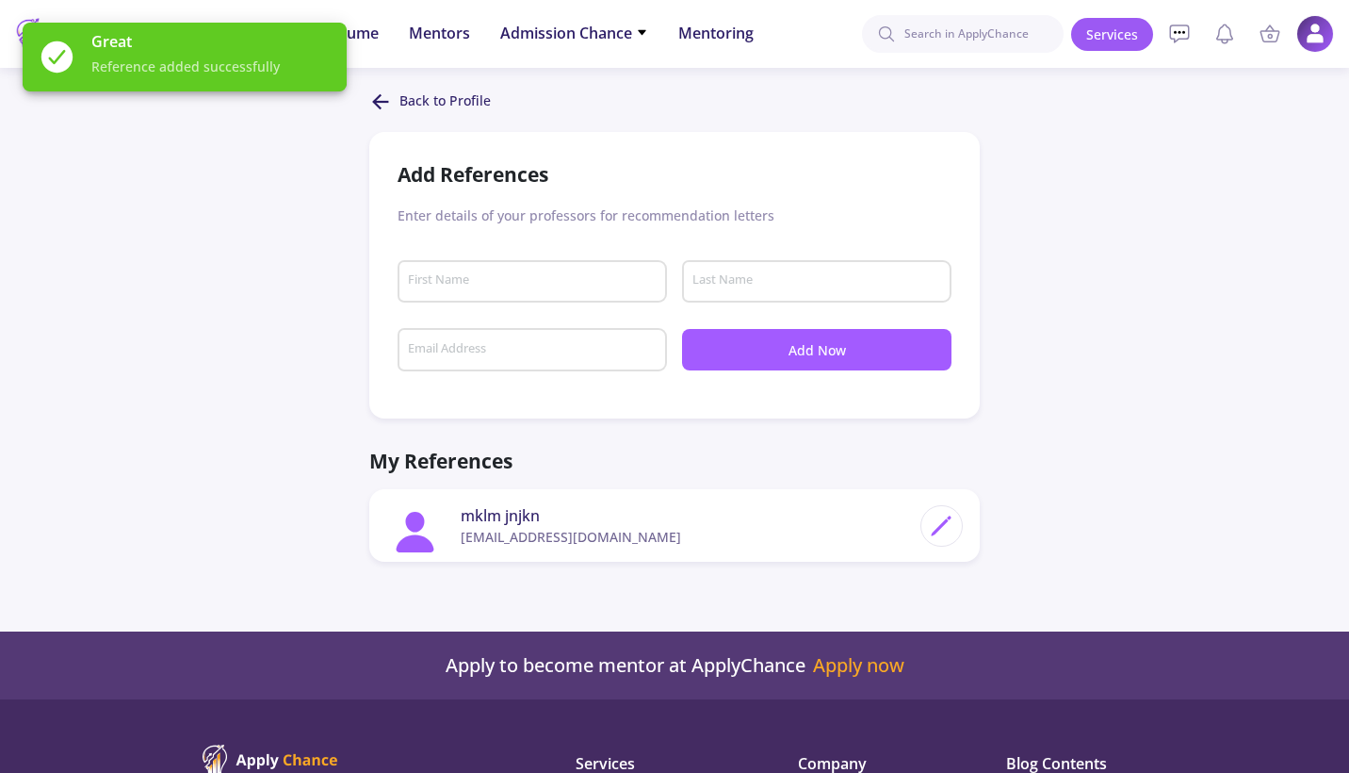
click at [383, 98] on icon at bounding box center [380, 101] width 23 height 23
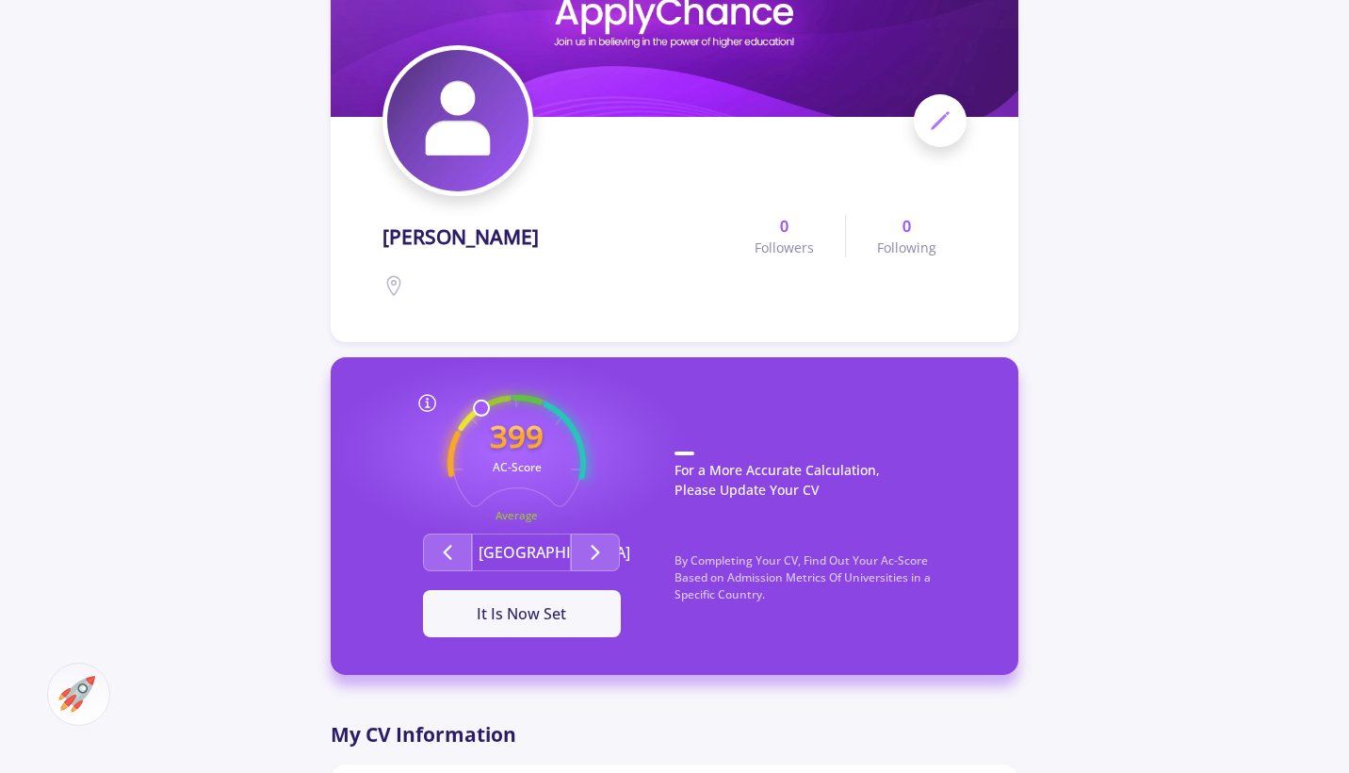
scroll to position [167, 0]
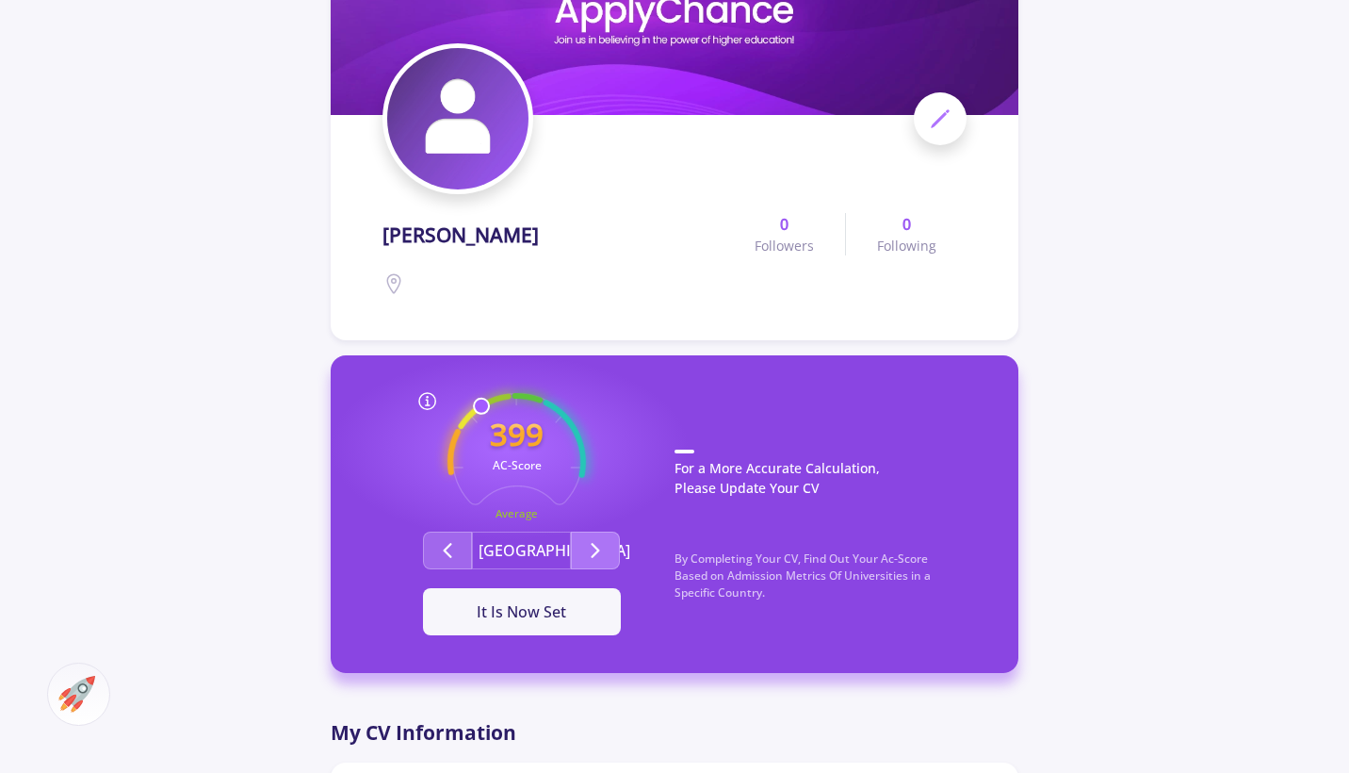
click at [604, 555] on icon "Second group" at bounding box center [595, 550] width 23 height 23
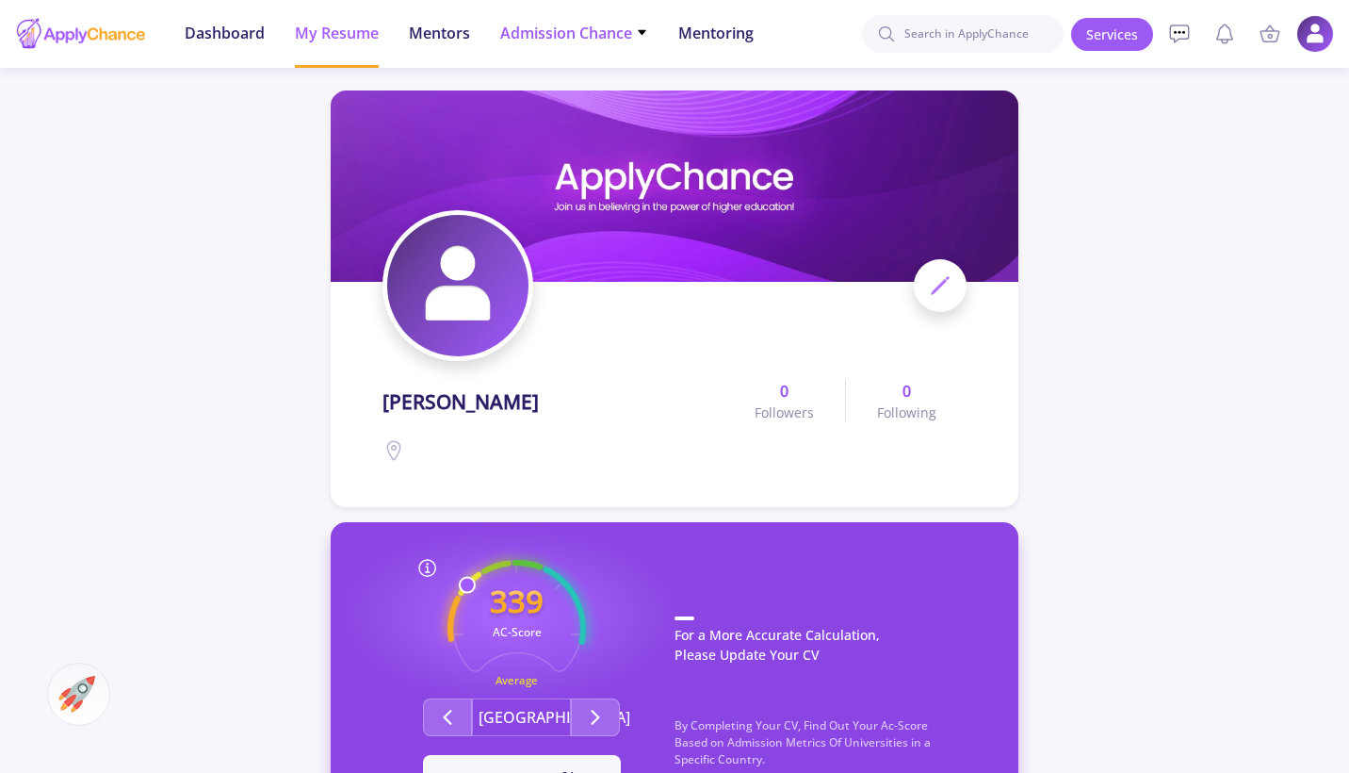
scroll to position [0, 0]
click at [532, 39] on span "Admission Chance" at bounding box center [574, 33] width 148 height 23
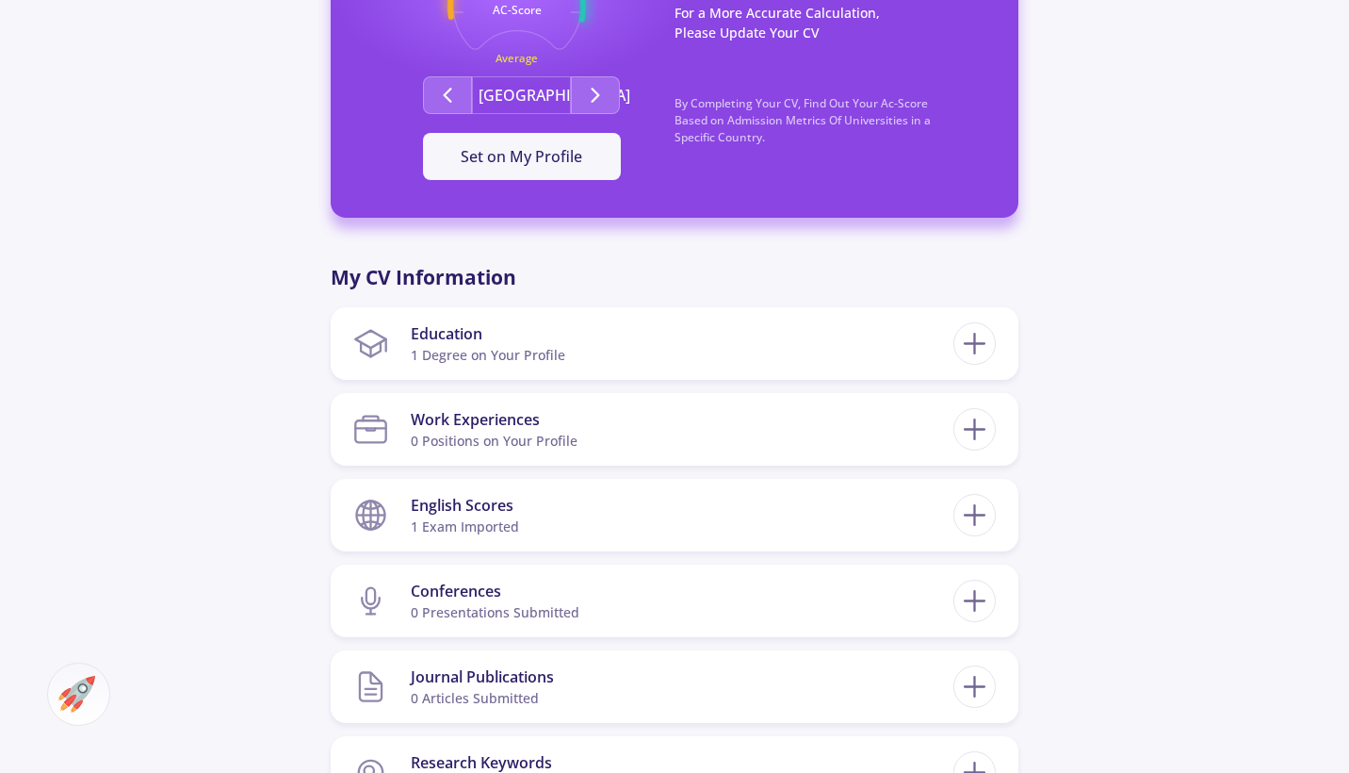
scroll to position [633, 0]
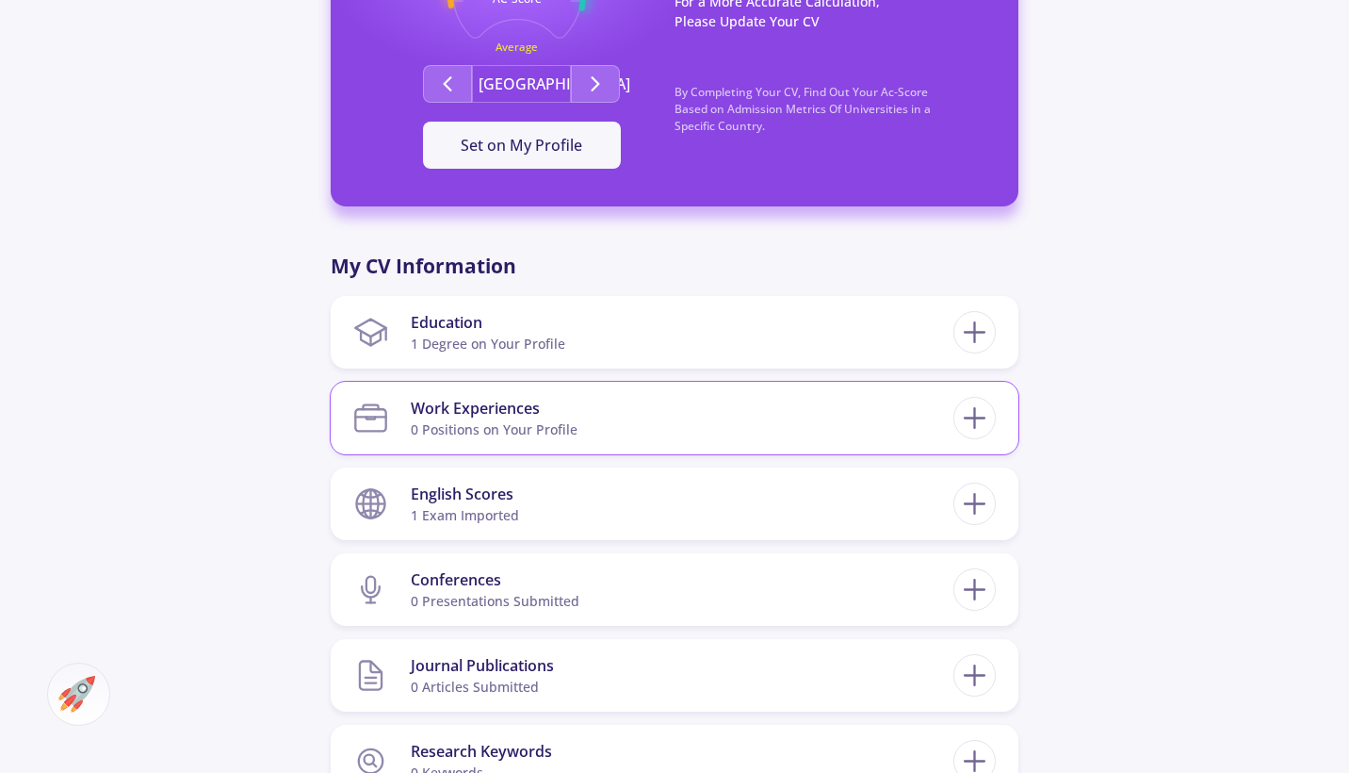
click at [740, 424] on section "Work Experiences 0 Positions on Your Profile" at bounding box center [653, 417] width 600 height 57
click at [1004, 414] on div "Work Experiences 0 Positions on Your Profile" at bounding box center [675, 418] width 688 height 73
click at [963, 408] on icon at bounding box center [974, 417] width 35 height 35
checkbox input "false"
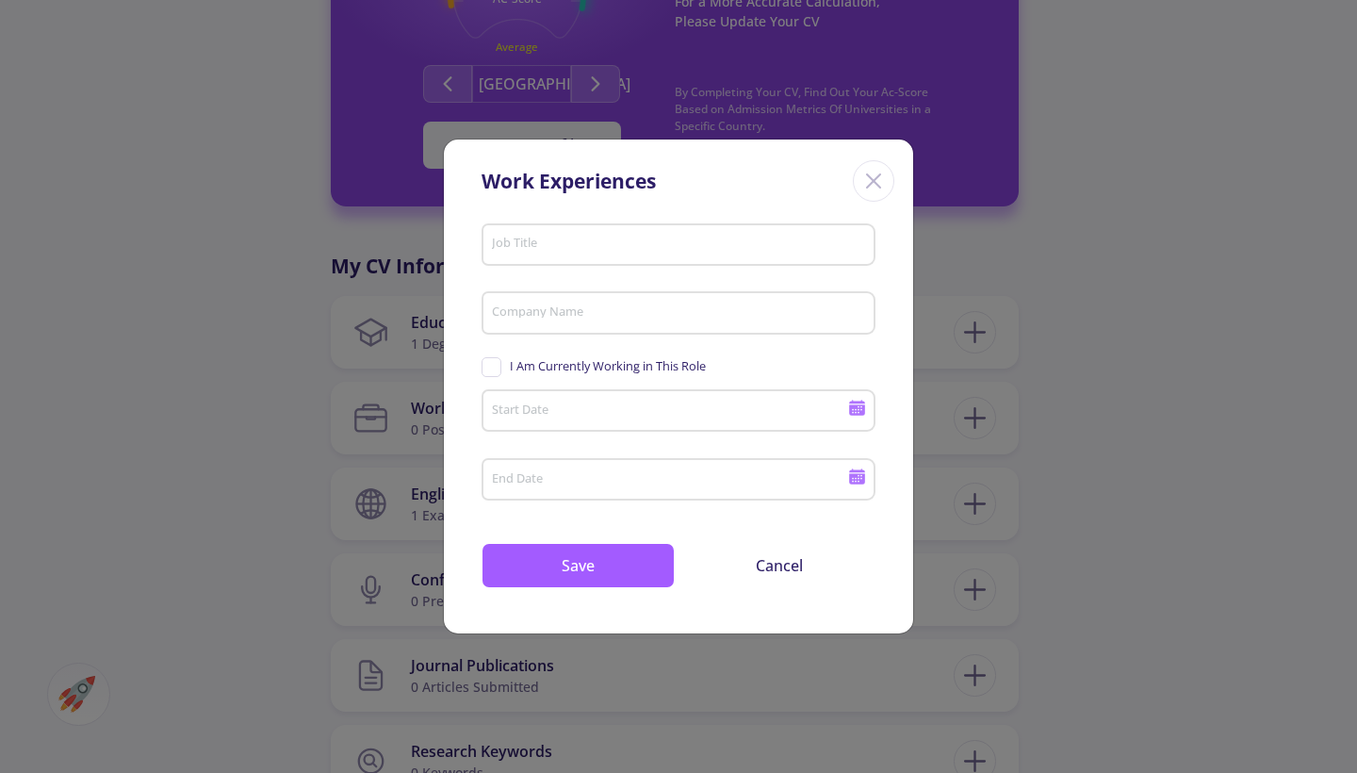
click at [616, 414] on input "Start Date" at bounding box center [672, 411] width 363 height 17
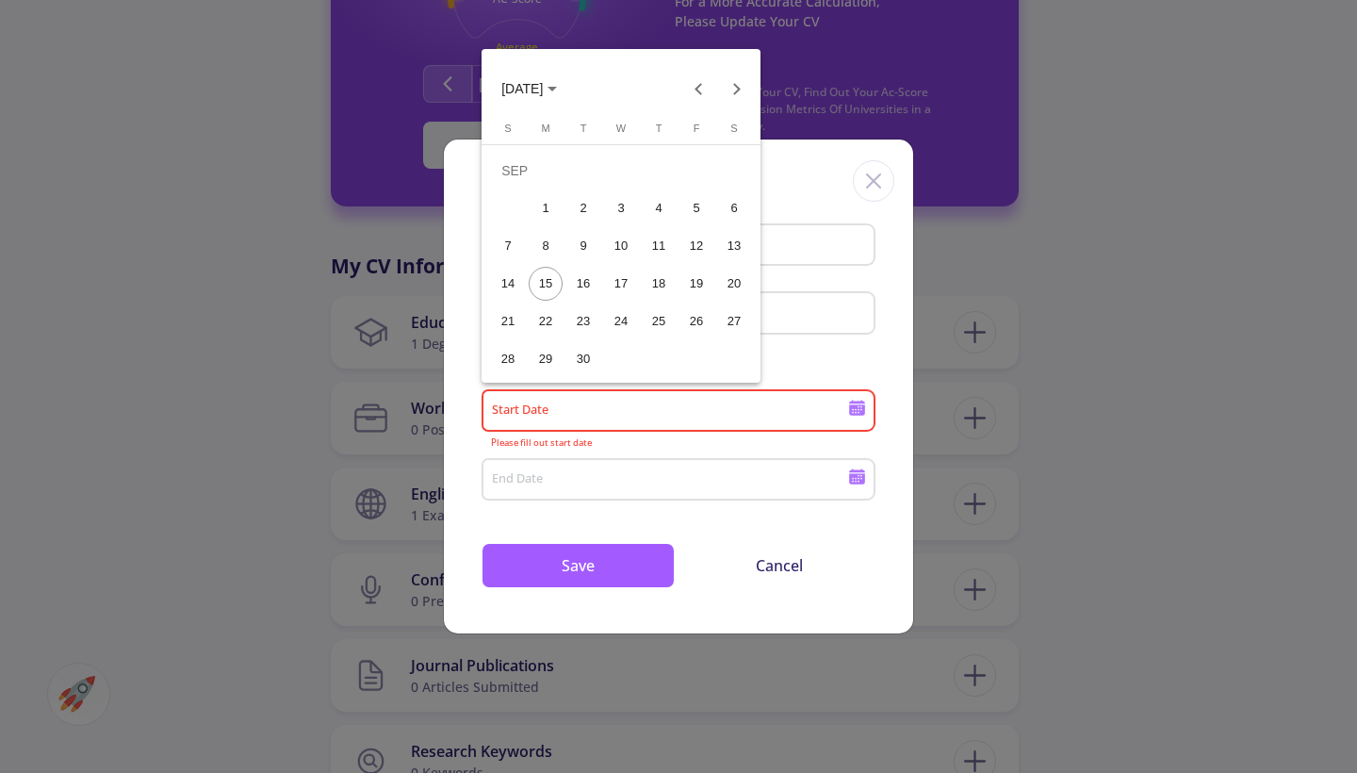
click at [535, 285] on div "15" at bounding box center [546, 284] width 34 height 34
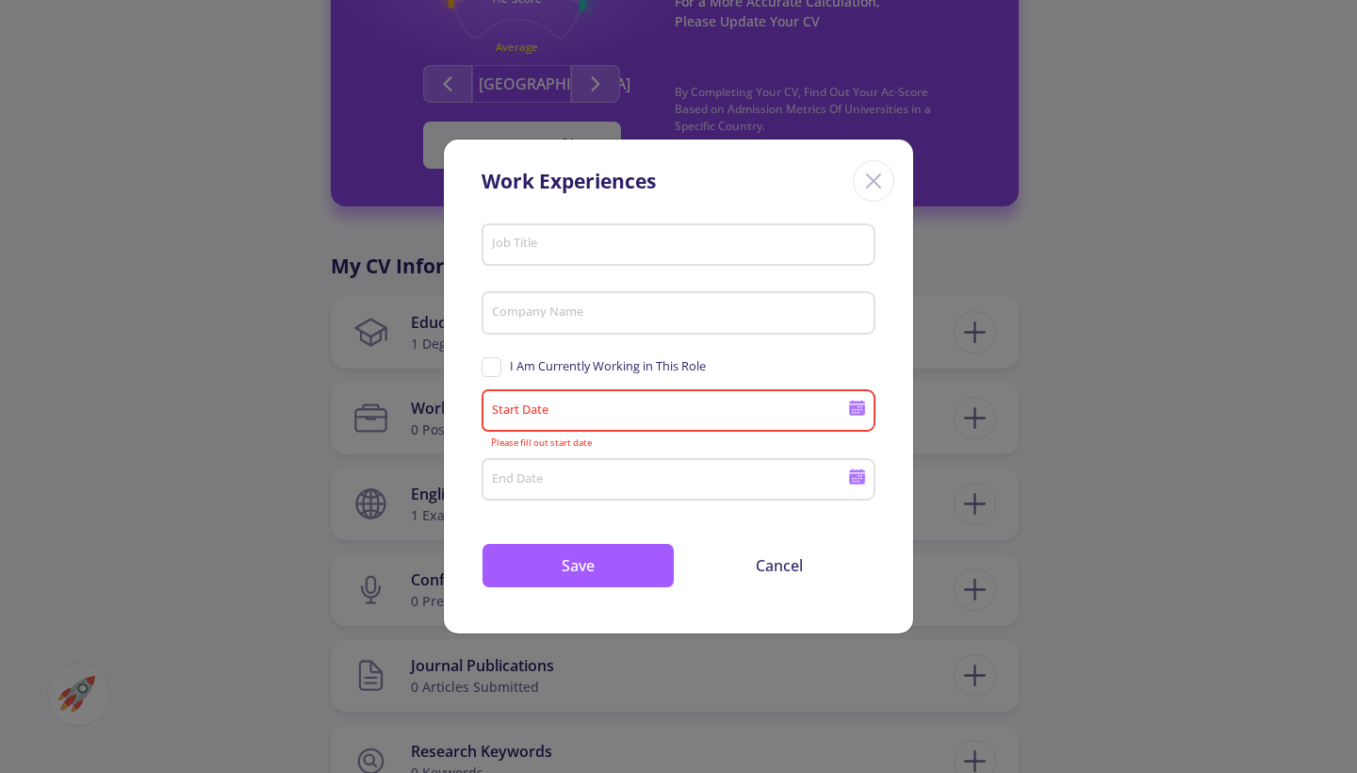
type input "[DATE]"
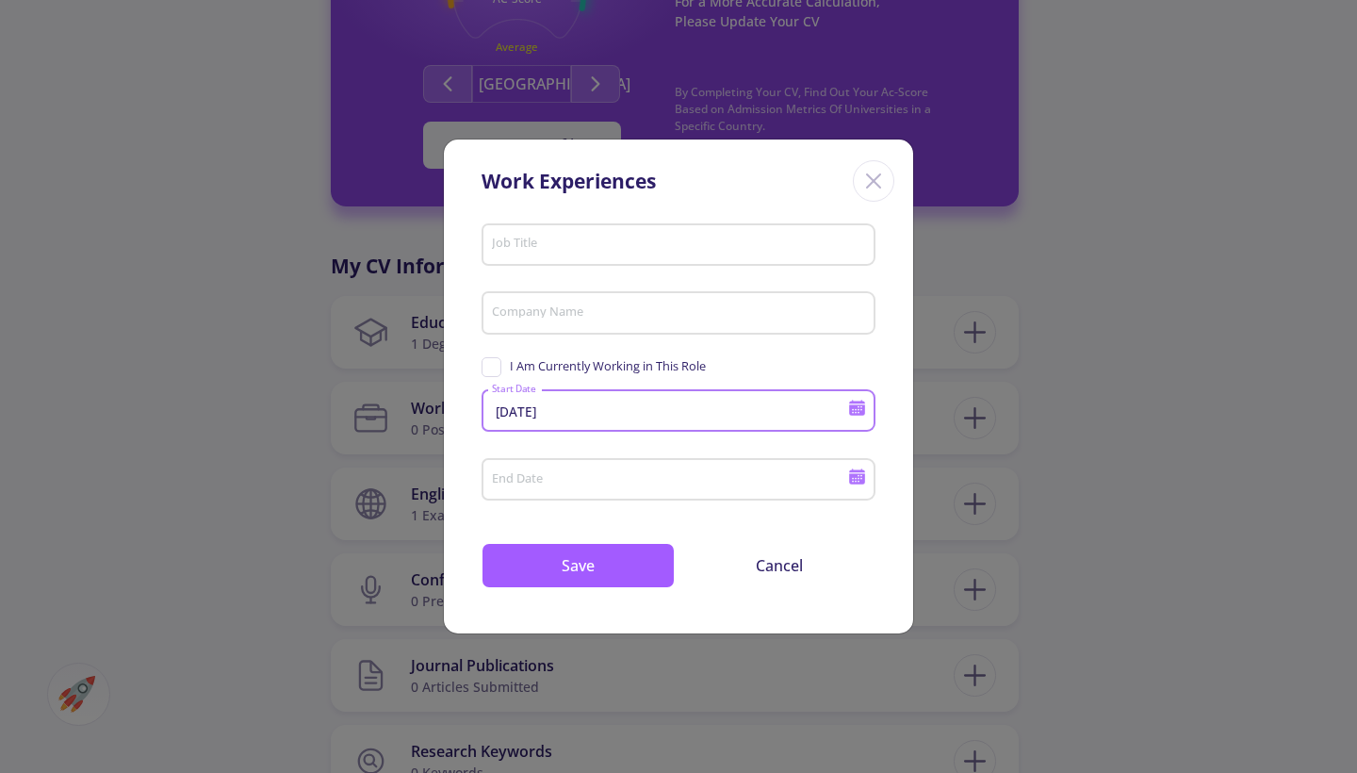
click at [573, 466] on div "End Date" at bounding box center [670, 475] width 358 height 49
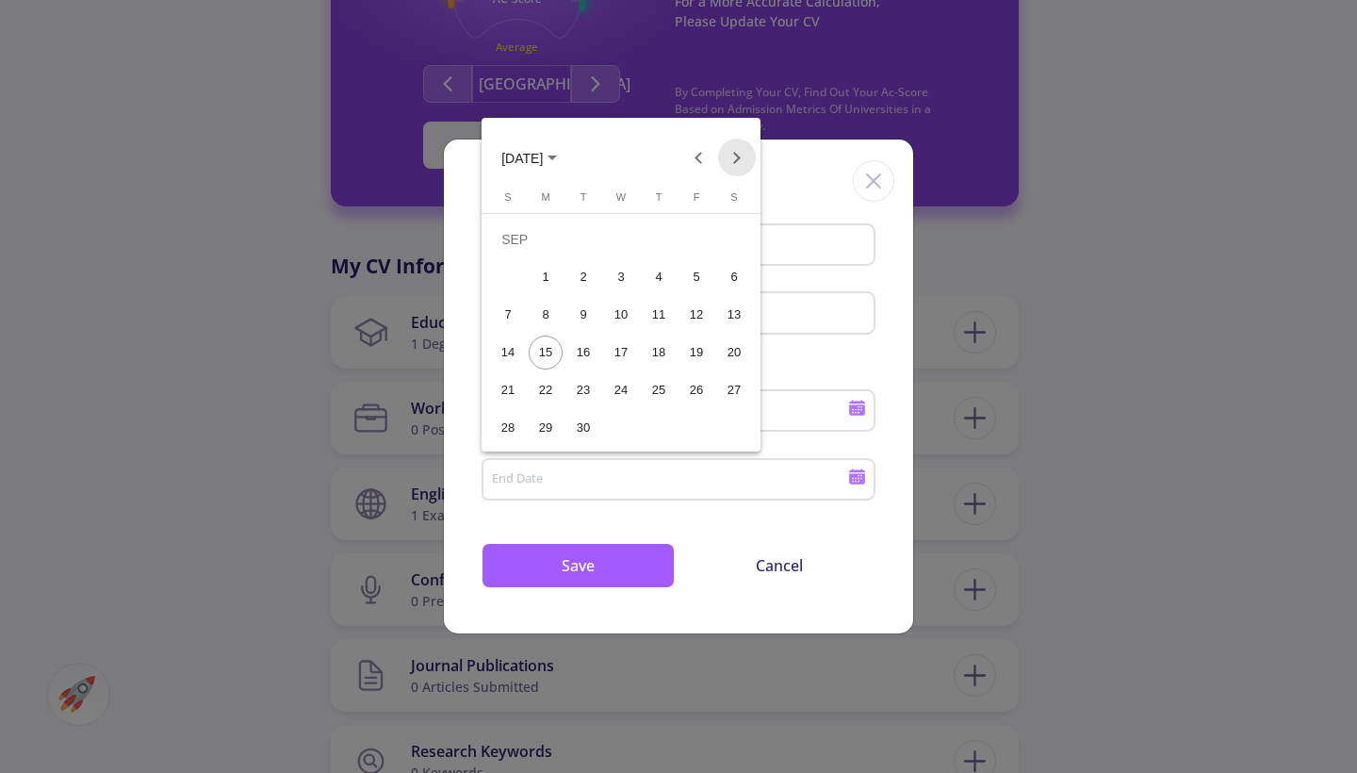
click at [729, 167] on button "Next month" at bounding box center [737, 157] width 38 height 38
click at [724, 317] on div "15" at bounding box center [734, 315] width 34 height 34
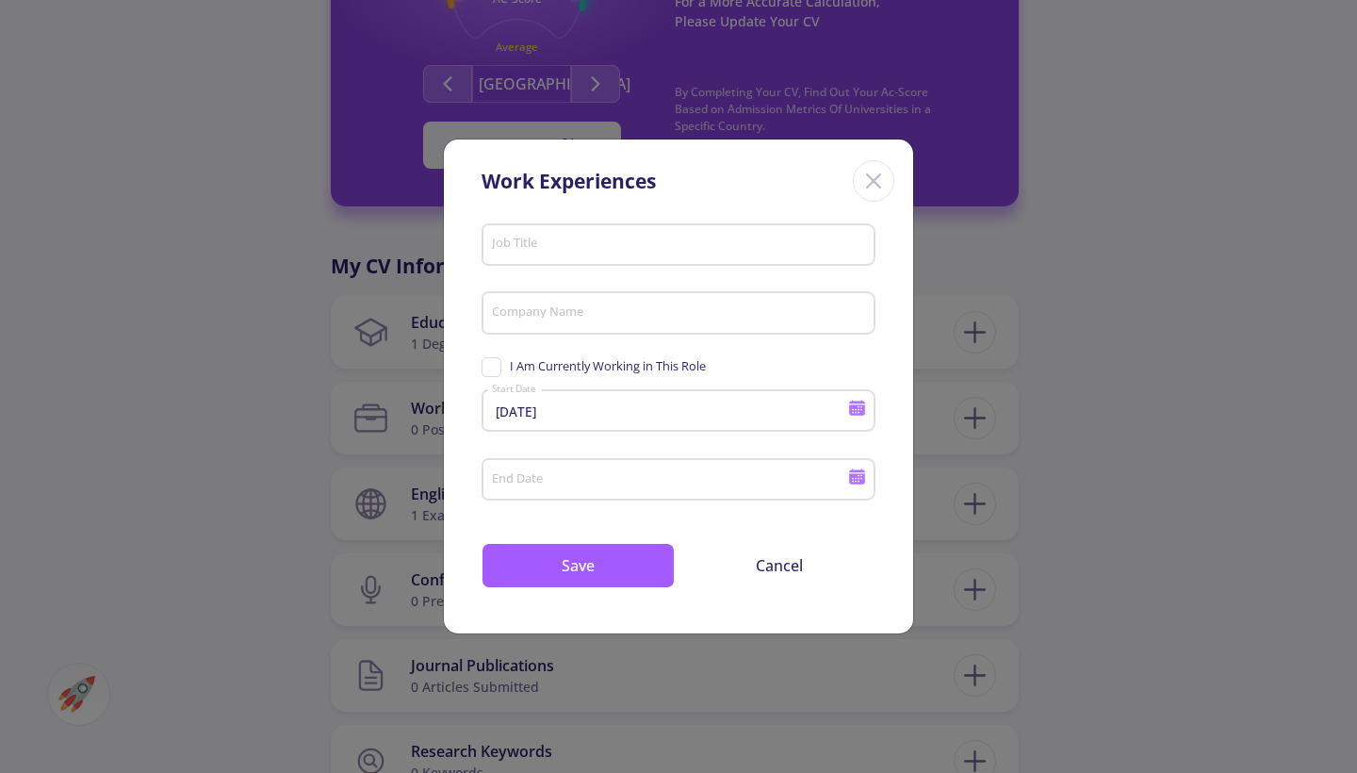
type input "[DATE]"
click at [557, 242] on input "Job Title" at bounding box center [681, 244] width 381 height 17
type input "ml interm"
click at [554, 308] on input "Company Name" at bounding box center [681, 313] width 381 height 17
type input "dadeh gostar"
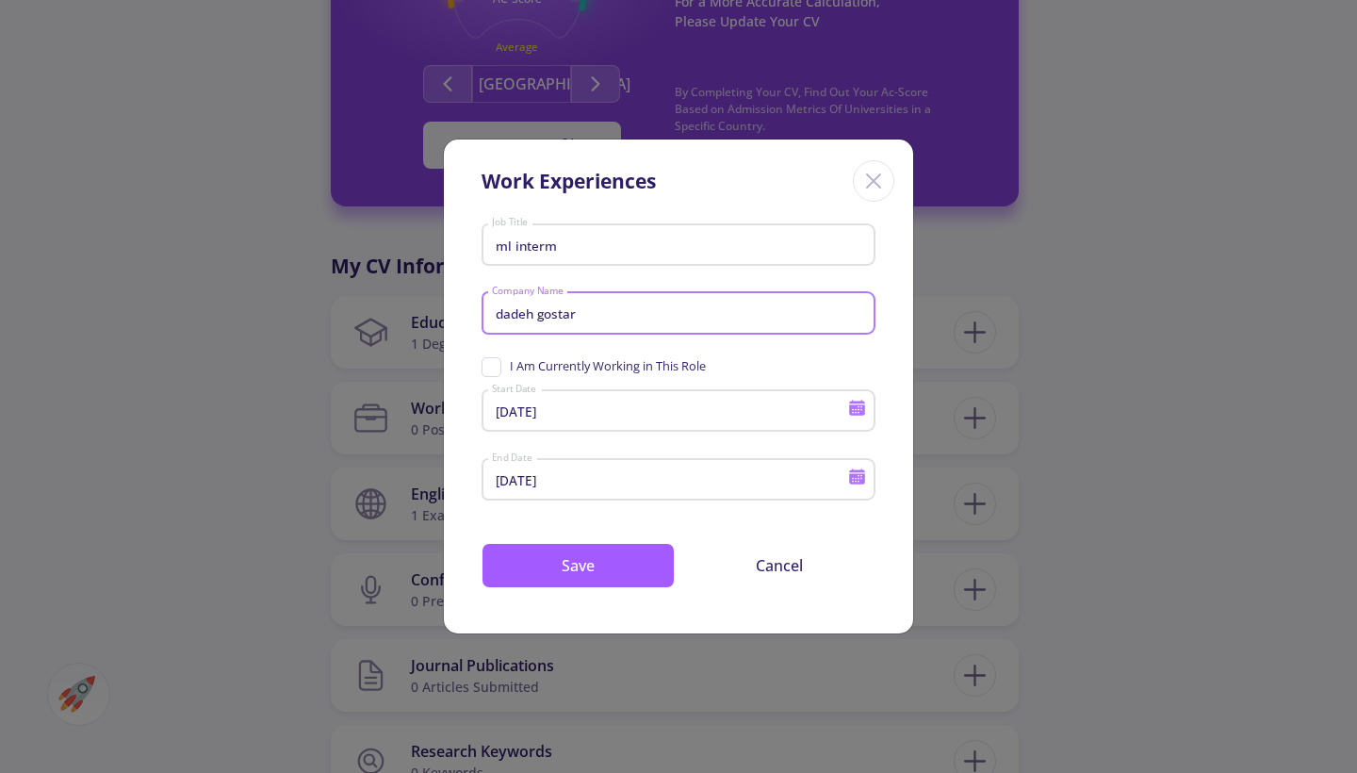
click at [499, 372] on span "I Am Currently Working in This Role" at bounding box center [593, 366] width 224 height 18
click at [494, 369] on input "I Am Currently Working in This Role" at bounding box center [487, 363] width 12 height 12
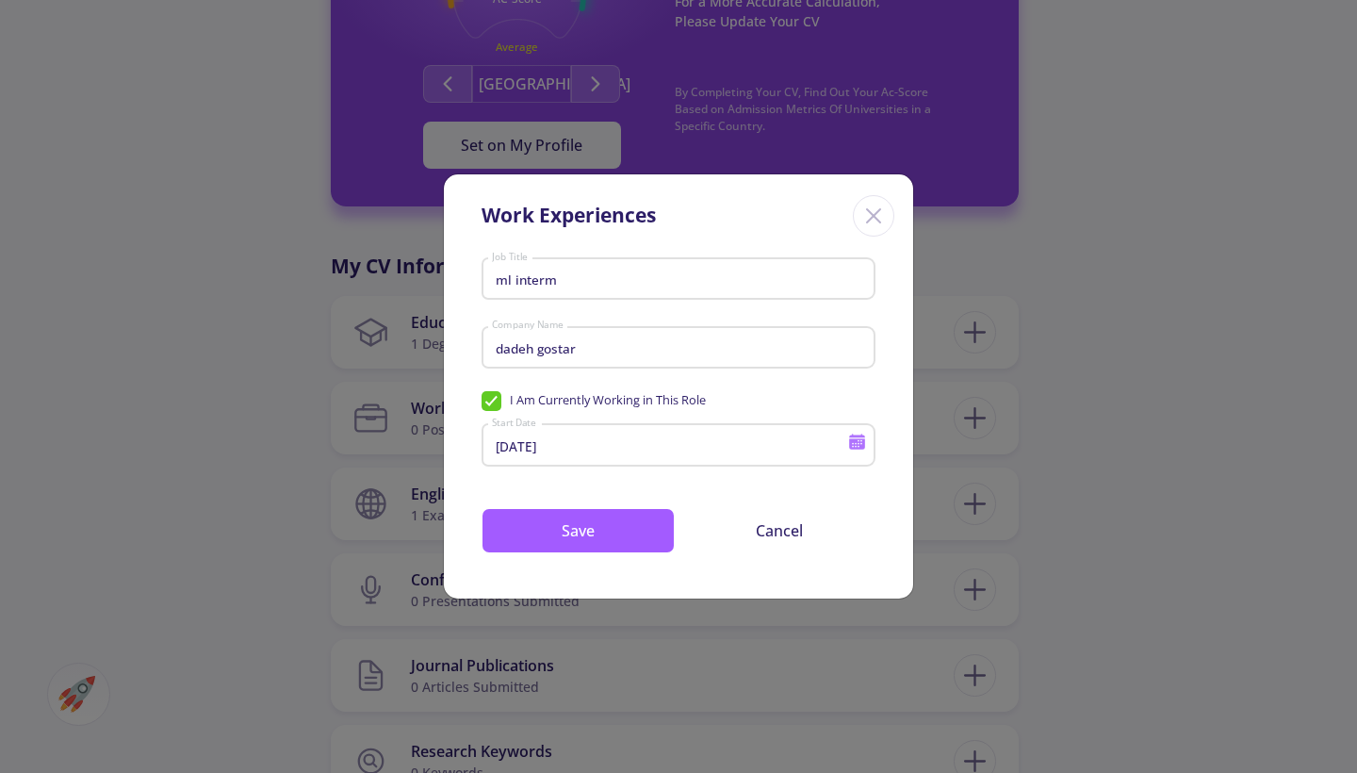
click at [494, 394] on span "I Am Currently Working in This Role" at bounding box center [593, 400] width 224 height 18
click at [494, 394] on input "I Am Currently Working in This Role" at bounding box center [487, 397] width 12 height 12
checkbox input "false"
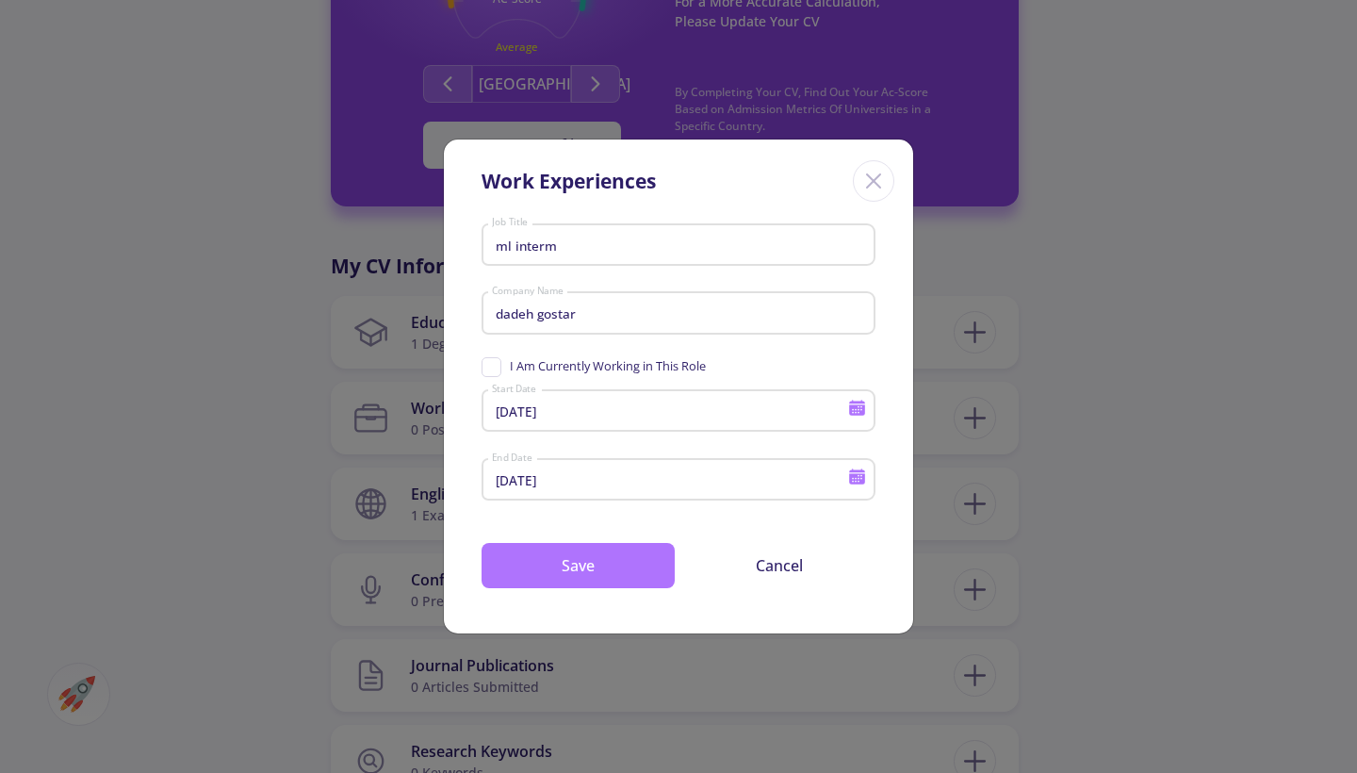
click at [583, 563] on button "Save" at bounding box center [577, 565] width 193 height 45
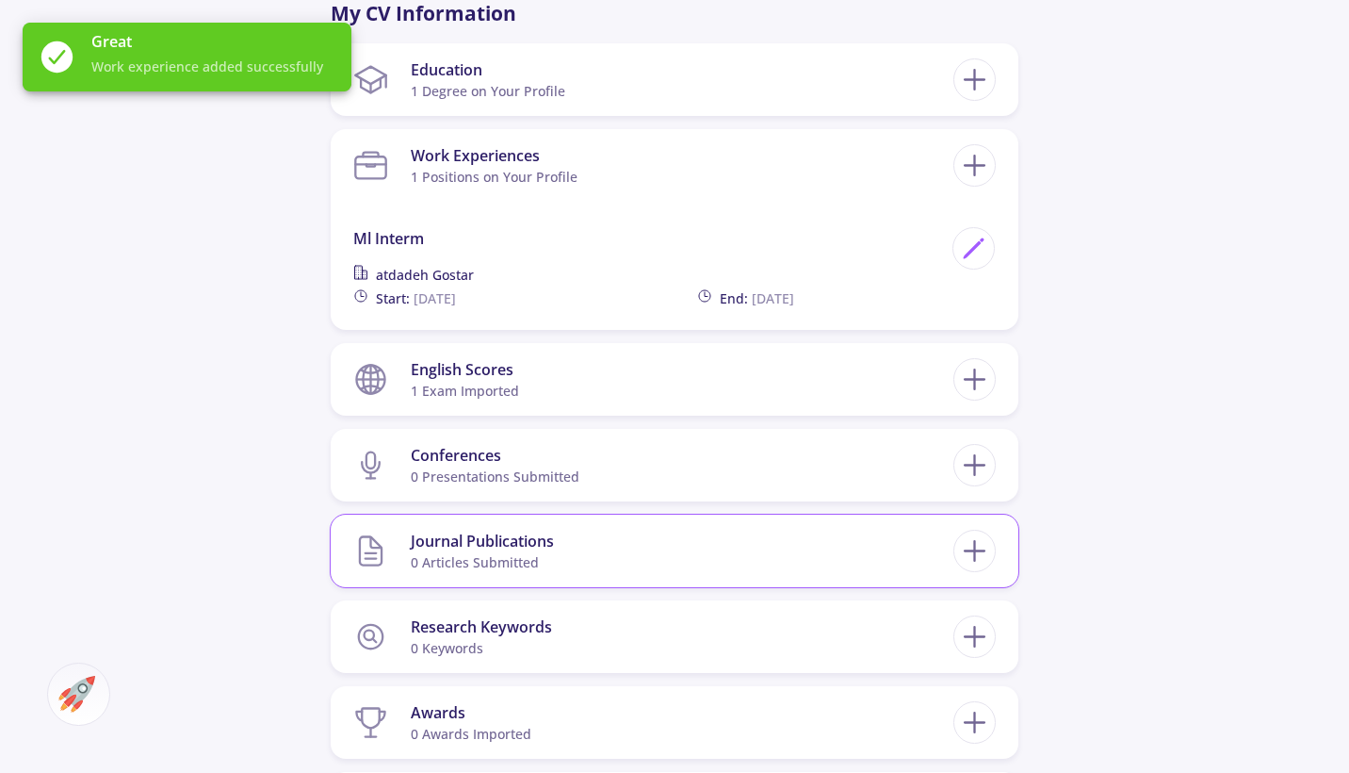
scroll to position [891, 0]
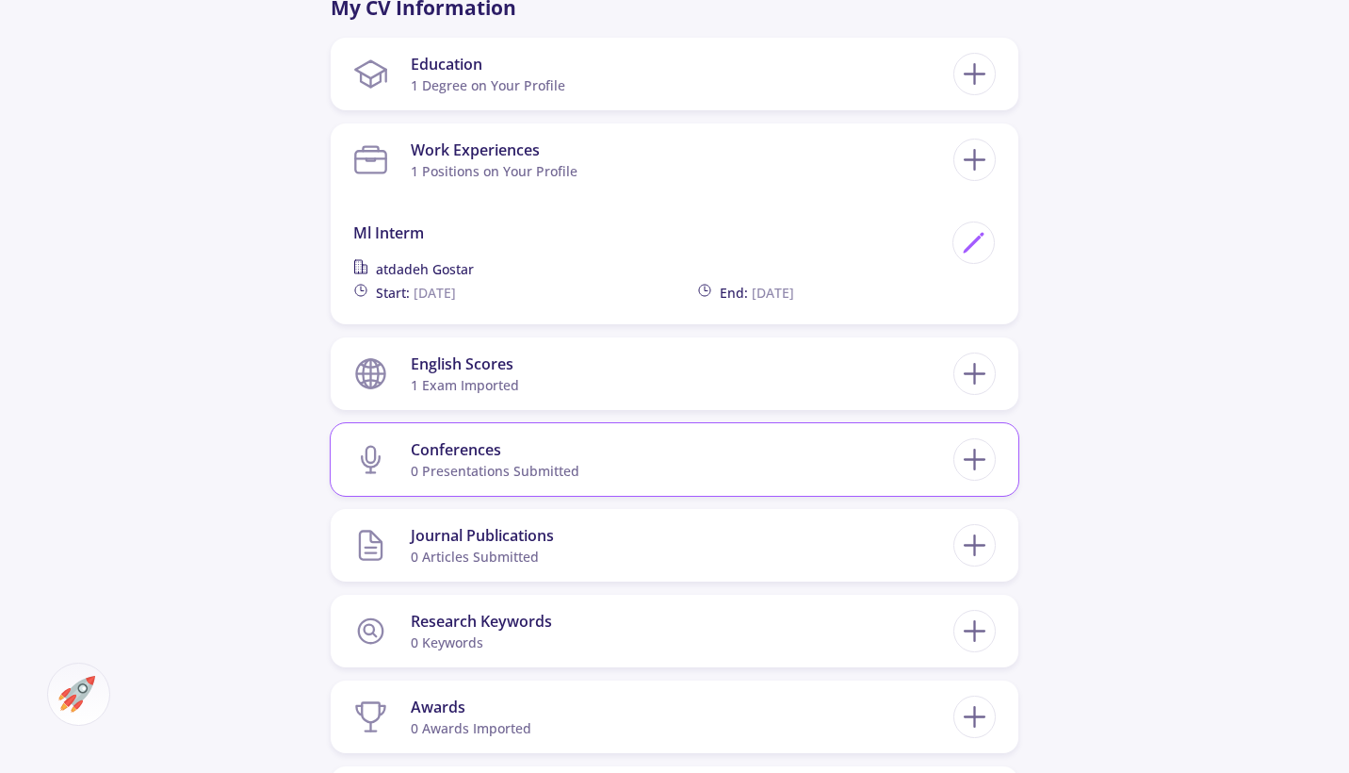
click at [497, 471] on div "0 presentations submitted" at bounding box center [495, 471] width 169 height 20
click at [989, 460] on icon at bounding box center [974, 459] width 35 height 35
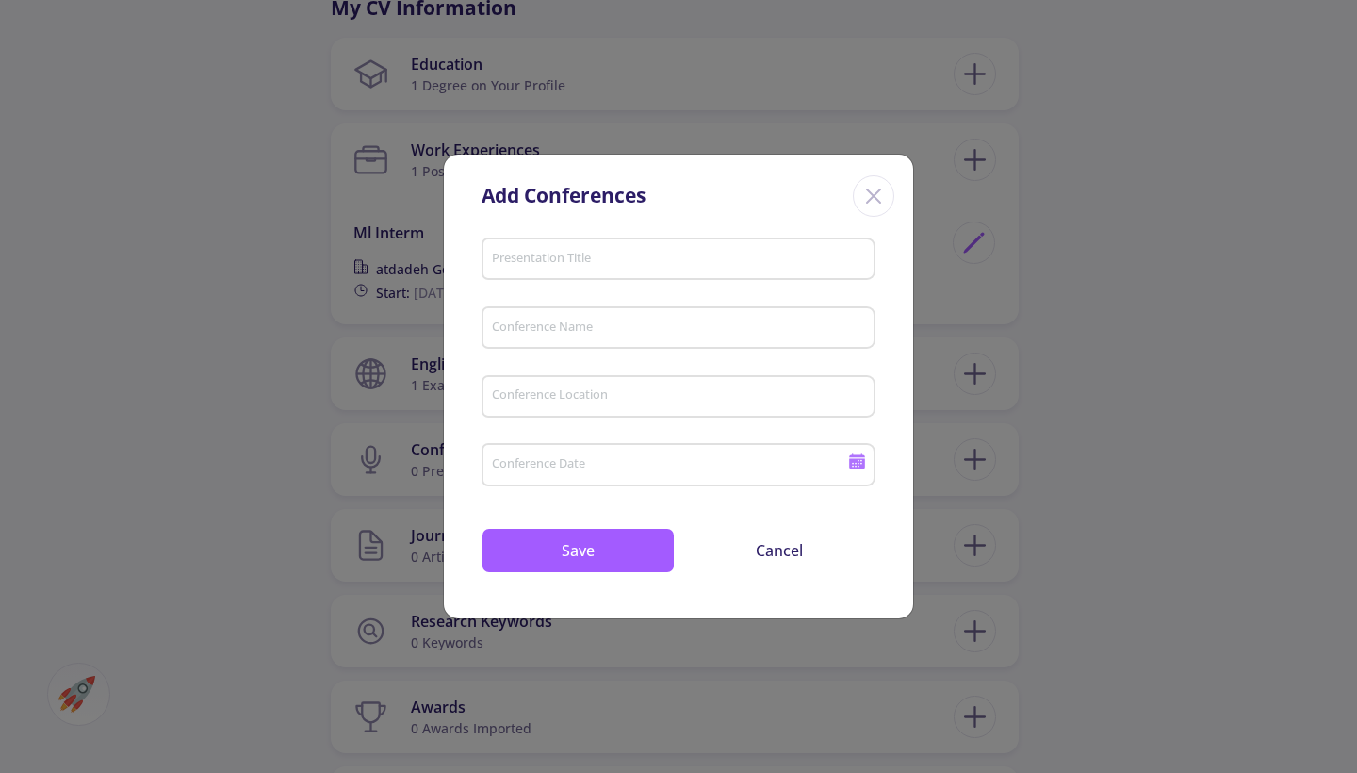
click at [338, 376] on div "Add Conferences Presentation Title Conference Name Conference Location Conferen…" at bounding box center [678, 386] width 1357 height 773
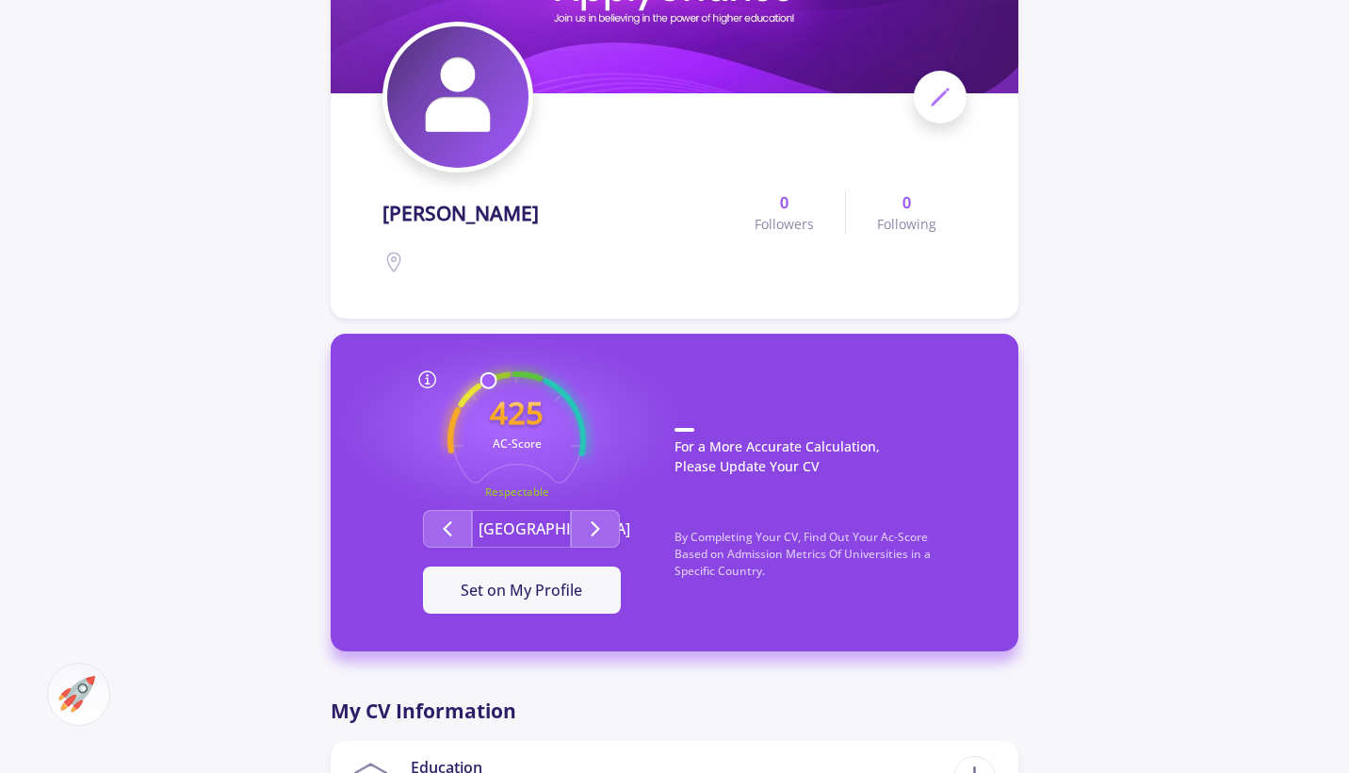
scroll to position [189, 0]
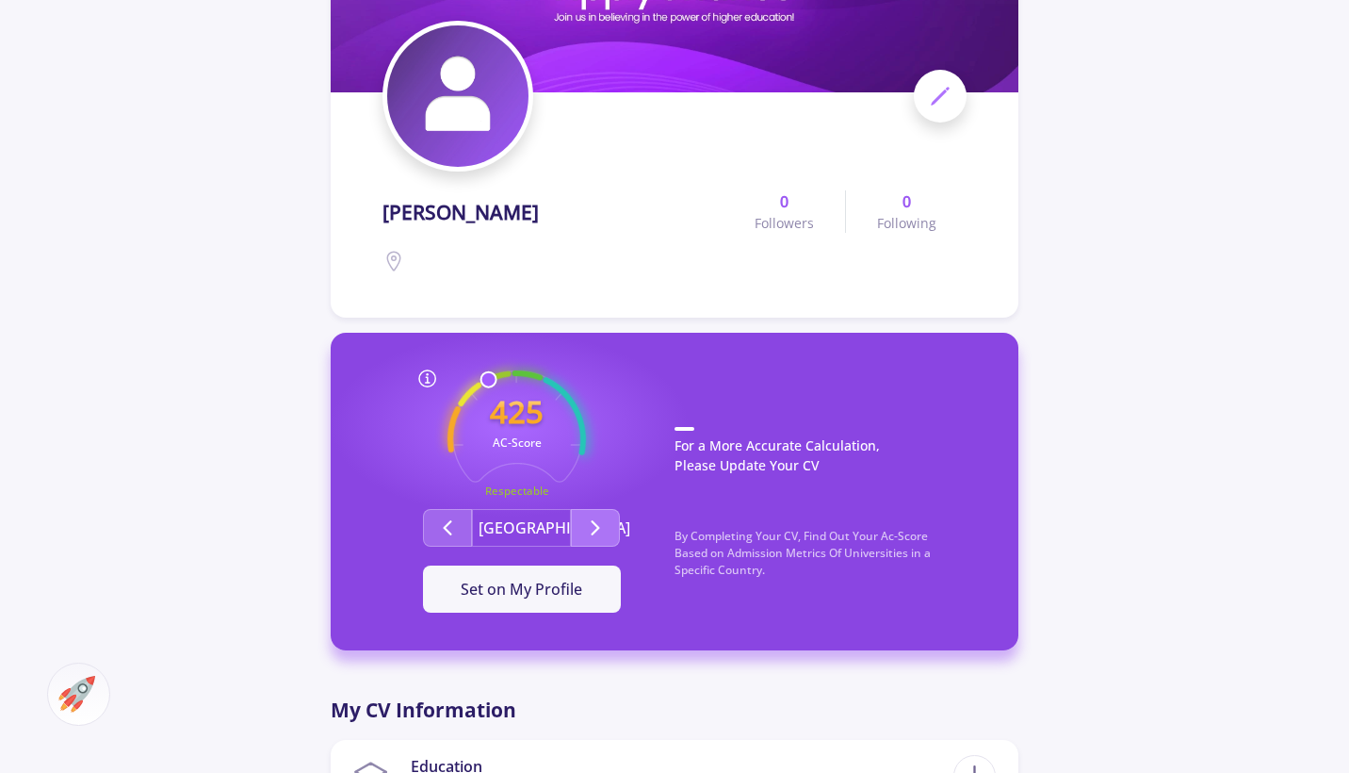
click at [602, 528] on icon "Second group" at bounding box center [595, 527] width 23 height 23
click at [448, 542] on button "Second group" at bounding box center [447, 528] width 49 height 38
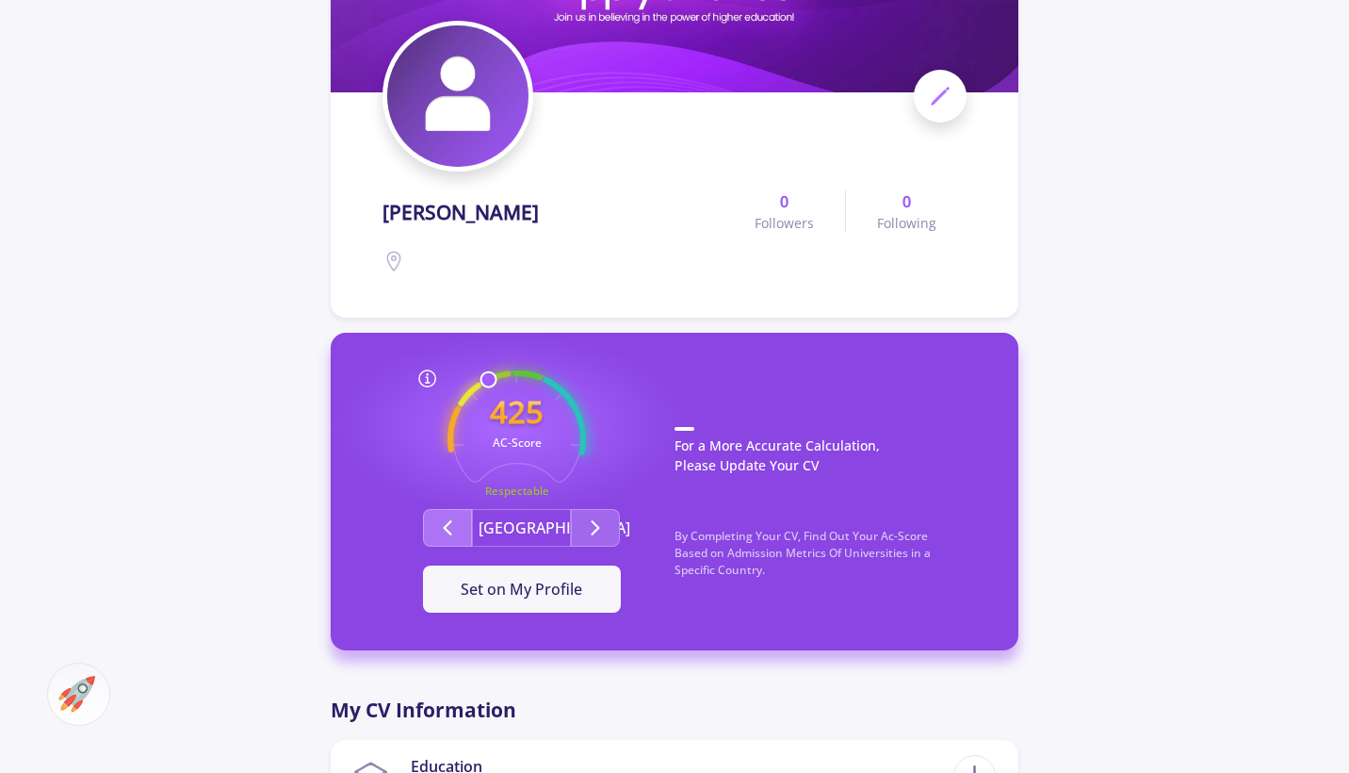
click at [448, 542] on button "Second group" at bounding box center [447, 528] width 49 height 38
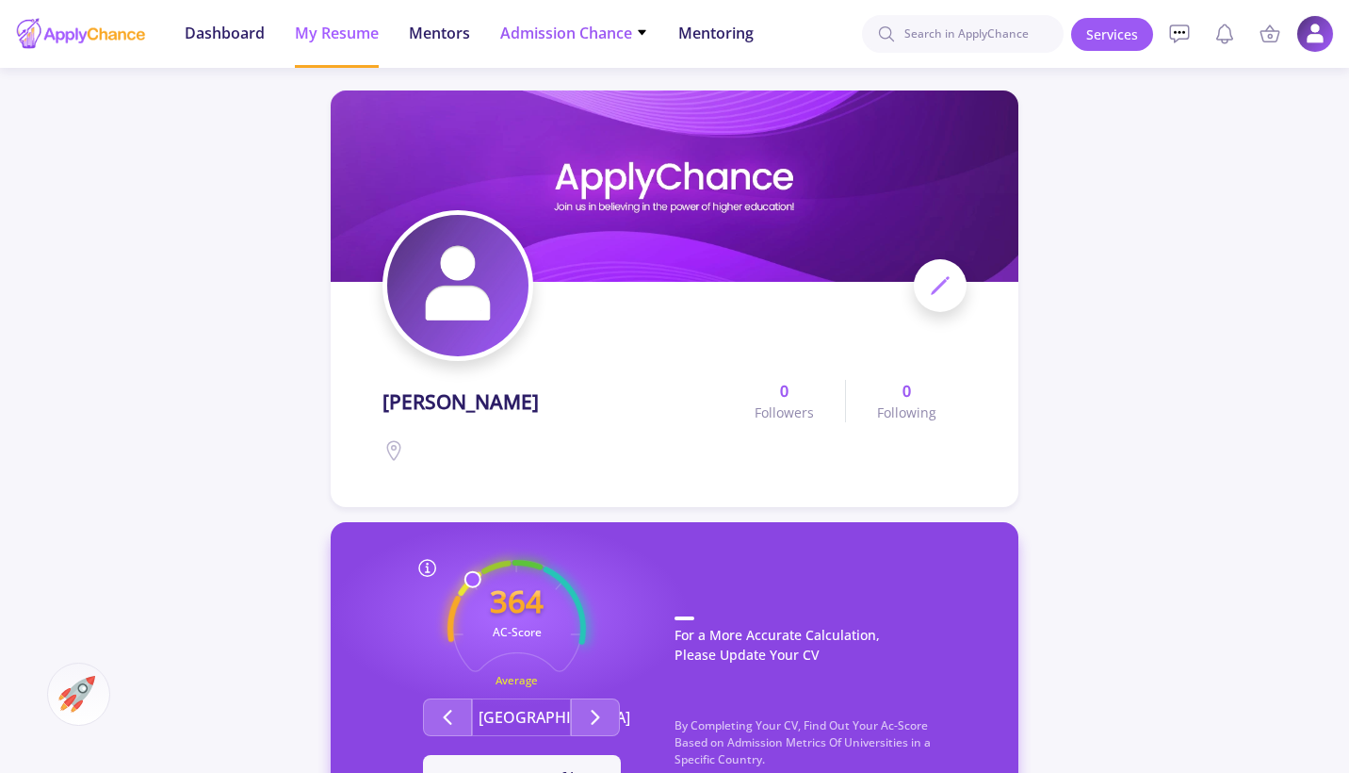
scroll to position [0, 0]
click at [552, 41] on span "Admission Chance" at bounding box center [574, 33] width 148 height 23
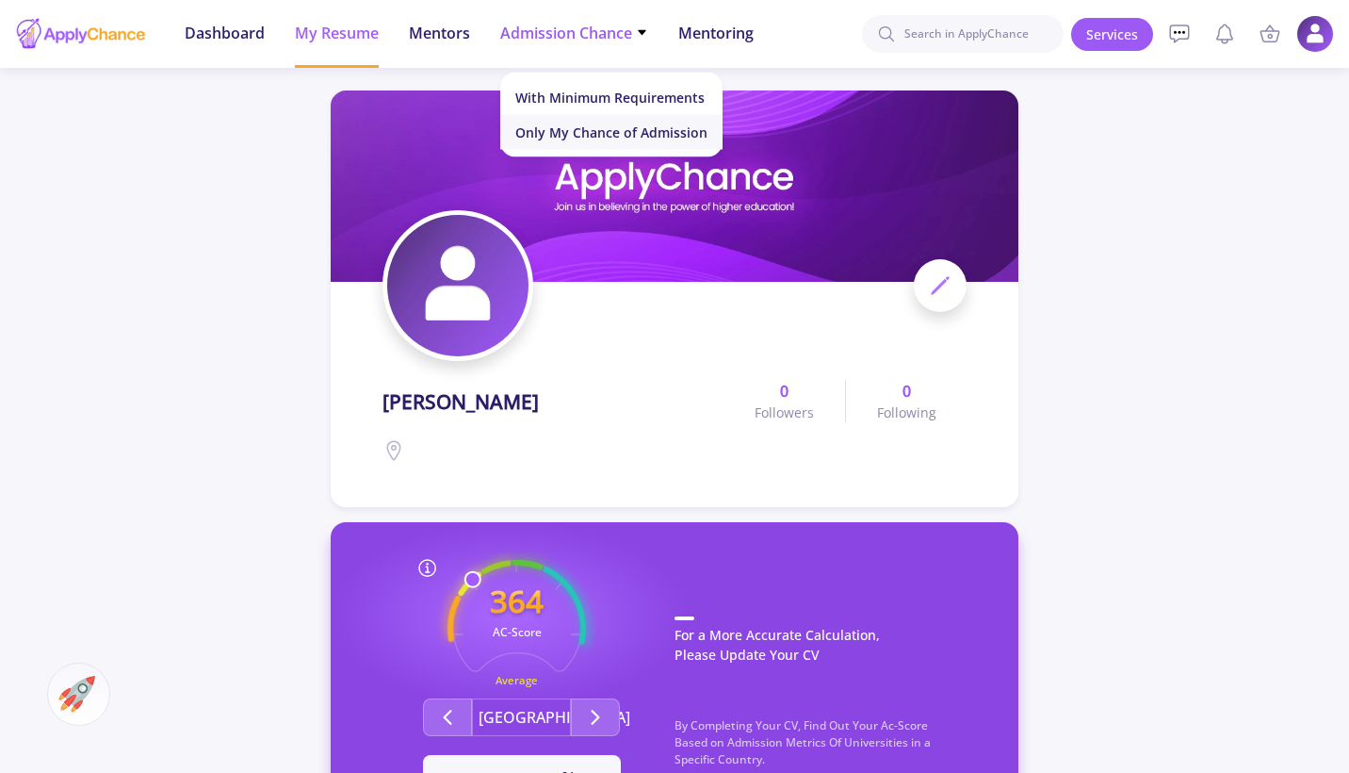
click at [588, 132] on link "Only My Chance of Admission" at bounding box center [611, 132] width 222 height 35
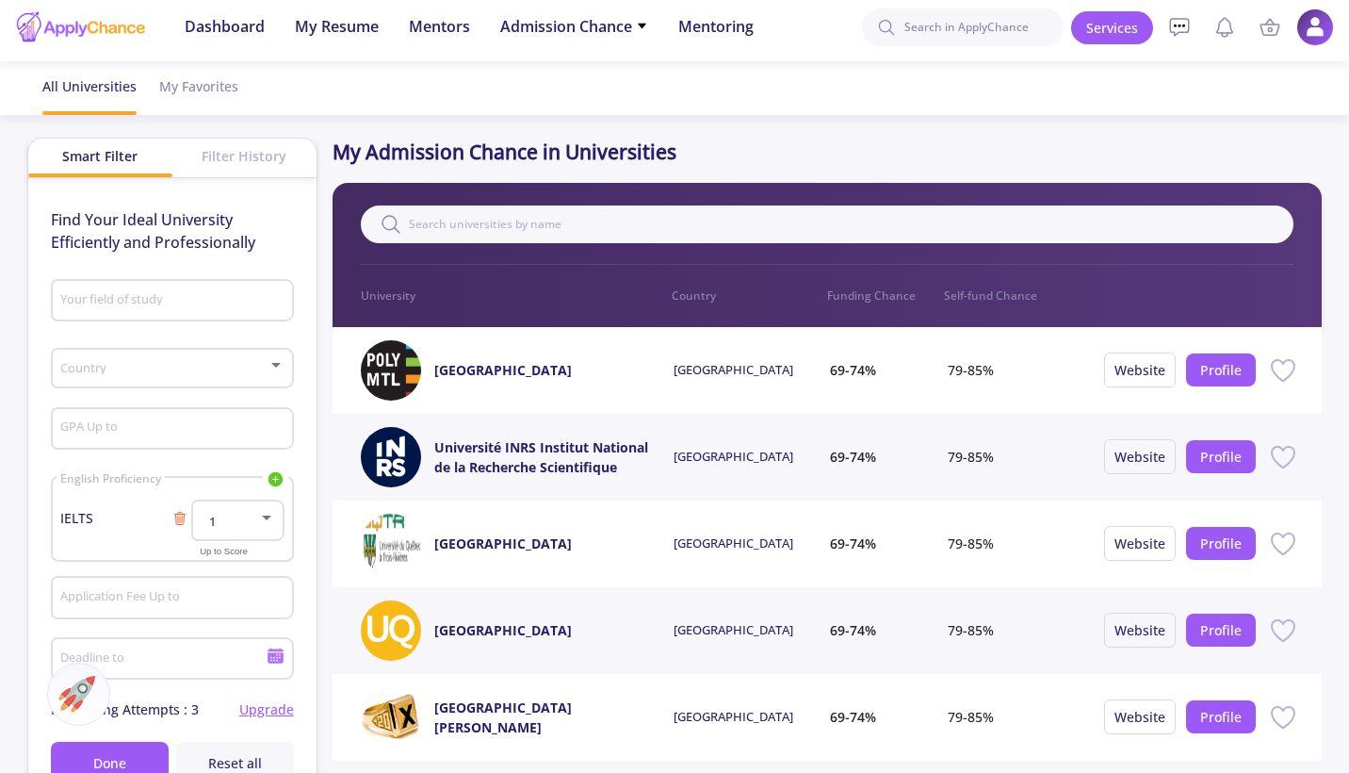
scroll to position [8, 0]
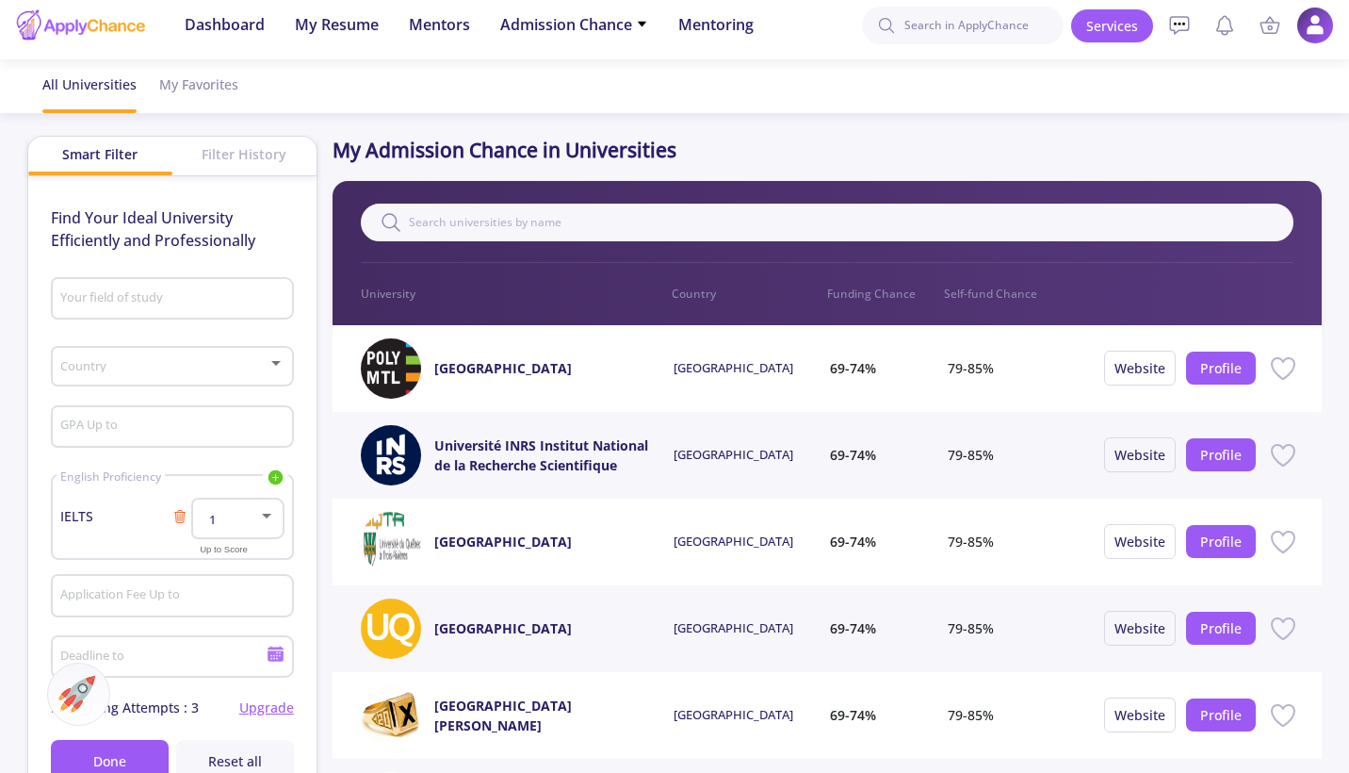
click at [386, 292] on p "University" at bounding box center [516, 293] width 311 height 17
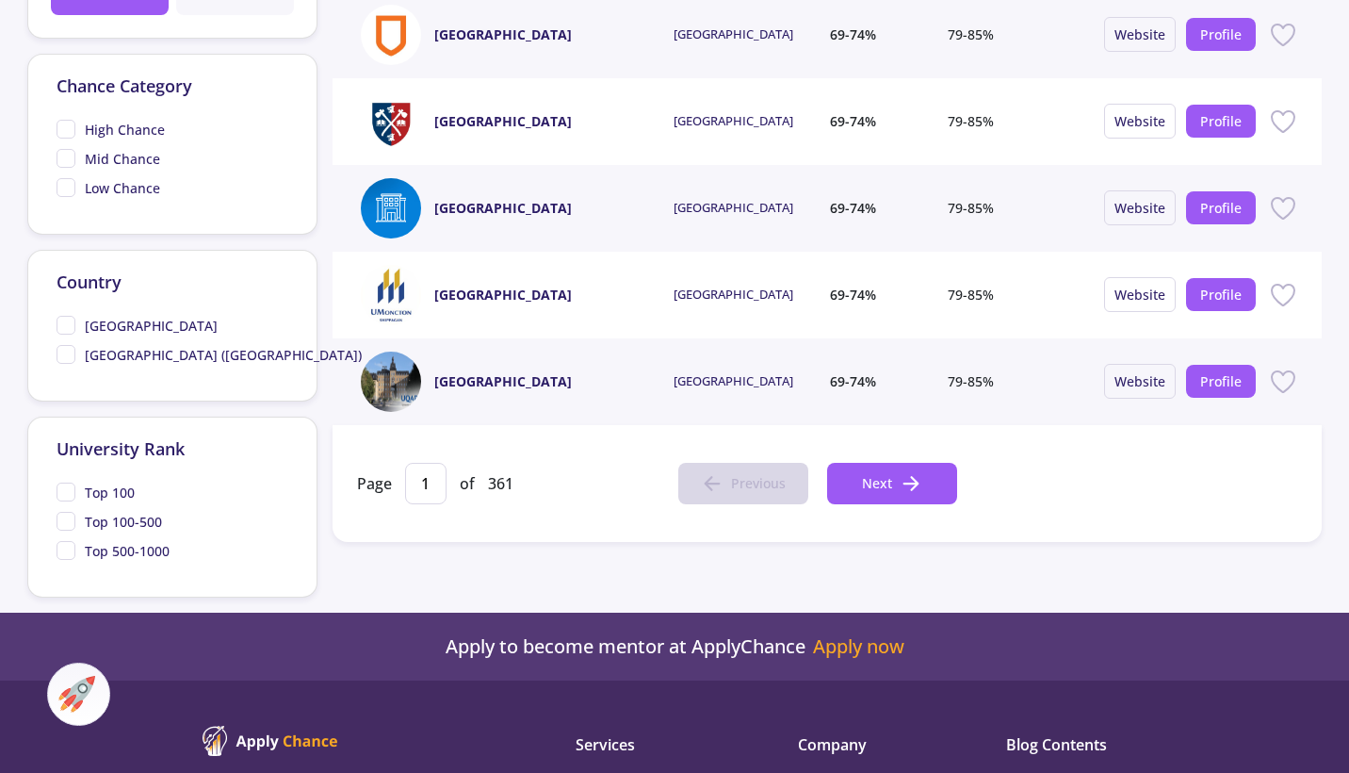
scroll to position [779, 0]
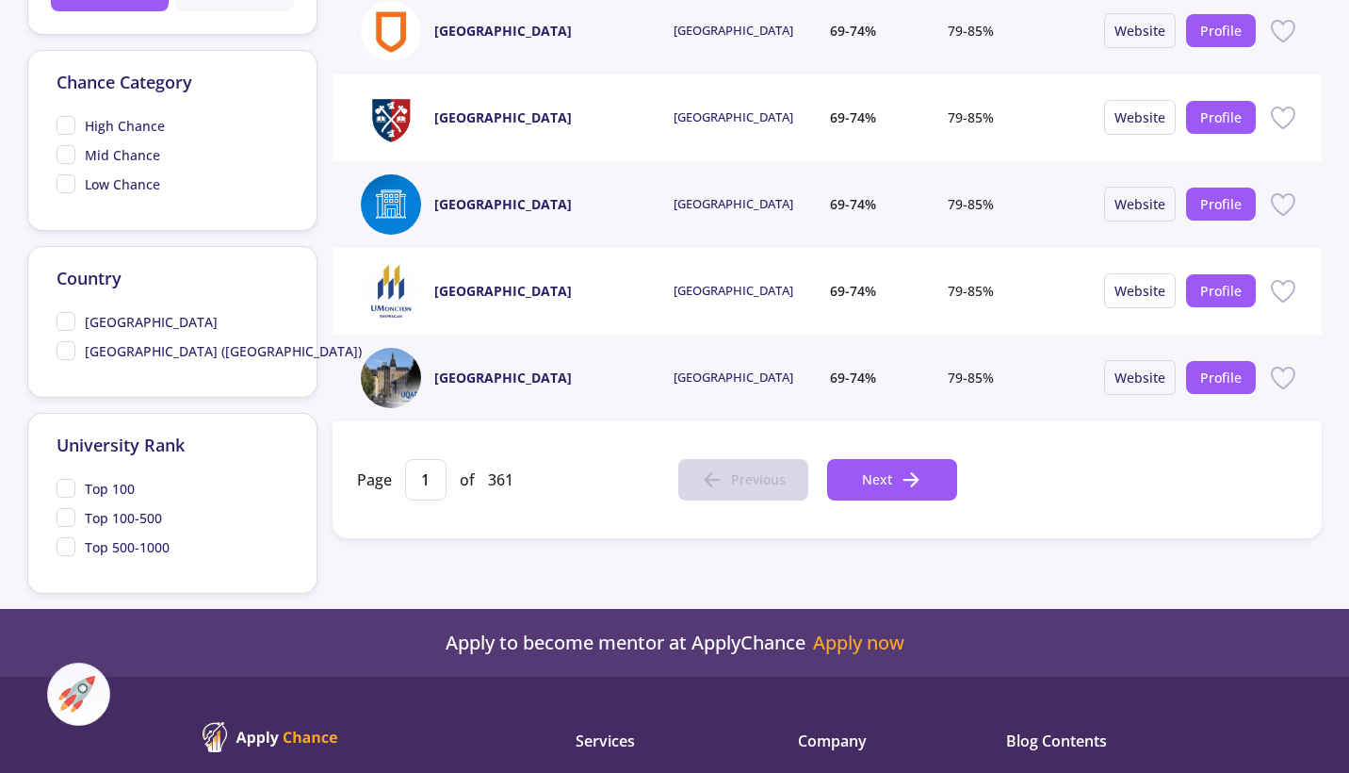
click at [61, 496] on span "Top 100" at bounding box center [96, 489] width 78 height 20
click at [61, 491] on input "Top 100" at bounding box center [63, 485] width 12 height 12
checkbox input "true"
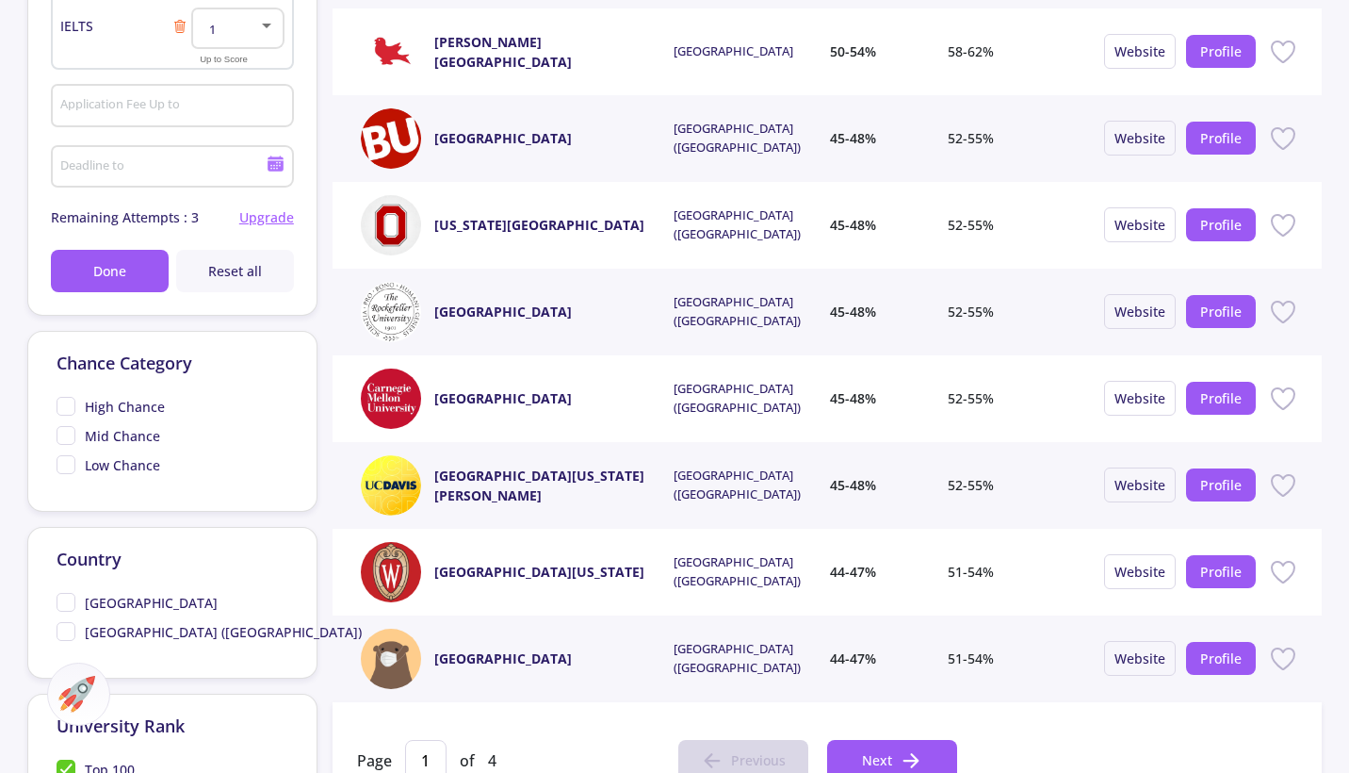
scroll to position [506, 0]
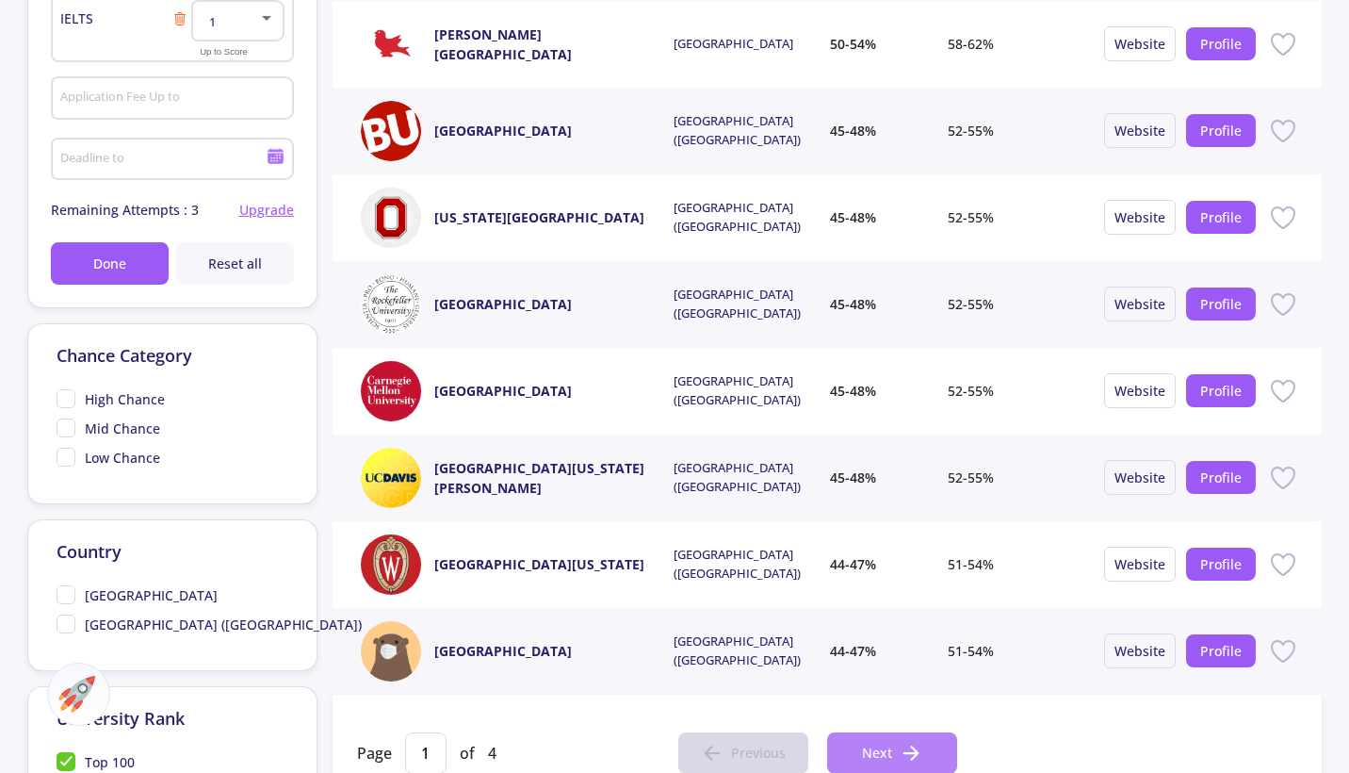
click at [875, 742] on span "Next" at bounding box center [877, 752] width 30 height 20
type input "2"
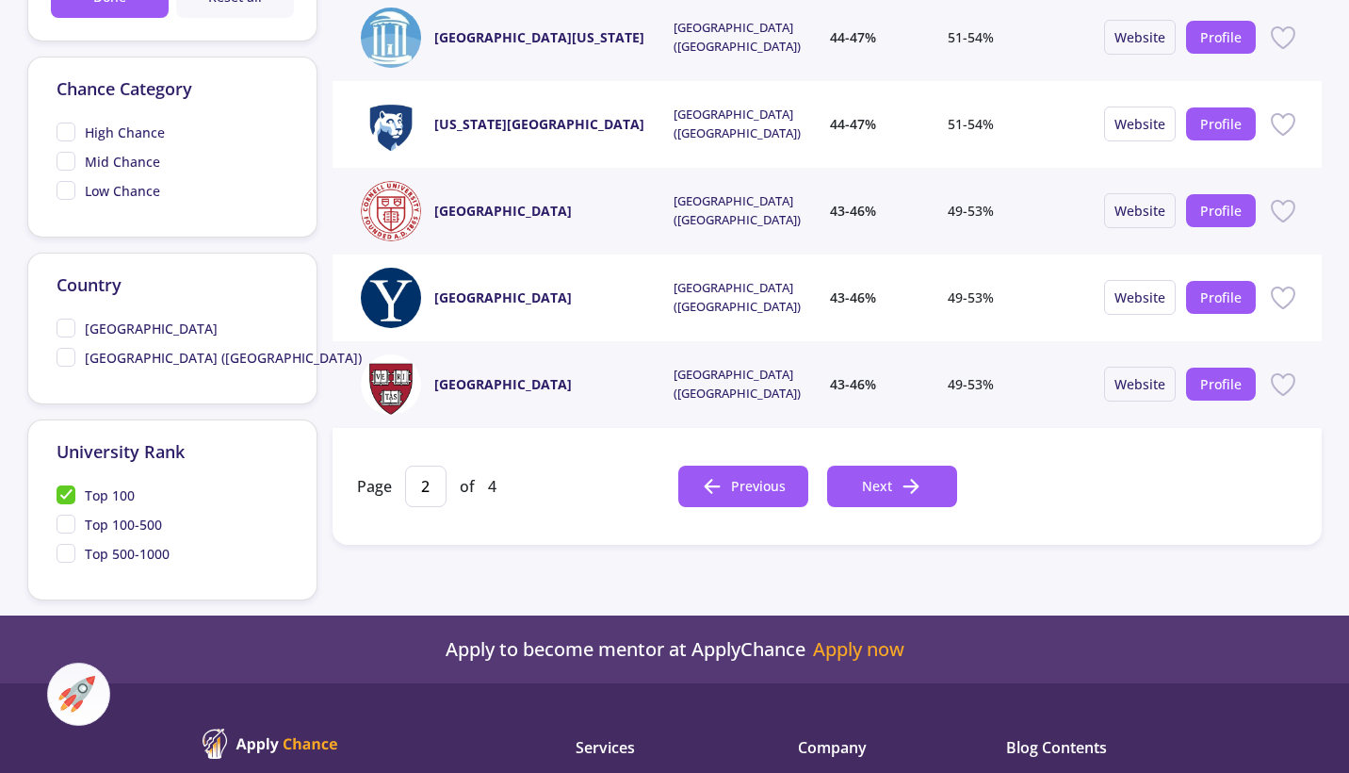
scroll to position [797, 0]
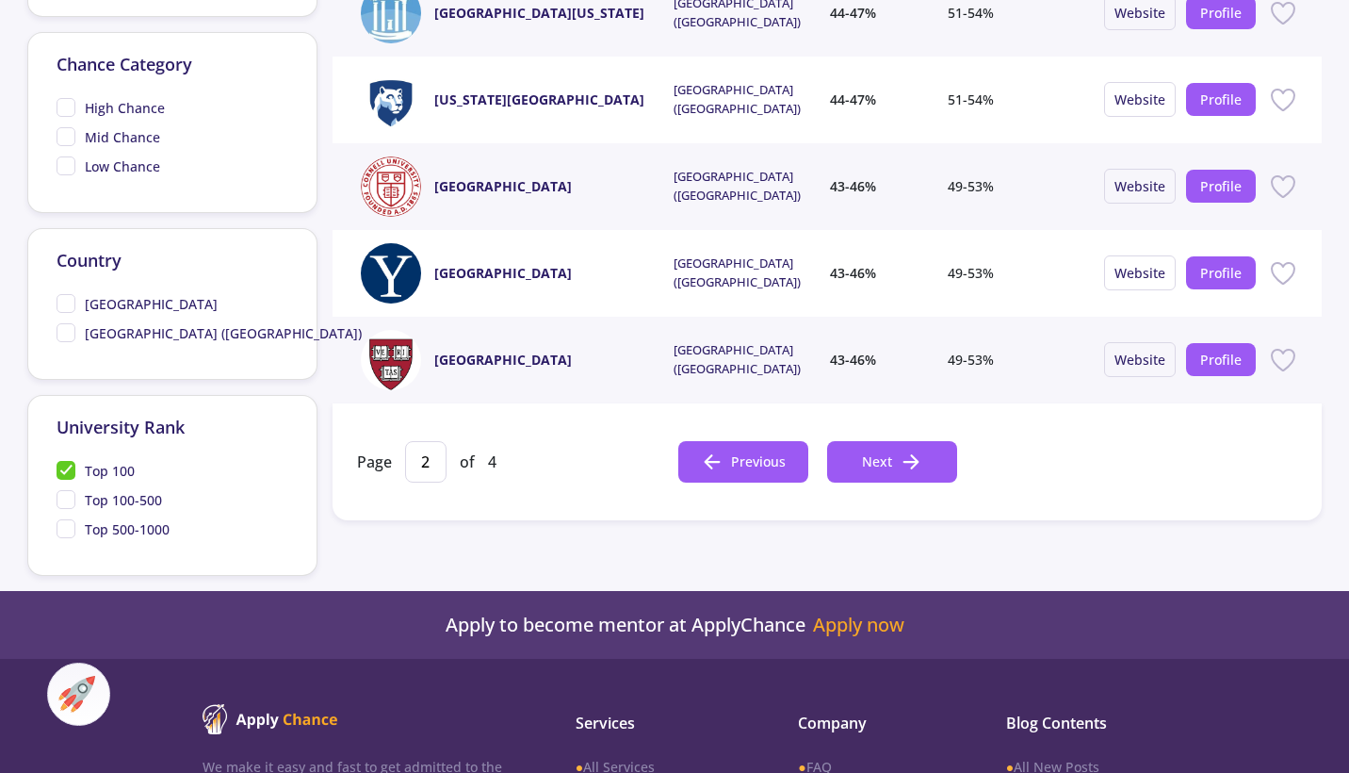
click at [70, 480] on span "Top 100" at bounding box center [96, 471] width 78 height 20
click at [69, 473] on input "Top 100" at bounding box center [63, 467] width 12 height 12
checkbox input "false"
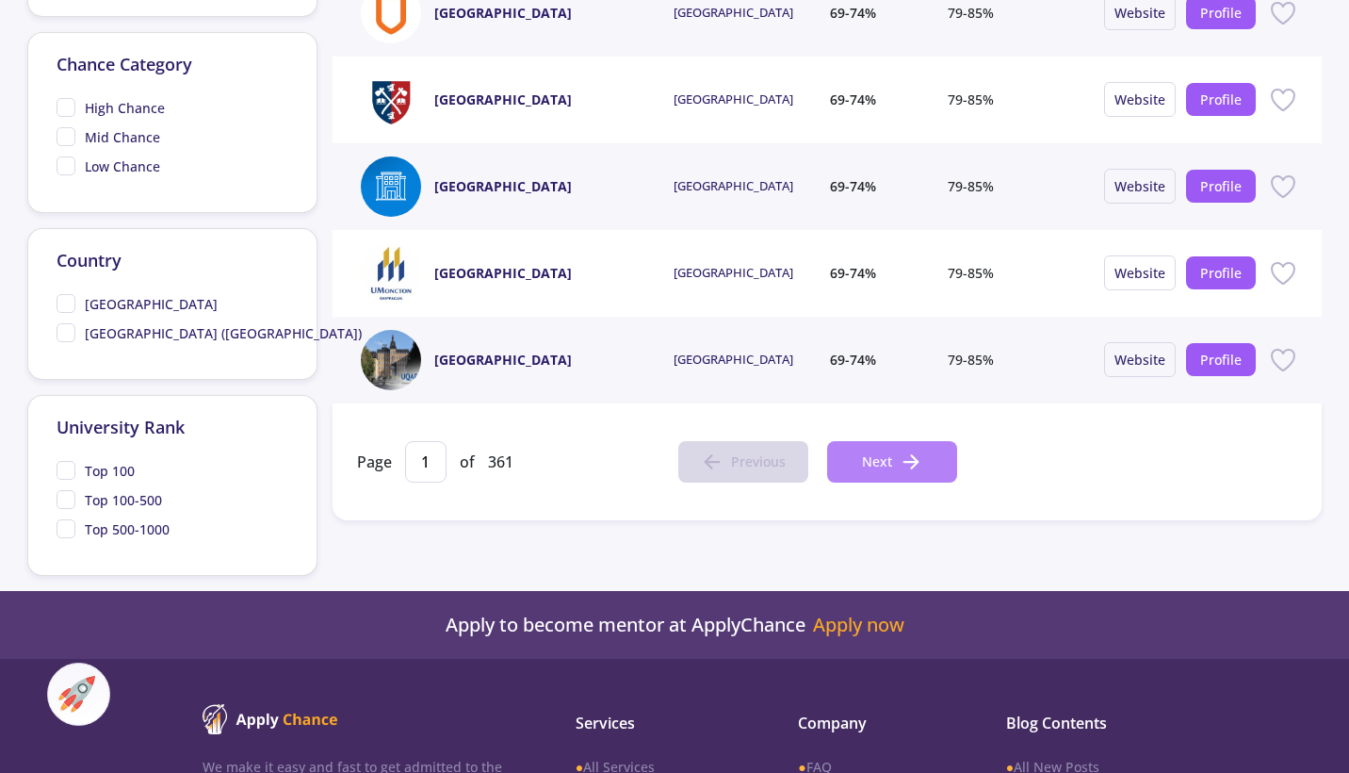
click at [883, 449] on button "Next" at bounding box center [892, 461] width 130 height 41
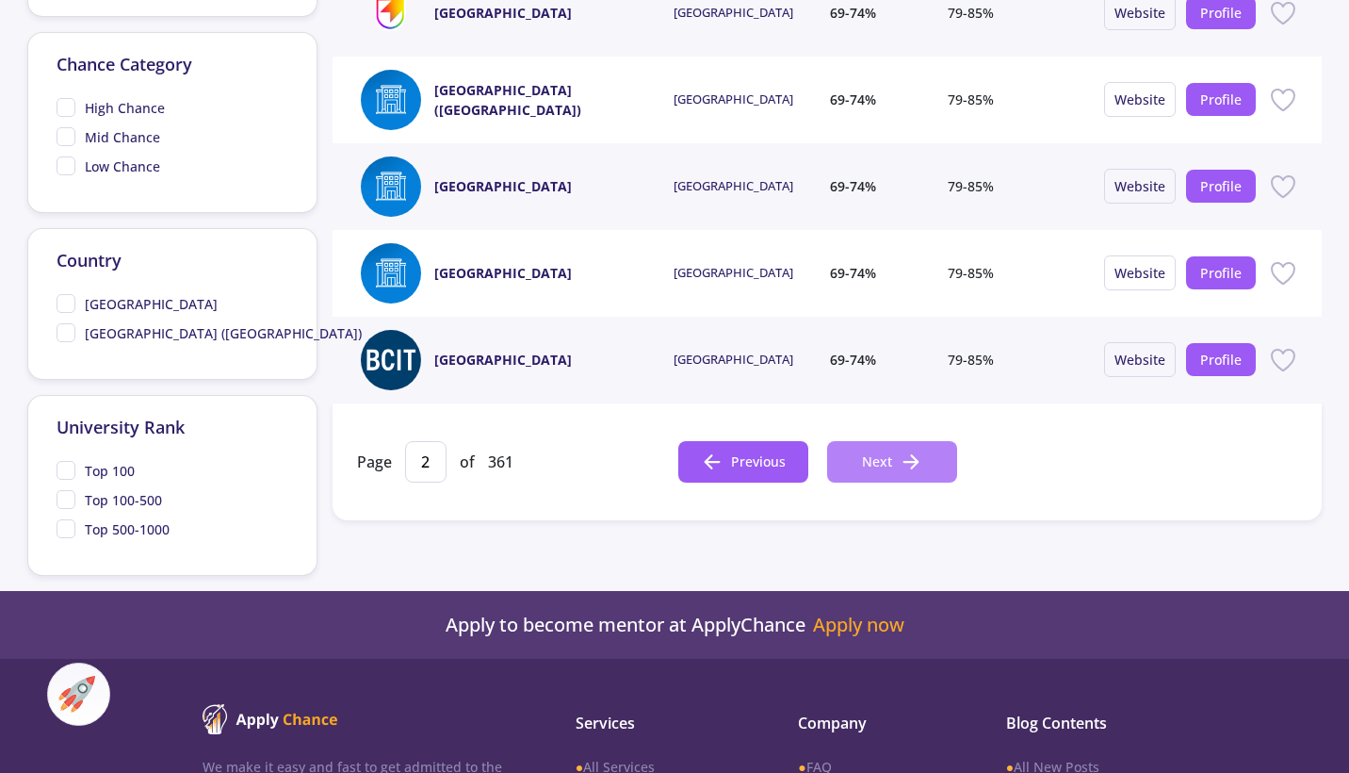
click at [883, 449] on button "Next" at bounding box center [892, 461] width 130 height 41
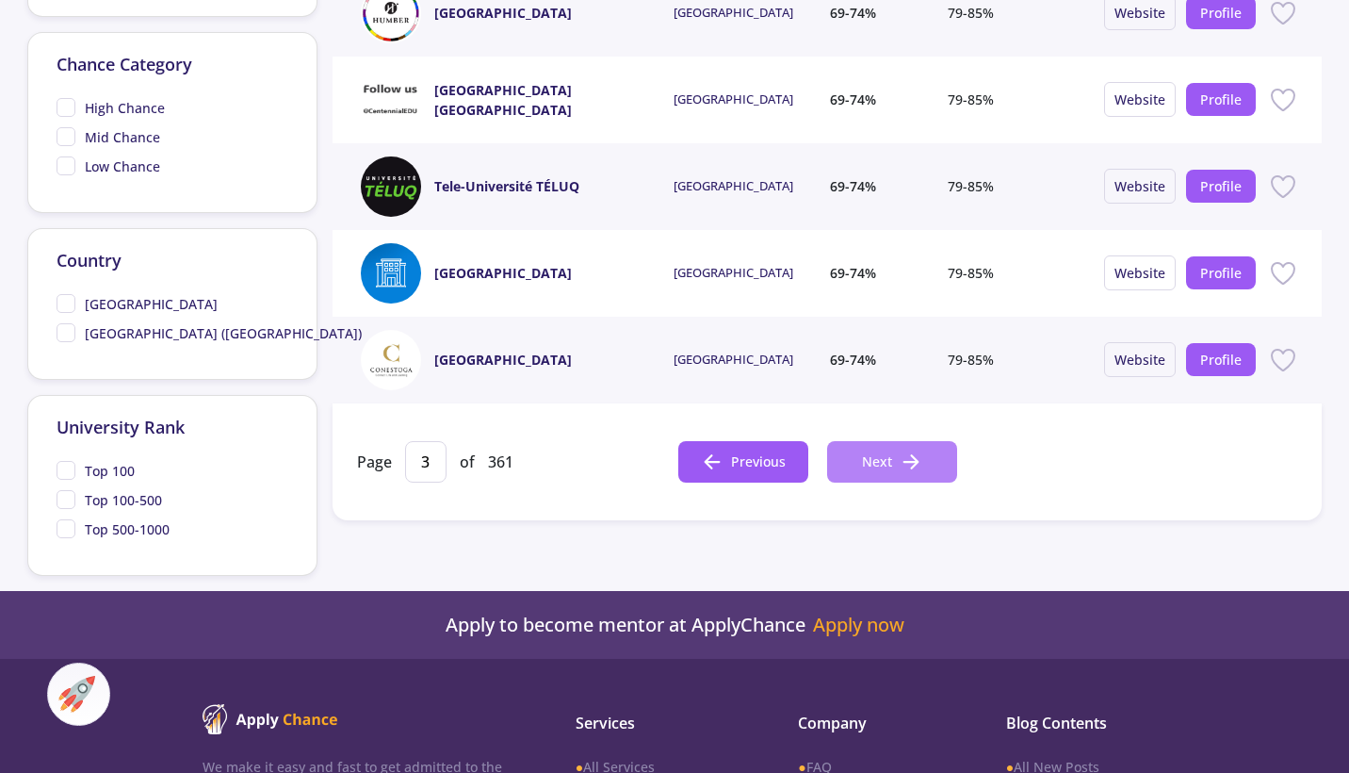
click at [883, 449] on button "Next" at bounding box center [892, 461] width 130 height 41
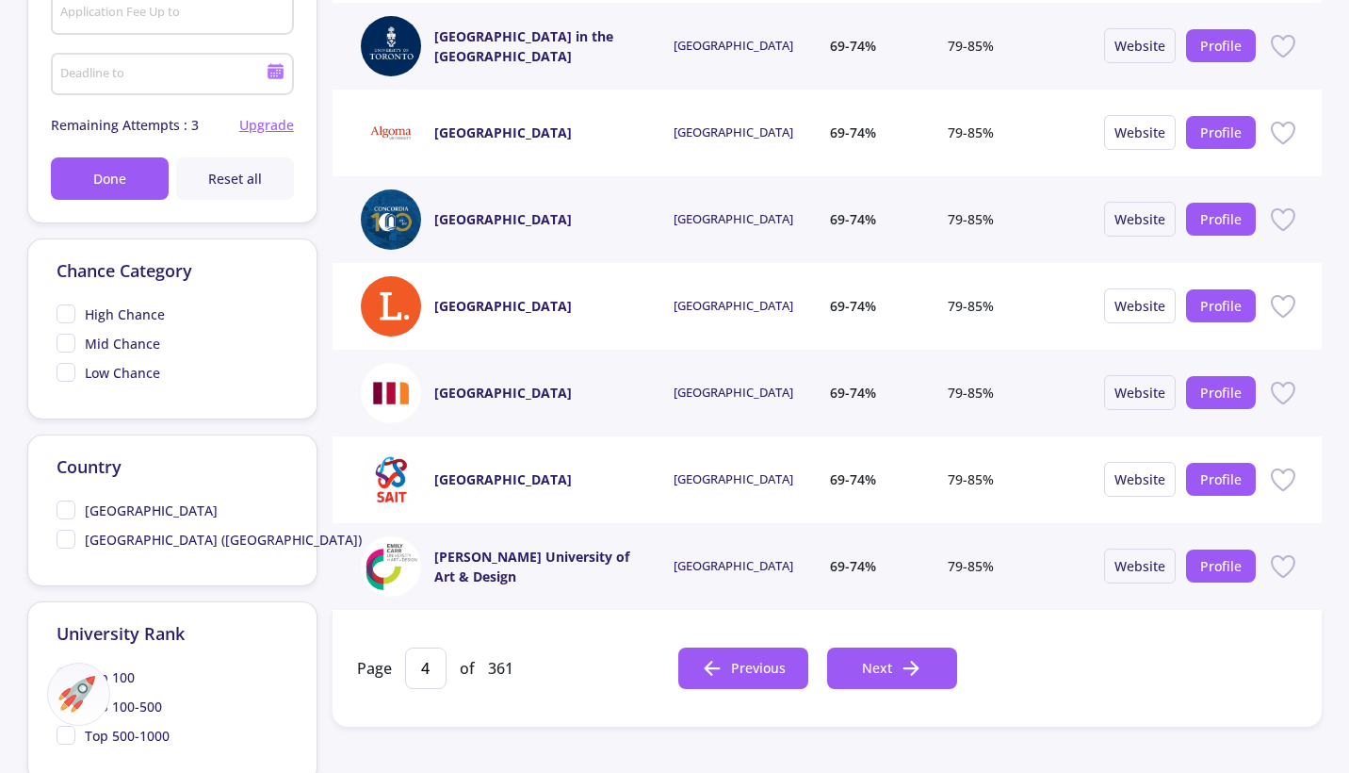
scroll to position [594, 0]
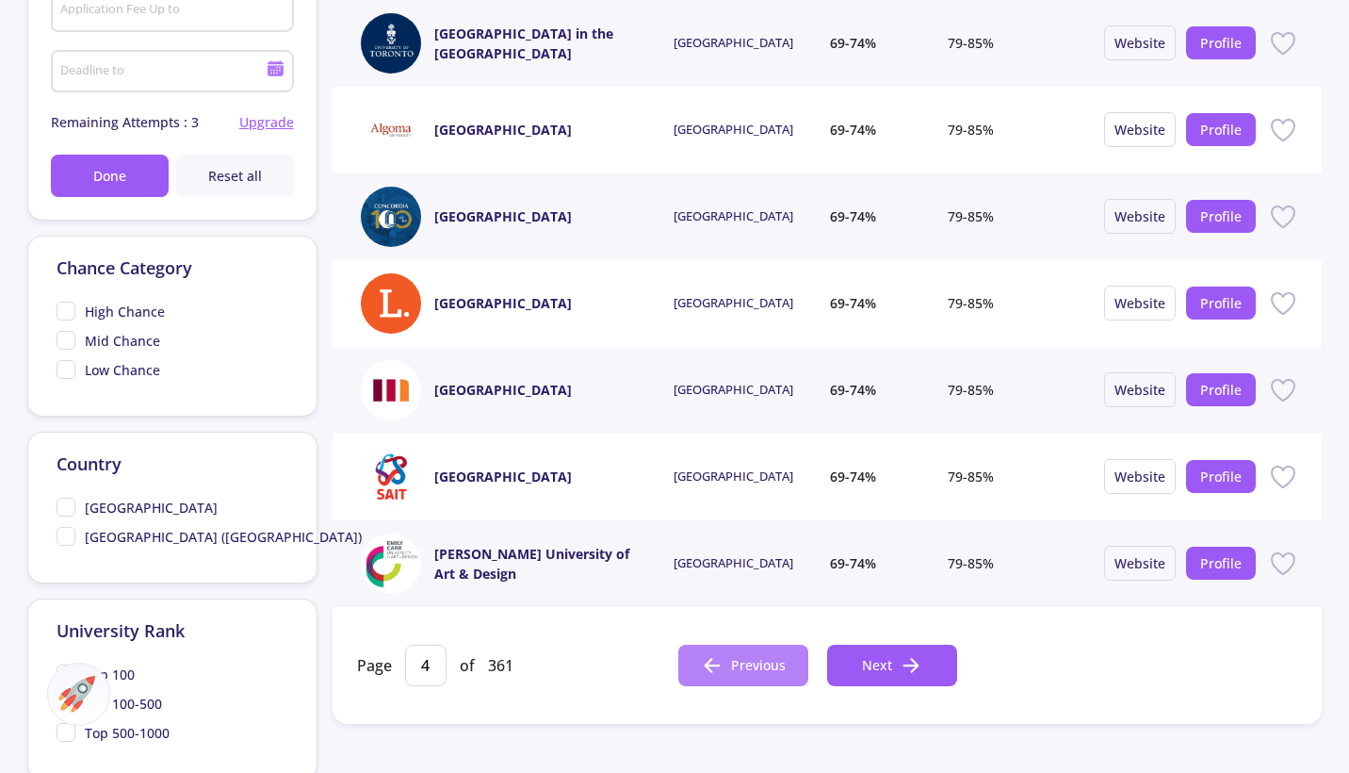
click at [733, 650] on button "Previous" at bounding box center [743, 664] width 130 height 41
type input "3"
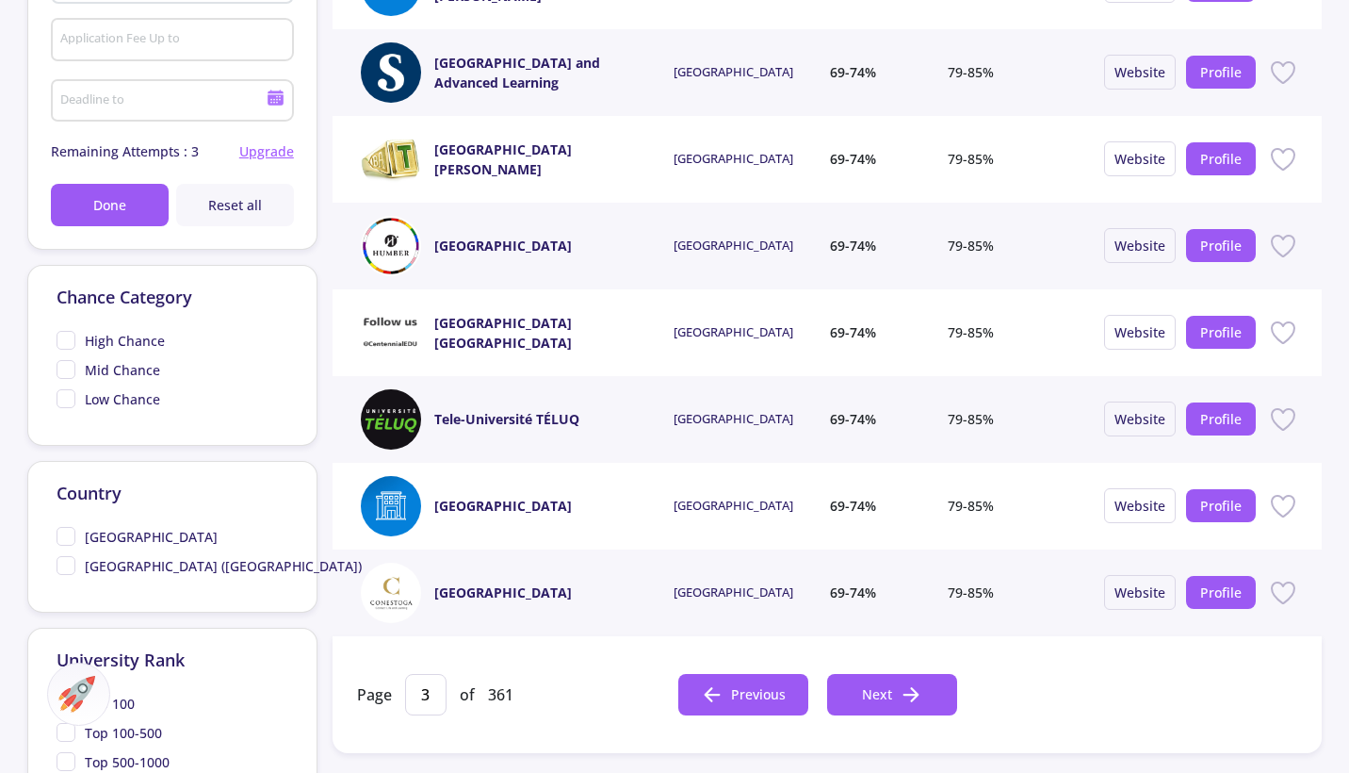
scroll to position [548, 0]
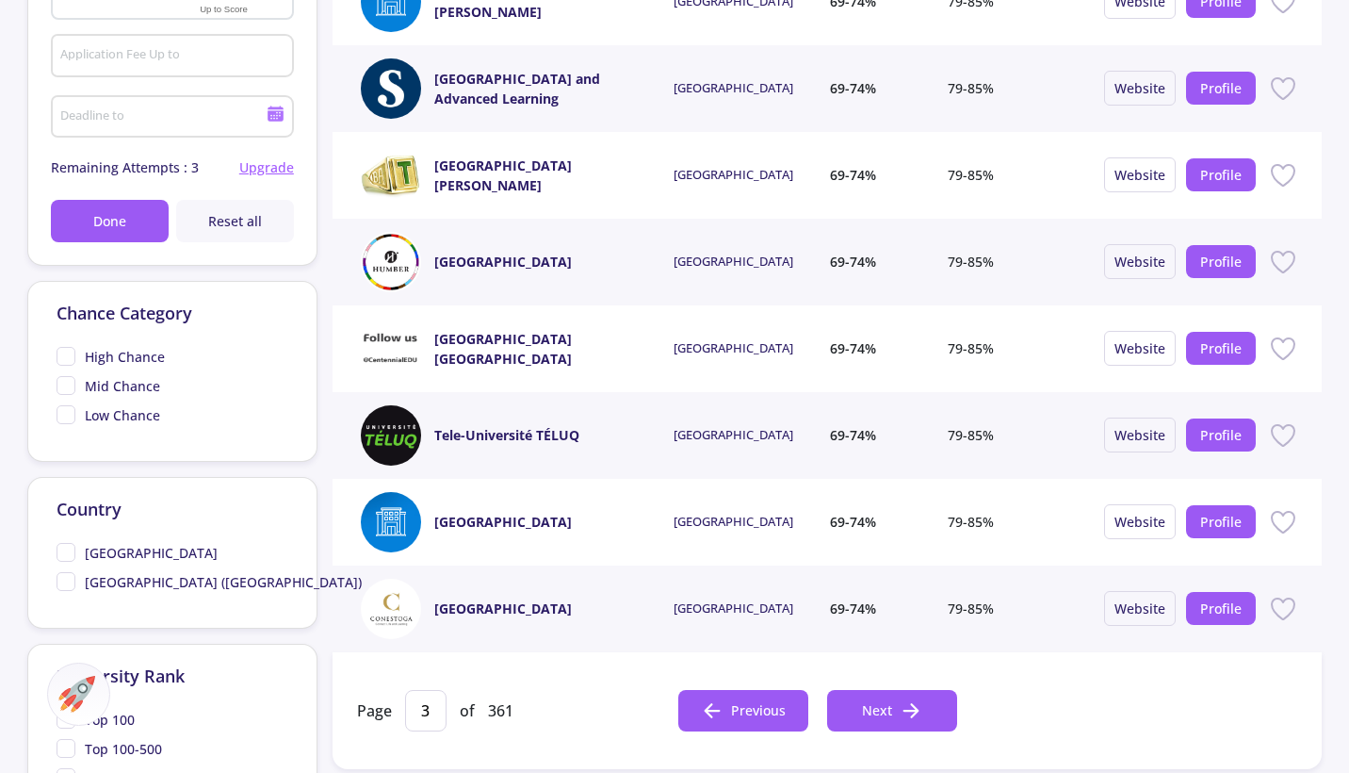
click at [68, 354] on span "High Chance" at bounding box center [111, 357] width 108 height 20
click at [68, 354] on input "High Chance" at bounding box center [63, 353] width 12 height 12
checkbox input "true"
type input "1"
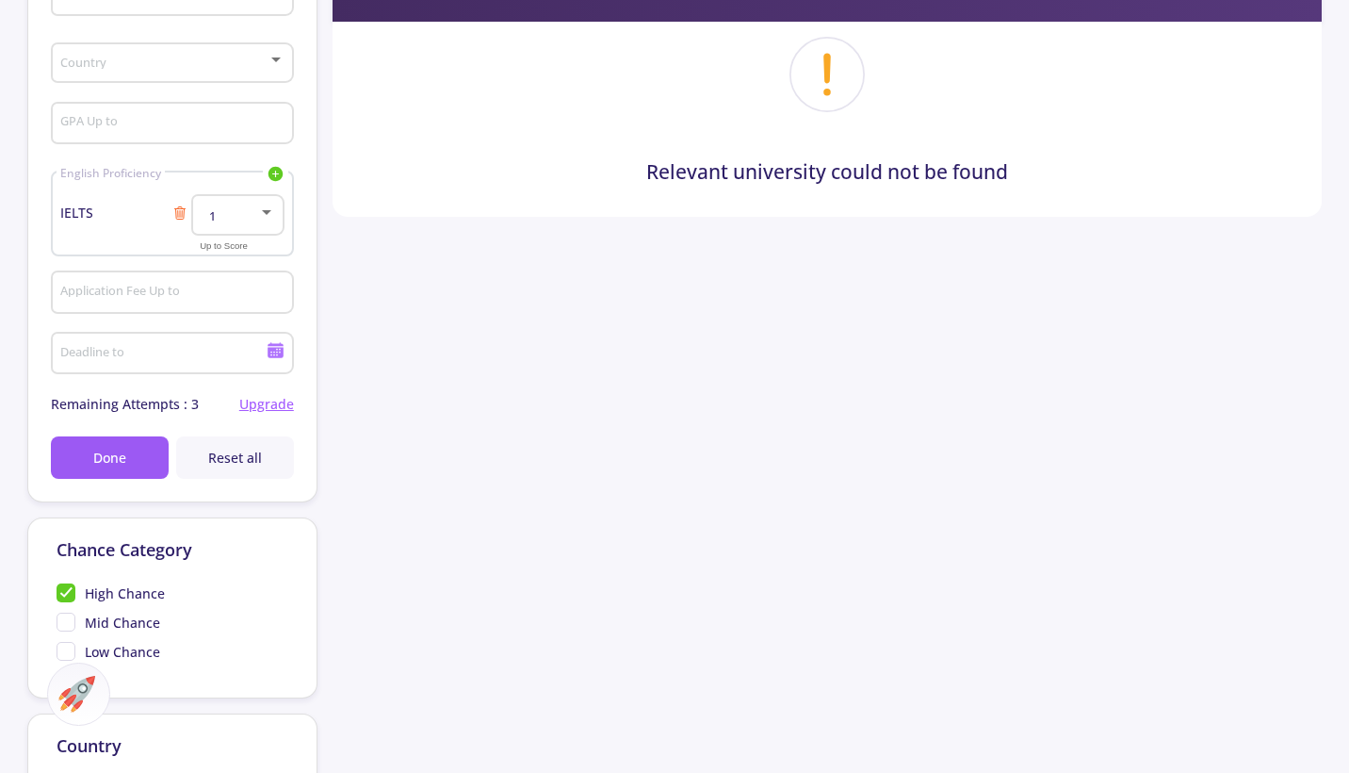
scroll to position [296, 0]
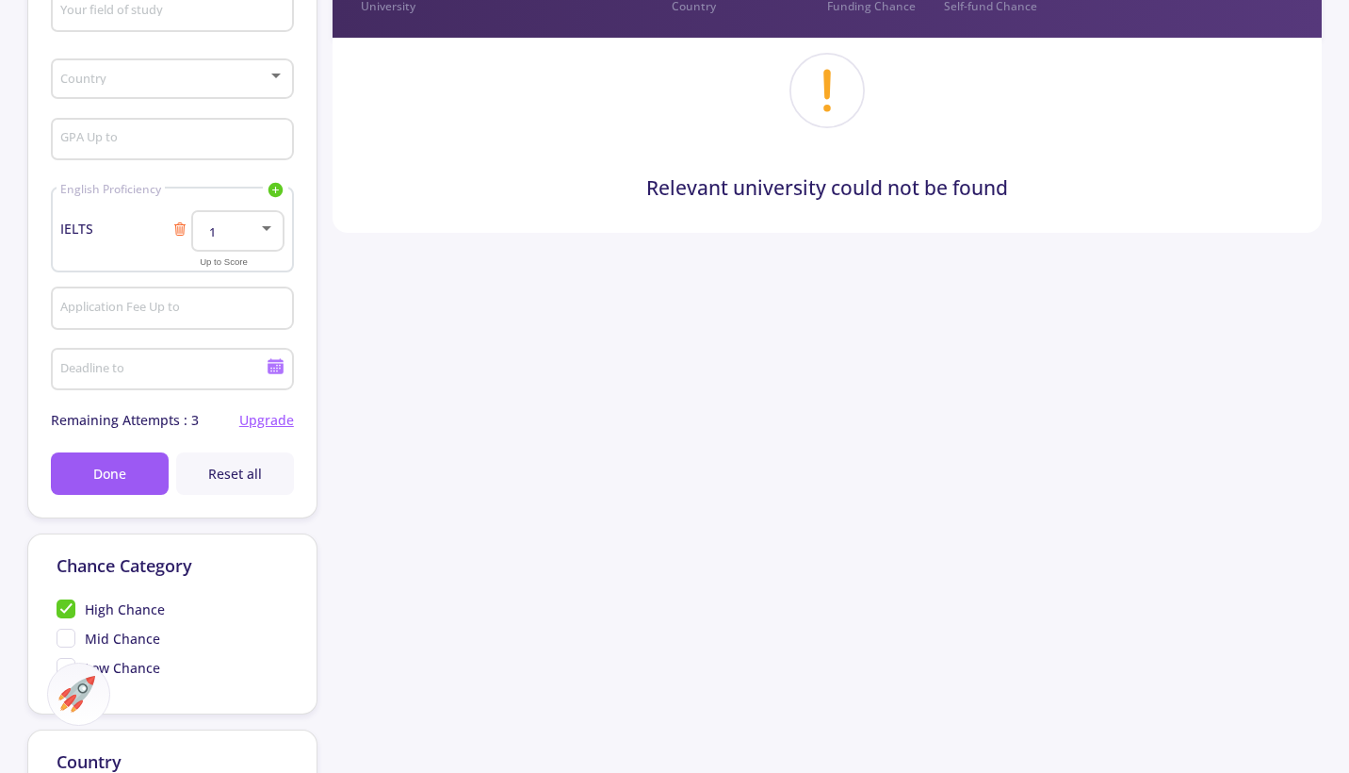
click at [71, 643] on span "Mid Chance" at bounding box center [109, 638] width 104 height 20
click at [69, 641] on input "Mid Chance" at bounding box center [63, 634] width 12 height 12
checkbox input "true"
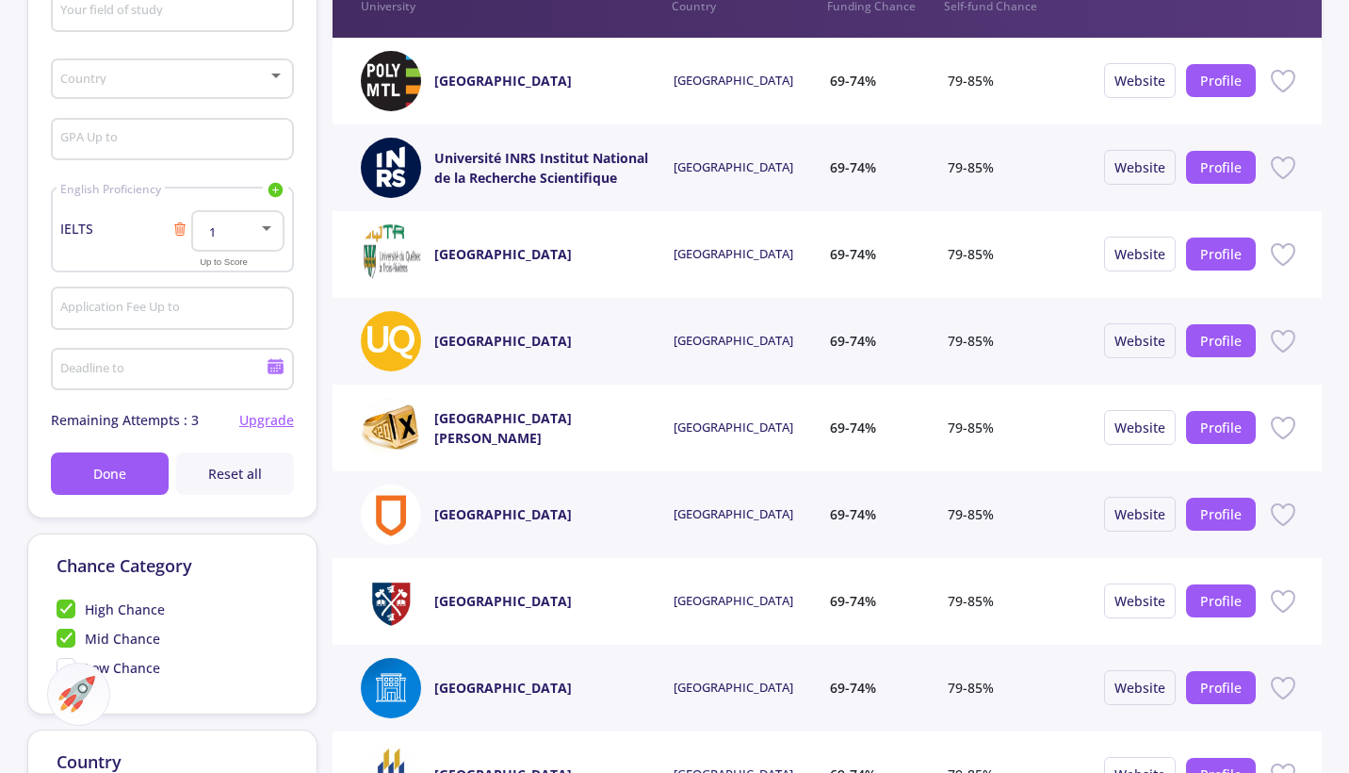
click at [73, 610] on span "High Chance" at bounding box center [111, 609] width 108 height 20
click at [69, 610] on input "High Chance" at bounding box center [63, 605] width 12 height 12
checkbox input "false"
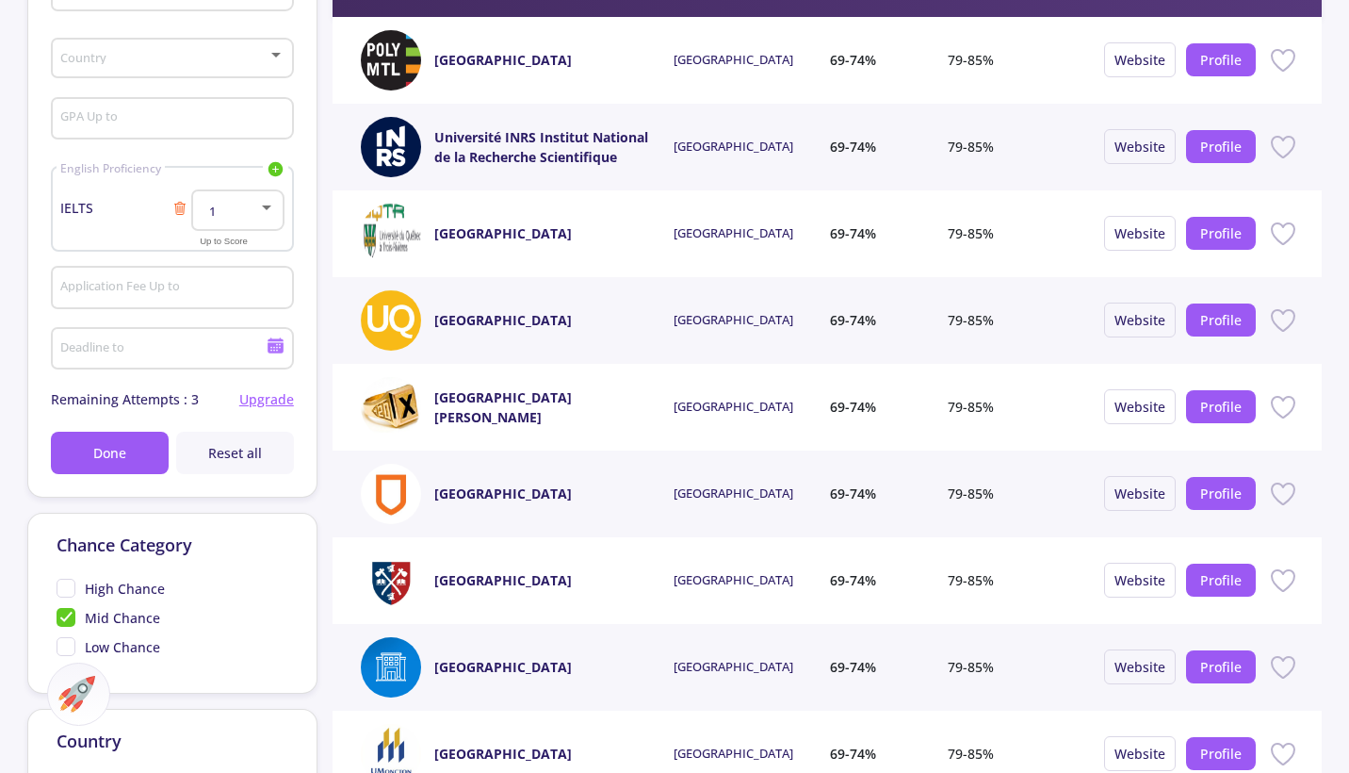
scroll to position [323, 0]
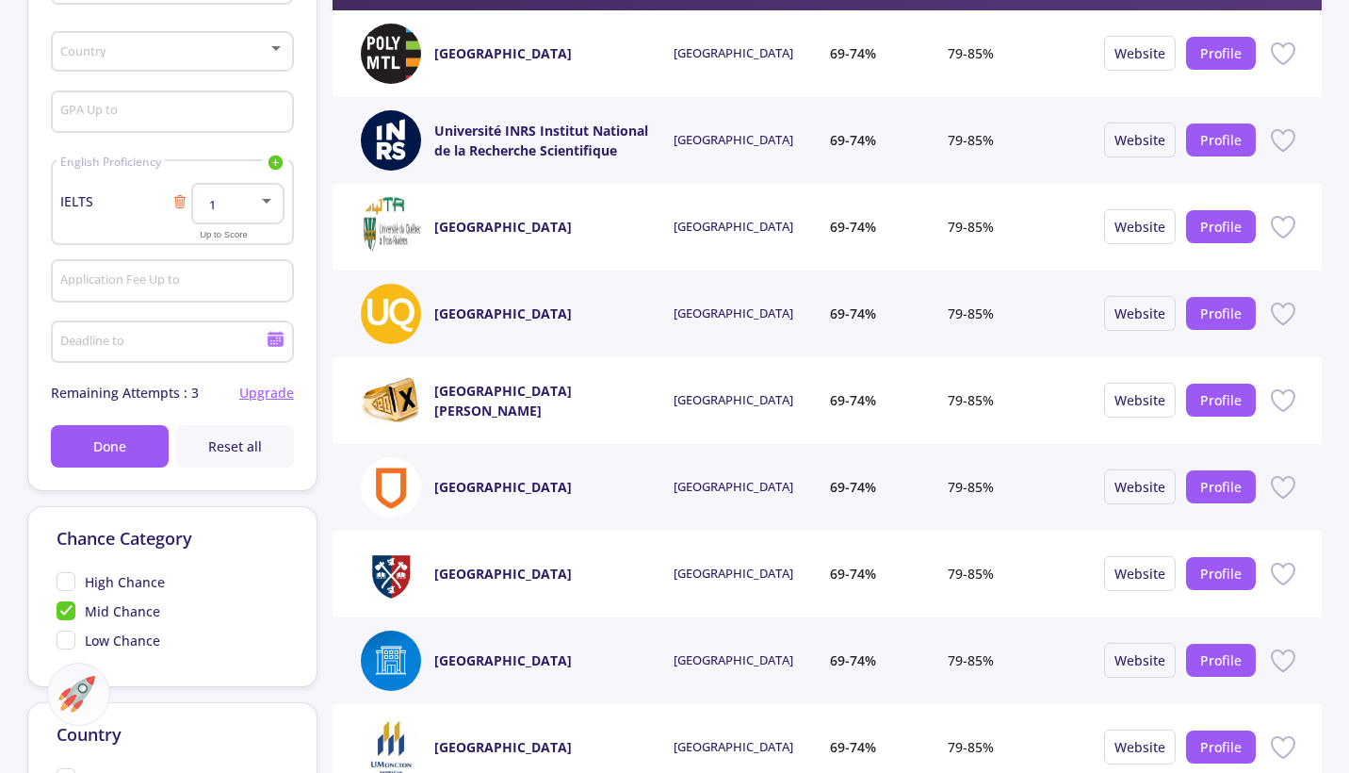
click at [73, 643] on span "Low Chance" at bounding box center [109, 640] width 104 height 20
click at [69, 643] on input "Low Chance" at bounding box center [63, 636] width 12 height 12
checkbox input "true"
click at [72, 613] on div at bounding box center [674, 386] width 1349 height 773
click at [72, 613] on span "Mid Chance" at bounding box center [109, 611] width 104 height 20
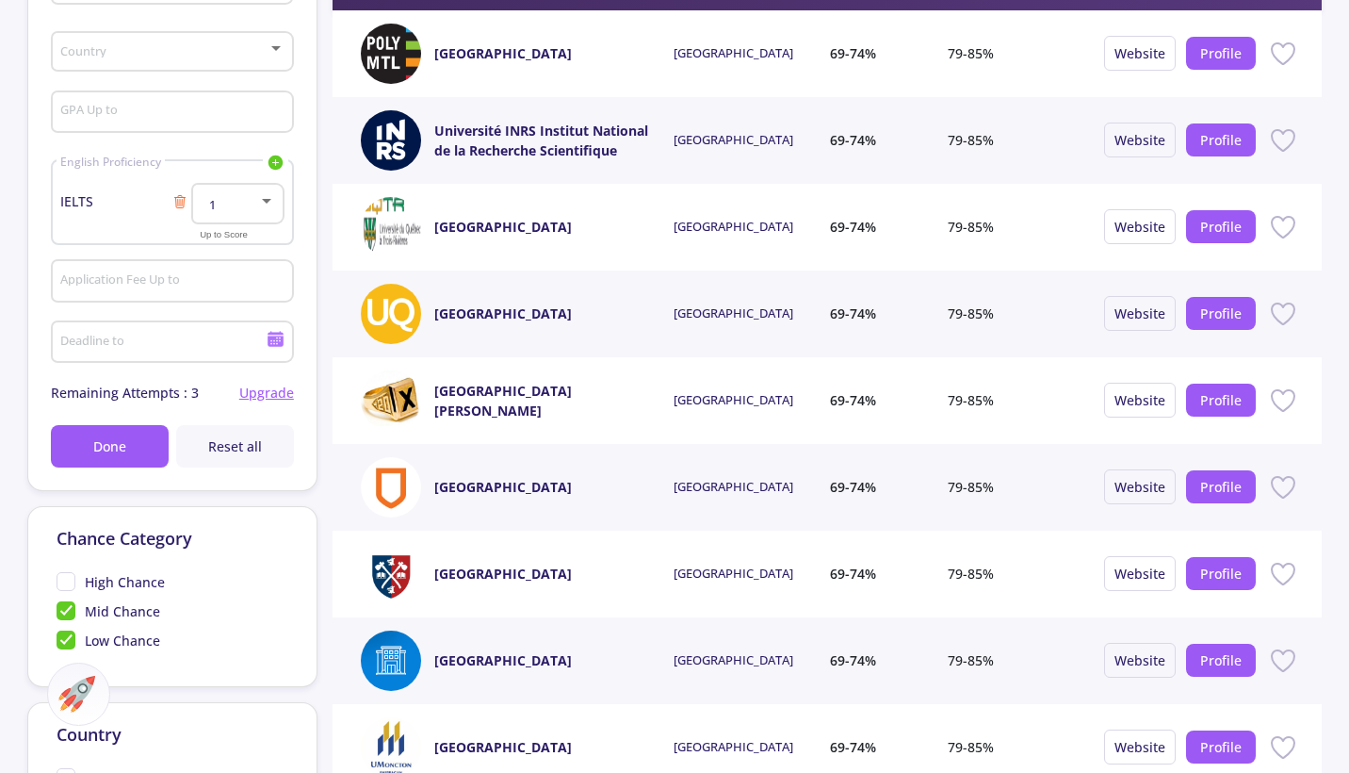
click at [69, 613] on input "Mid Chance" at bounding box center [63, 607] width 12 height 12
checkbox input "false"
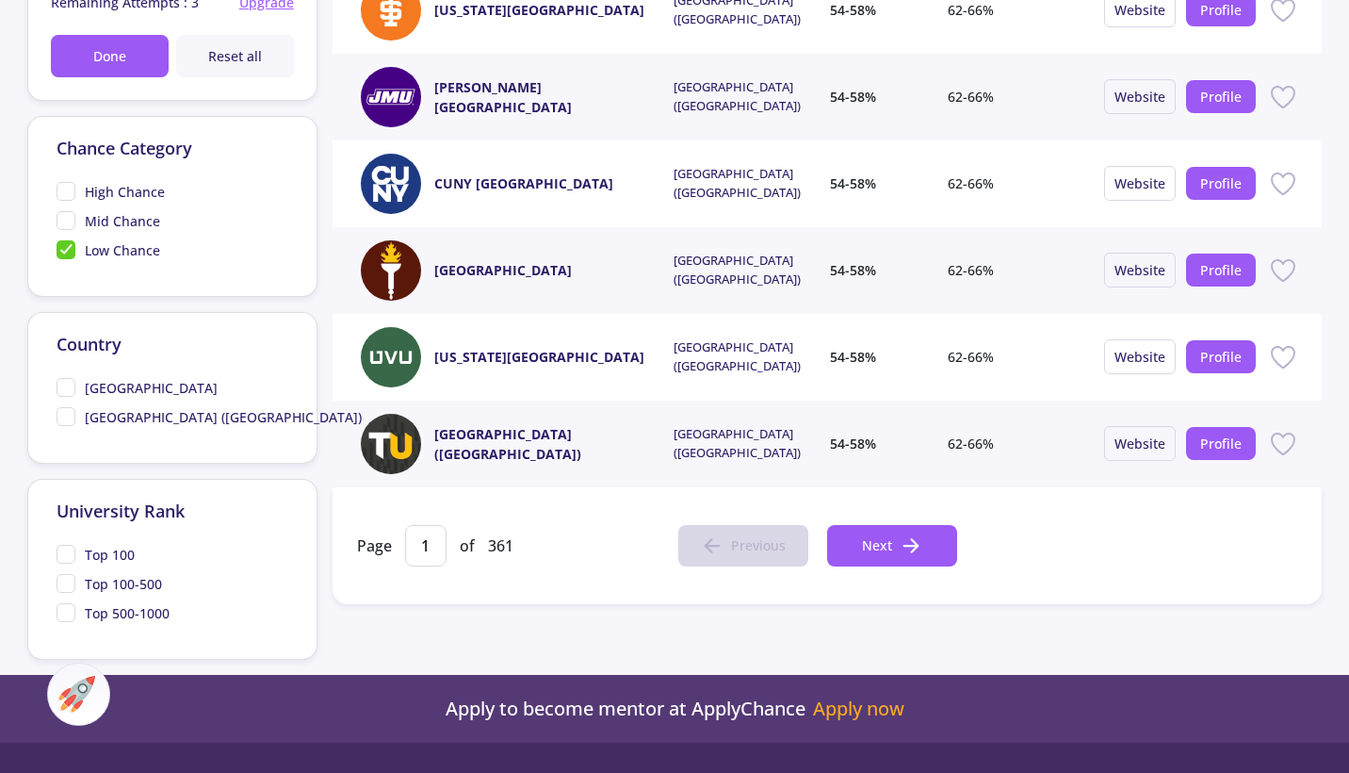
scroll to position [714, 0]
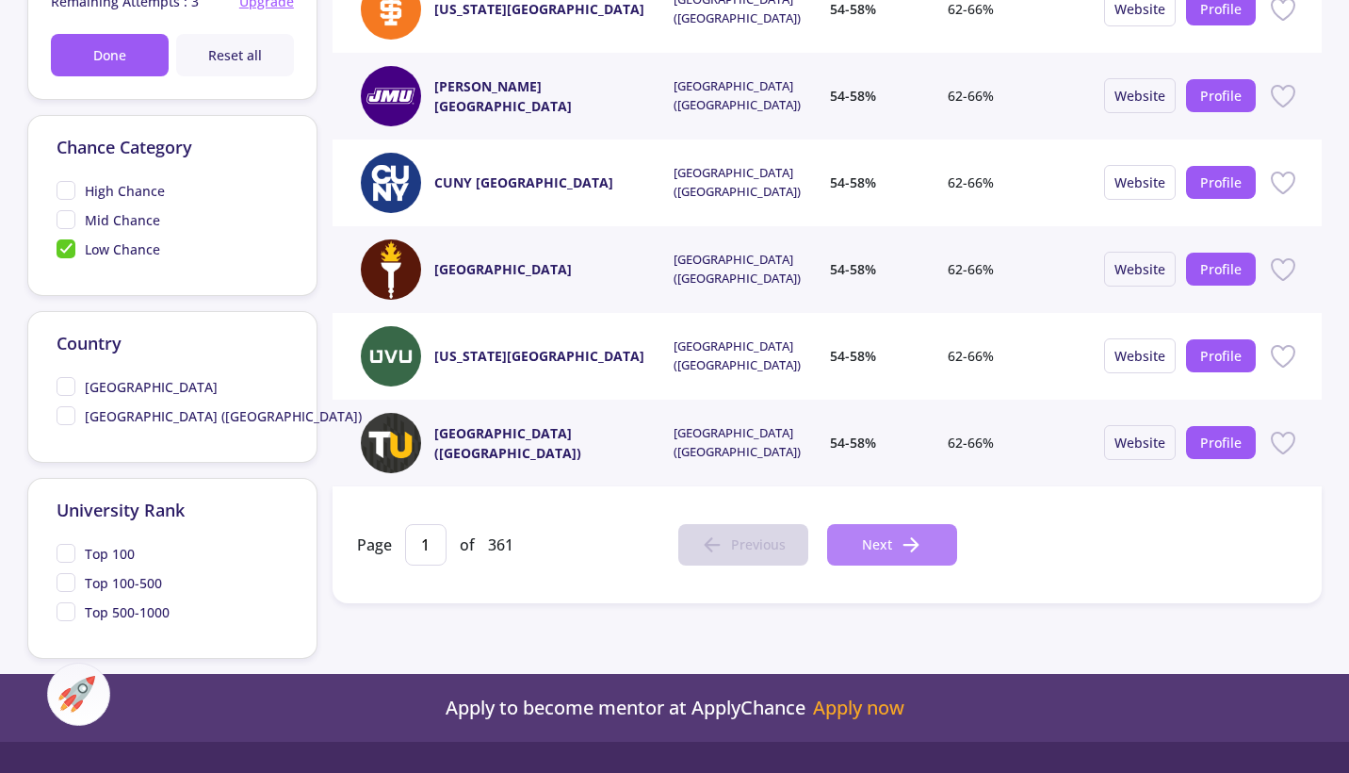
click at [844, 537] on button "Next" at bounding box center [892, 544] width 130 height 41
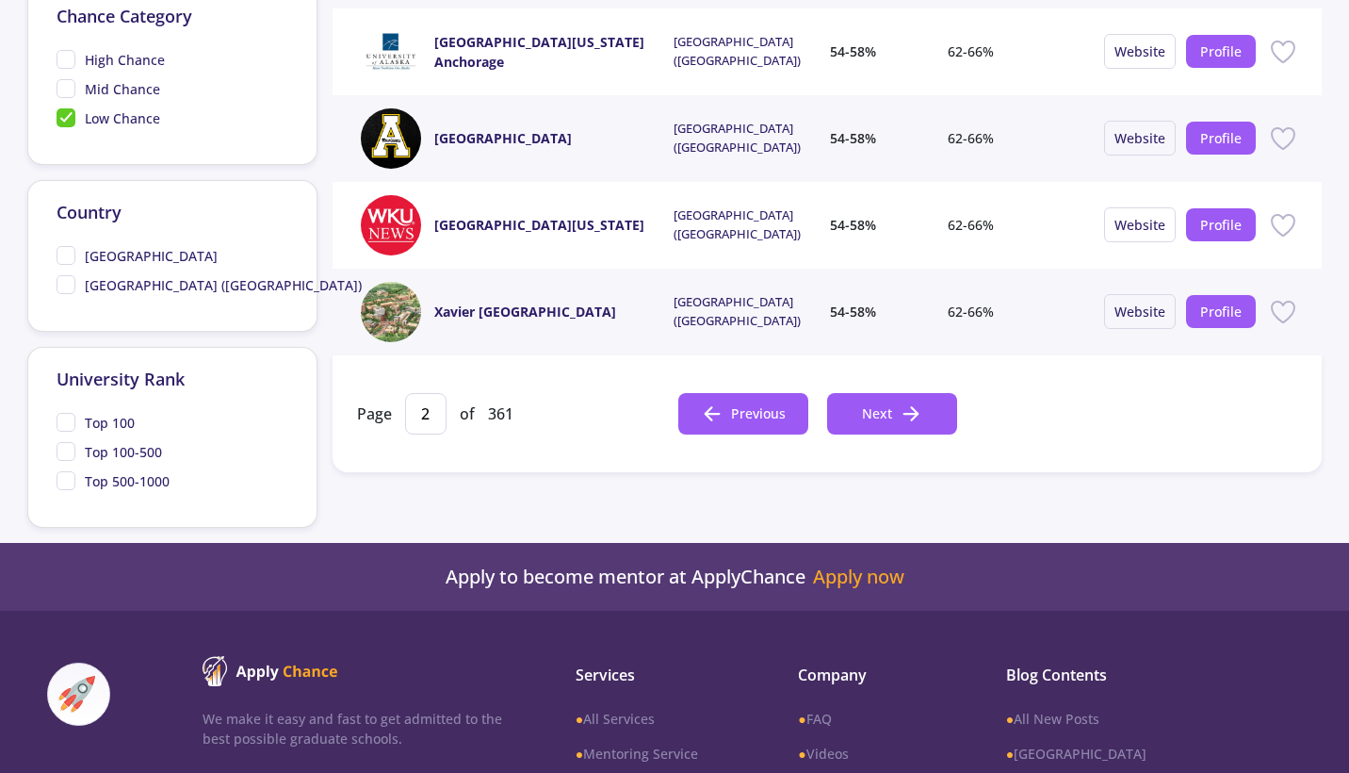
scroll to position [931, 0]
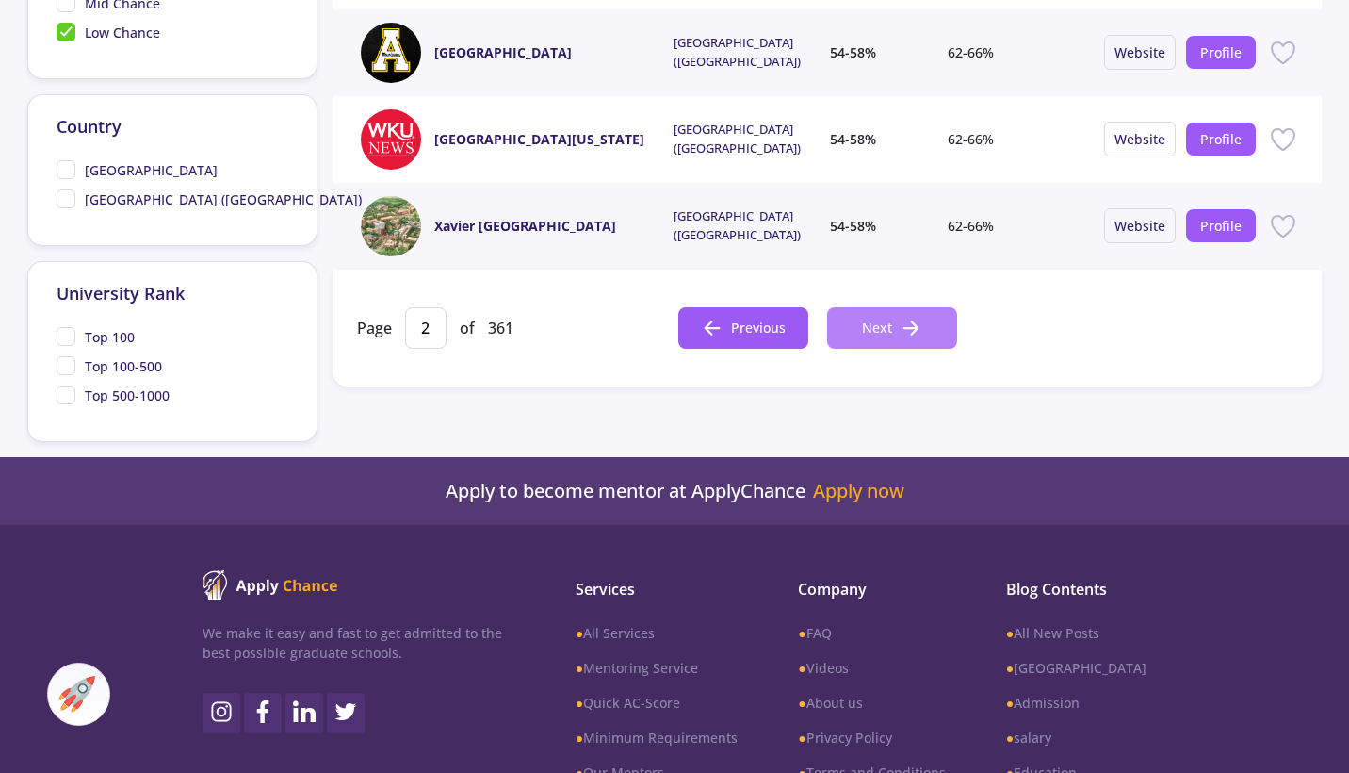
click at [830, 323] on button "Next" at bounding box center [892, 327] width 130 height 41
type input "3"
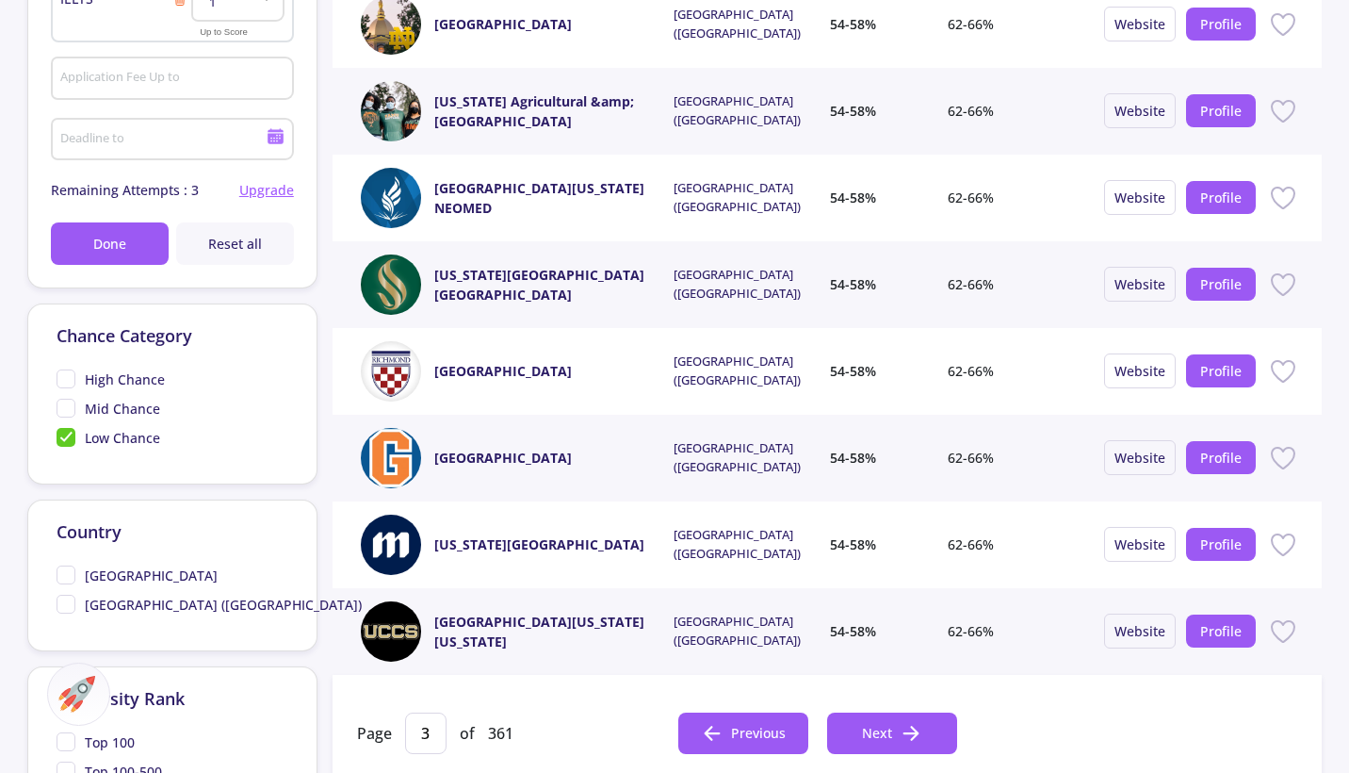
scroll to position [544, 0]
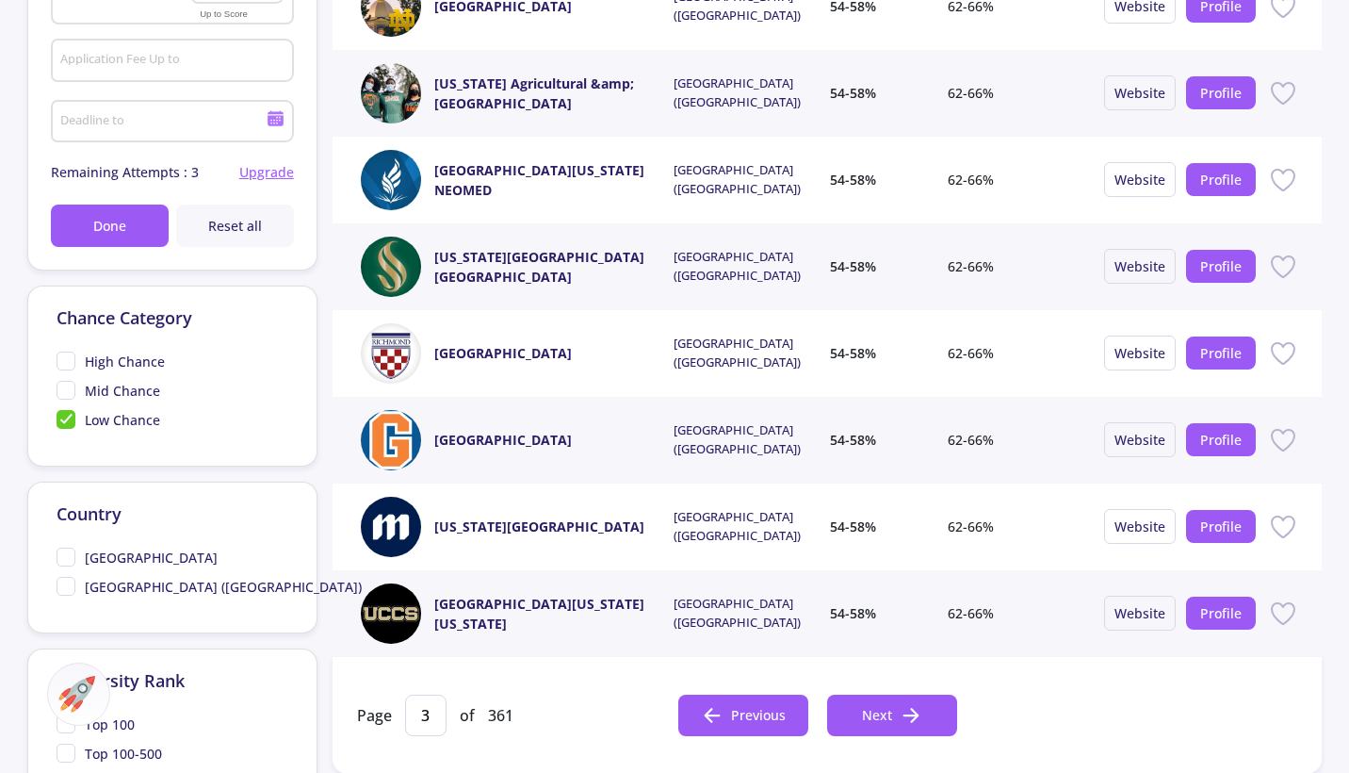
click at [60, 424] on span "Low Chance" at bounding box center [109, 420] width 104 height 20
click at [60, 422] on input "Low Chance" at bounding box center [63, 416] width 12 height 12
checkbox input "false"
type input "1"
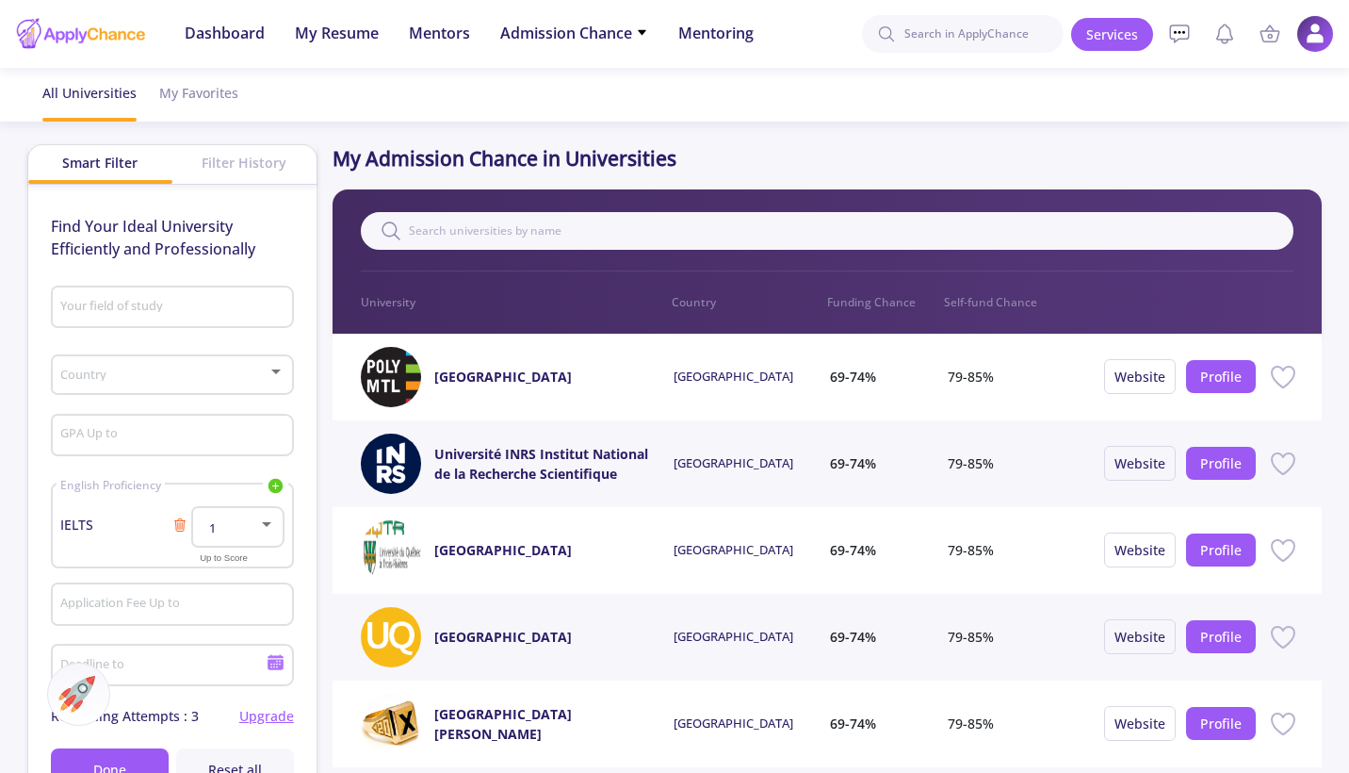
scroll to position [0, 0]
